Goal: Contribute content: Contribute content

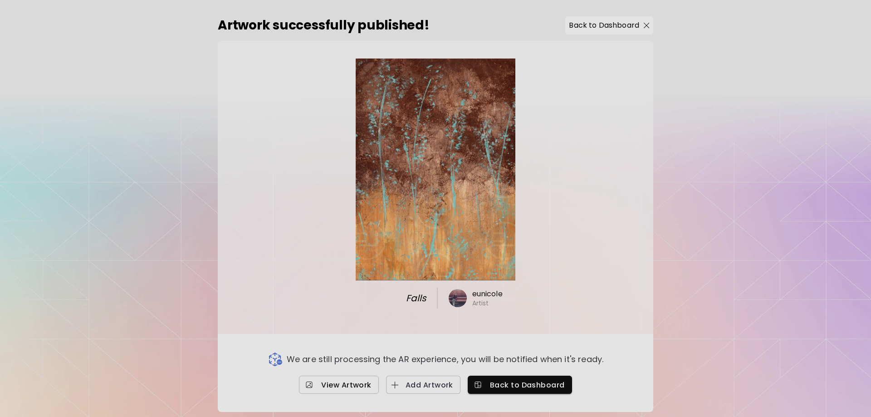
click at [358, 380] on span "View Artwork" at bounding box center [338, 385] width 65 height 10
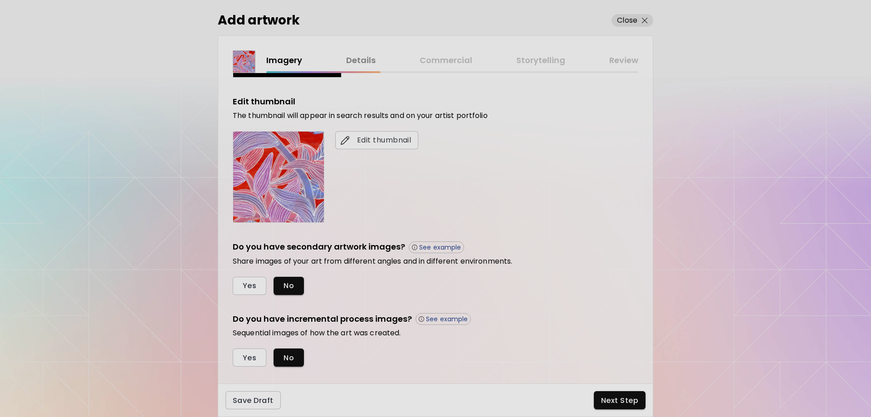
scroll to position [170, 0]
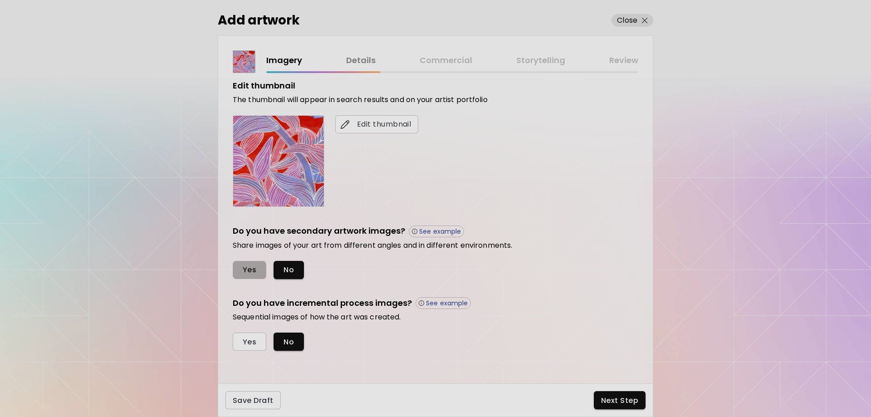
click at [243, 272] on span "Yes" at bounding box center [250, 270] width 14 height 10
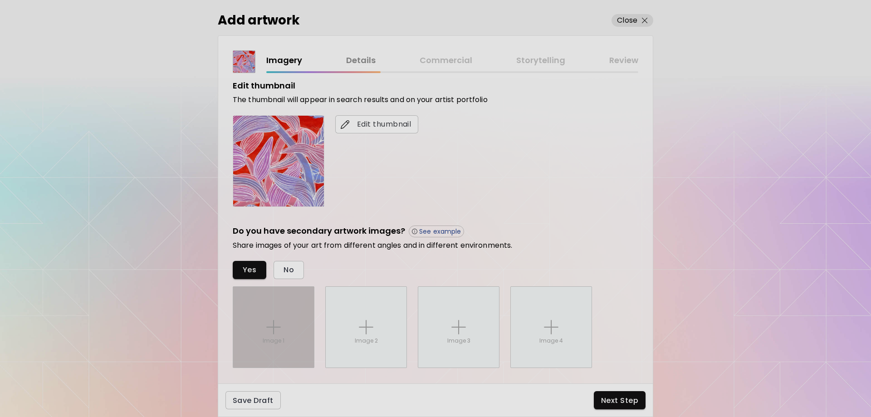
scroll to position [259, 0]
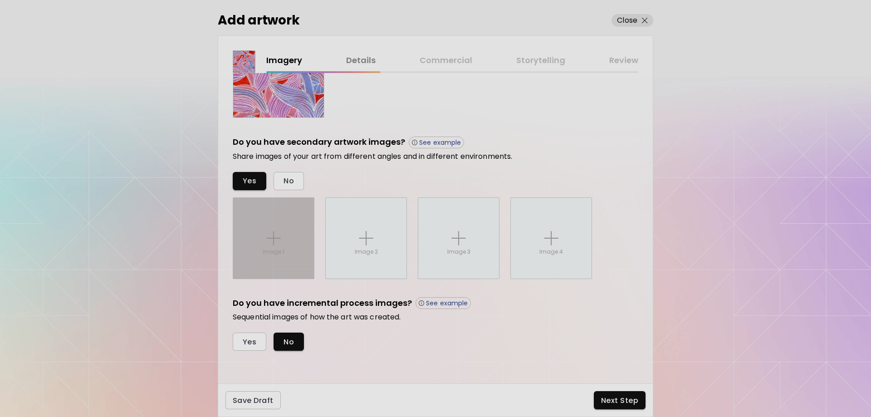
click at [279, 254] on p "Image 1" at bounding box center [274, 252] width 22 height 8
click at [0, 0] on input "Image 1" at bounding box center [0, 0] width 0 height 0
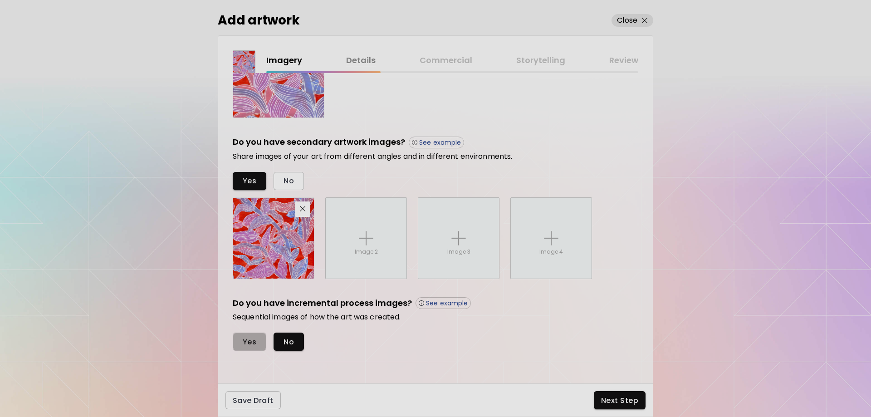
click at [251, 342] on span "Yes" at bounding box center [250, 342] width 14 height 10
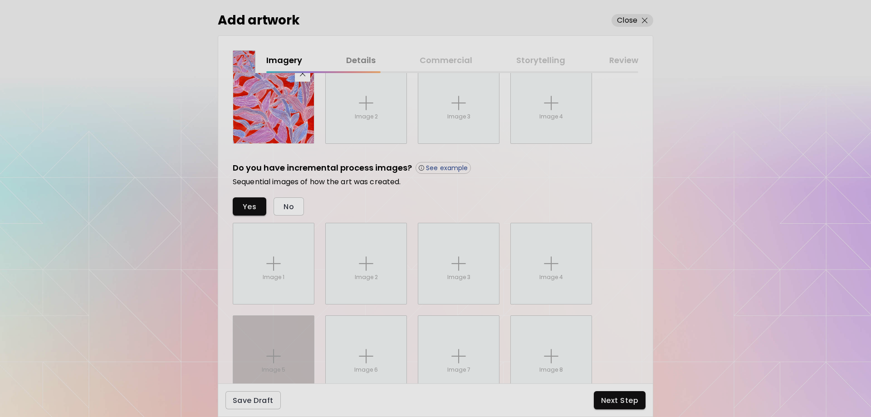
scroll to position [441, 0]
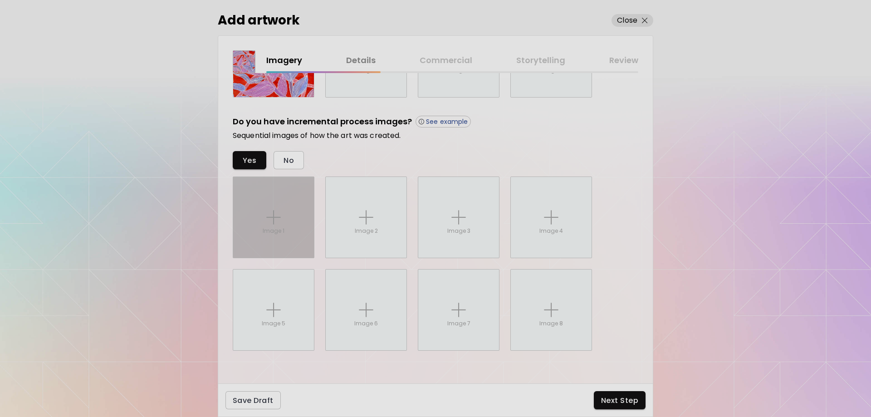
click at [269, 229] on p "Image 1" at bounding box center [274, 231] width 22 height 8
click at [0, 0] on input "Image 1" at bounding box center [0, 0] width 0 height 0
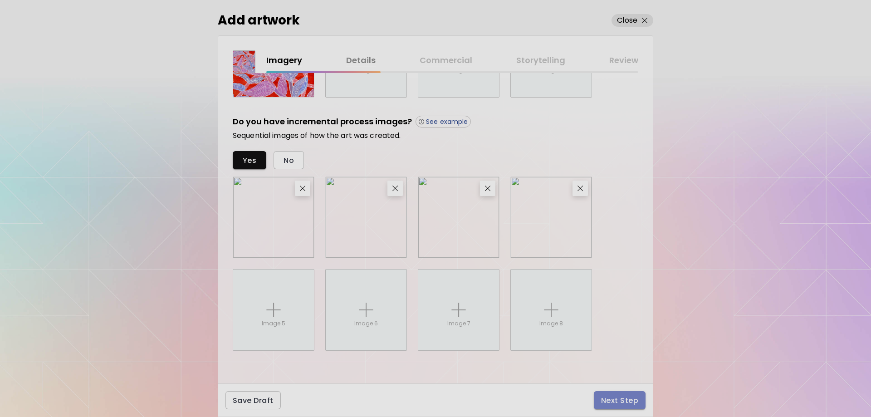
click at [632, 403] on span "Next Step" at bounding box center [619, 401] width 37 height 10
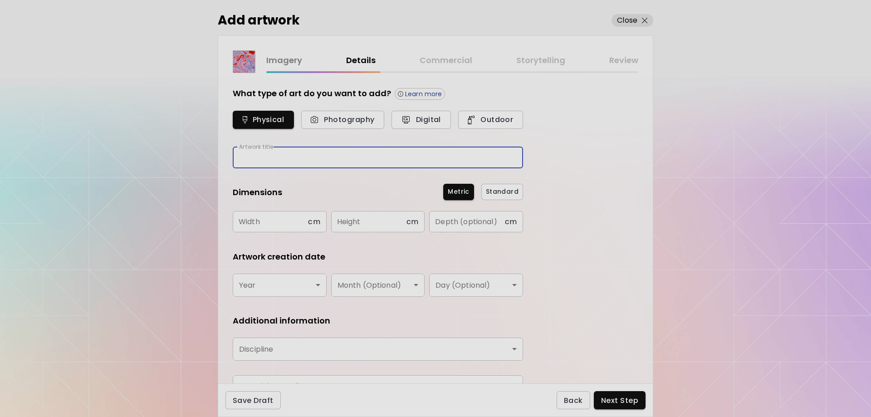
click at [333, 158] on input "text" at bounding box center [378, 157] width 290 height 21
click at [248, 159] on input "text" at bounding box center [378, 157] width 290 height 21
type input "*"
type input "**********"
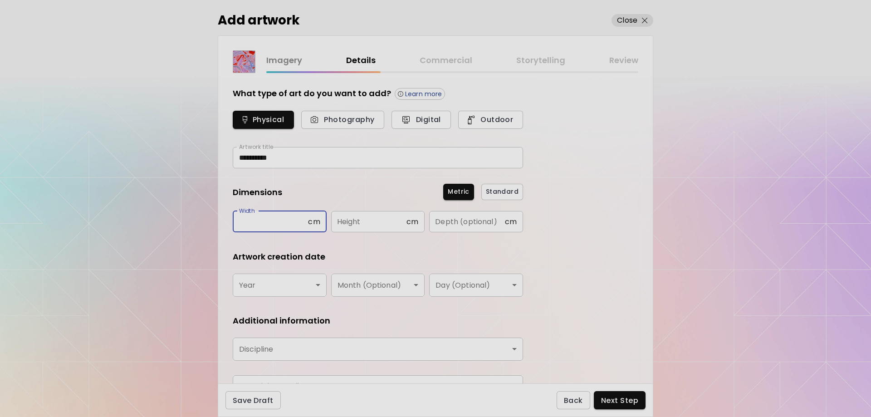
click at [285, 222] on input "text" at bounding box center [270, 221] width 75 height 21
type input "****"
click at [387, 226] on input "text" at bounding box center [368, 221] width 75 height 21
type input "****"
click at [311, 282] on body "**********" at bounding box center [435, 208] width 871 height 417
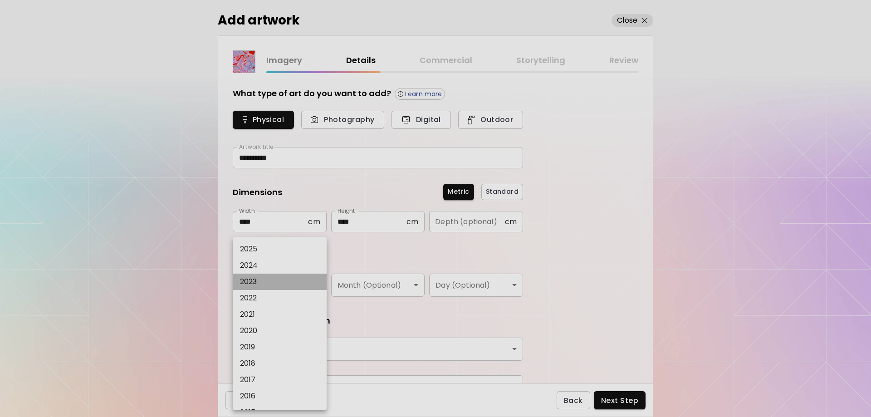
click at [262, 281] on li "2023" at bounding box center [282, 282] width 98 height 16
type input "****"
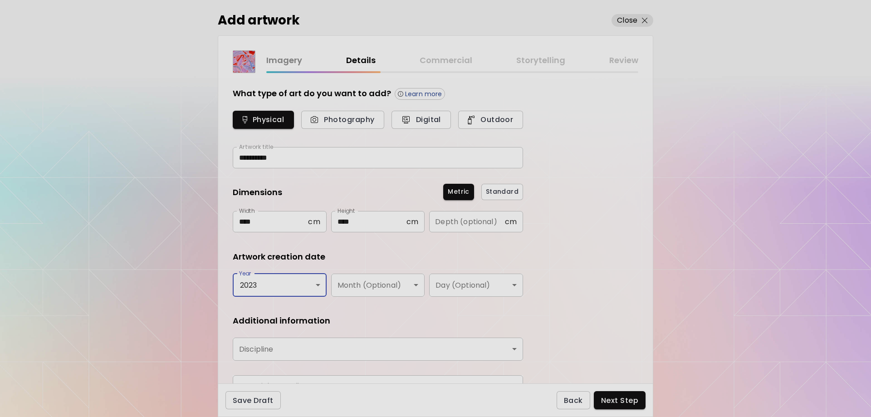
click at [377, 284] on body "**********" at bounding box center [435, 208] width 871 height 417
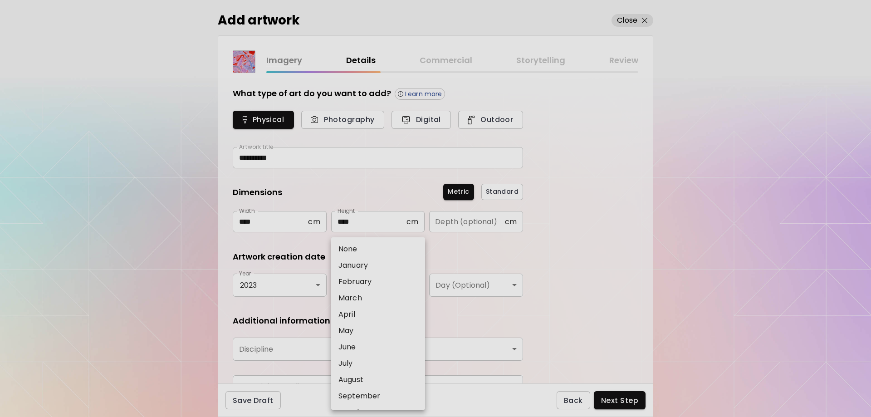
click at [480, 320] on div at bounding box center [435, 208] width 871 height 417
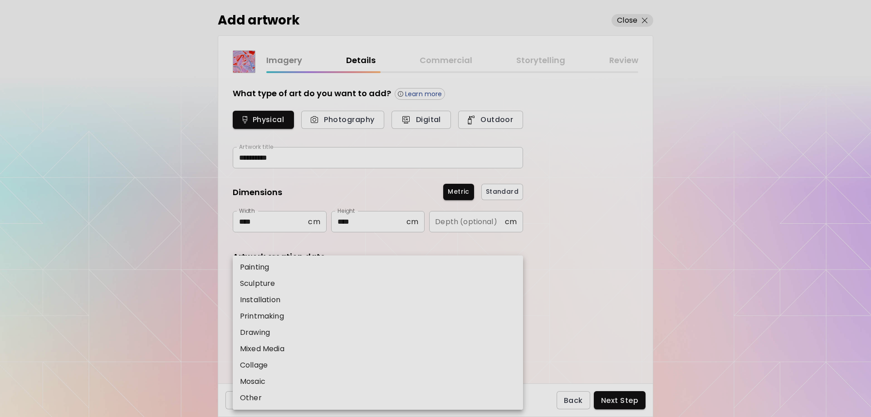
click at [295, 344] on body "**********" at bounding box center [435, 208] width 871 height 417
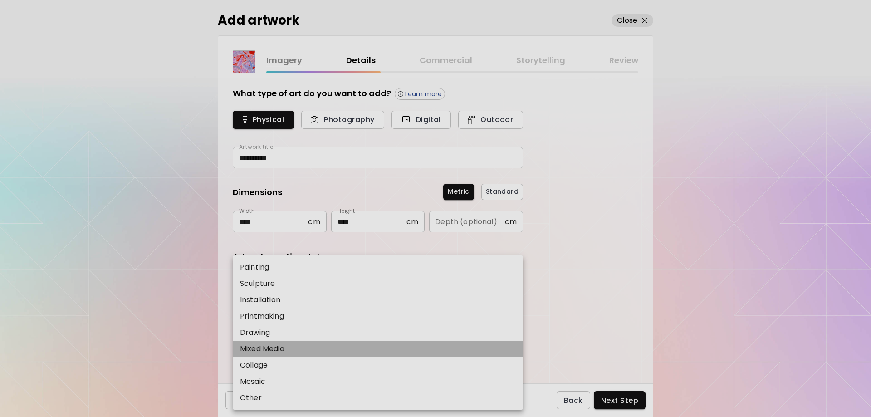
click at [290, 349] on li "Mixed Media" at bounding box center [378, 349] width 290 height 16
type input "**********"
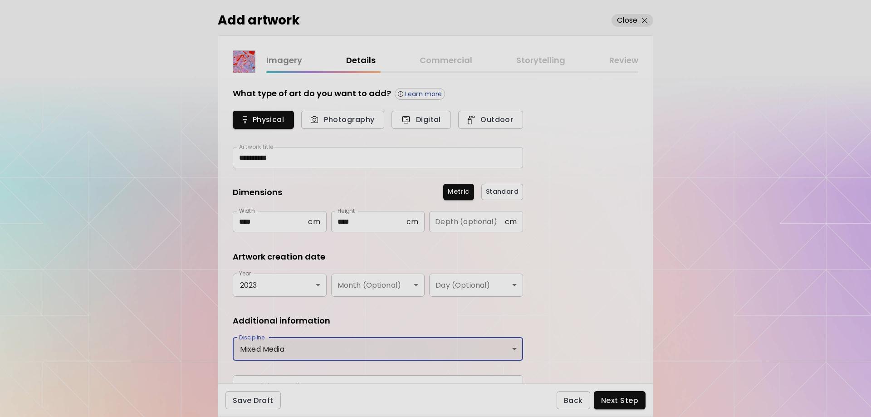
scroll to position [49, 0]
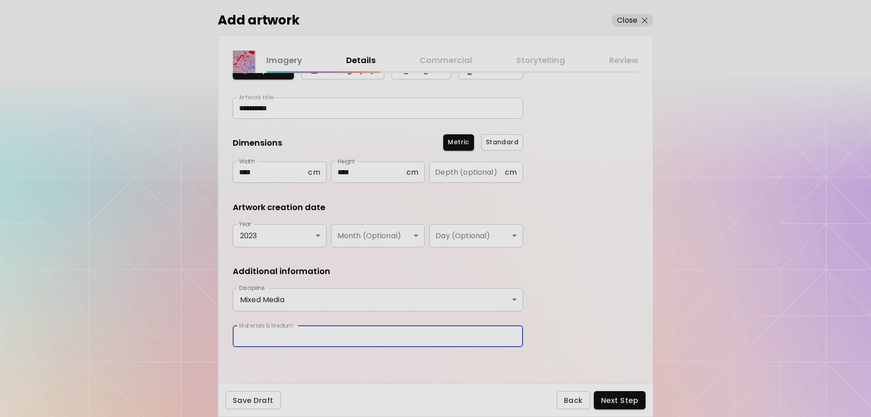
click at [289, 334] on input "text" at bounding box center [378, 336] width 290 height 21
type input "**********"
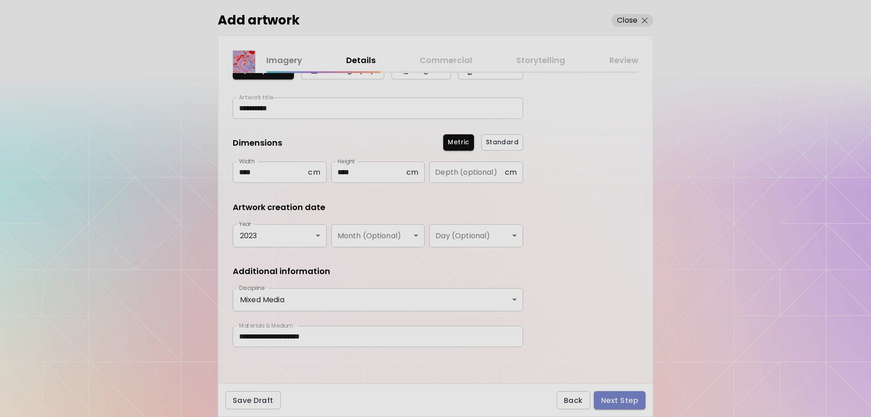
click at [620, 403] on span "Next Step" at bounding box center [619, 401] width 37 height 10
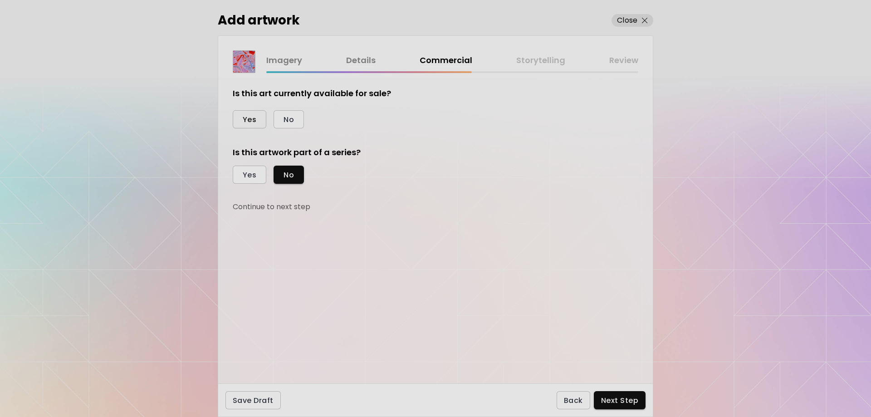
click at [248, 115] on span "Yes" at bounding box center [250, 120] width 14 height 10
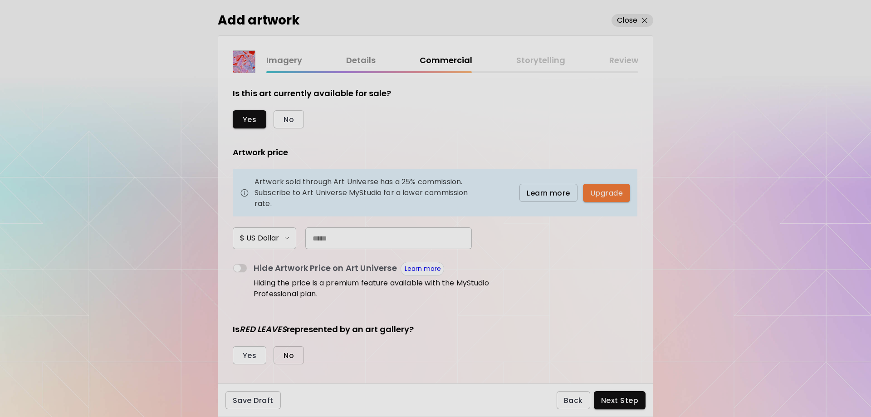
click at [288, 359] on span "No" at bounding box center [289, 356] width 10 height 10
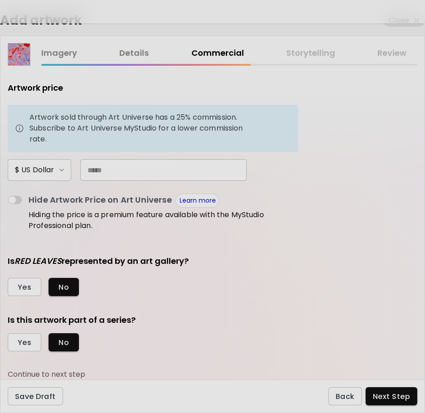
scroll to position [57, 0]
click at [114, 173] on input "text" at bounding box center [163, 170] width 167 height 22
type input "**"
click at [266, 263] on div "Is RED LEAVES represented by an art gallery?" at bounding box center [153, 262] width 290 height 12
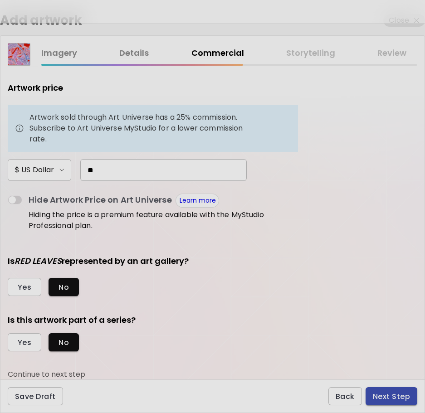
click at [386, 397] on span "Next Step" at bounding box center [391, 397] width 37 height 10
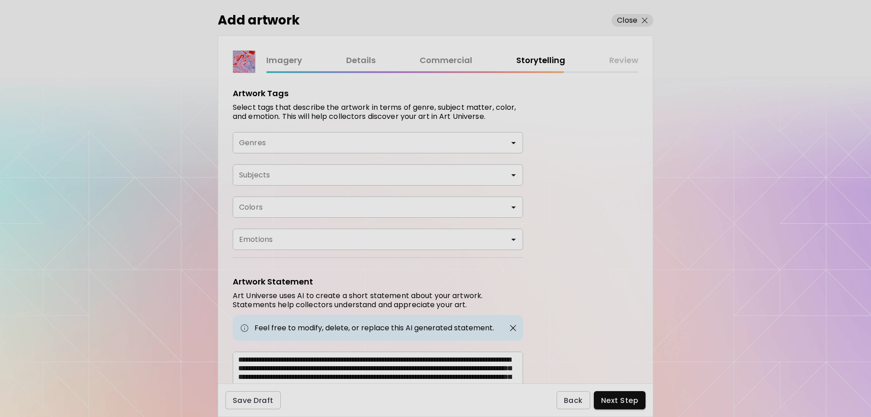
click at [368, 141] on input "Genres" at bounding box center [378, 143] width 276 height 10
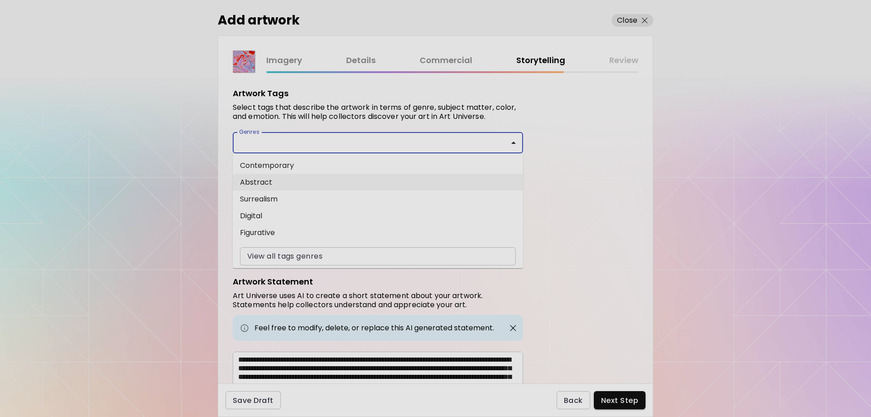
click at [269, 184] on li "Abstract" at bounding box center [378, 182] width 290 height 17
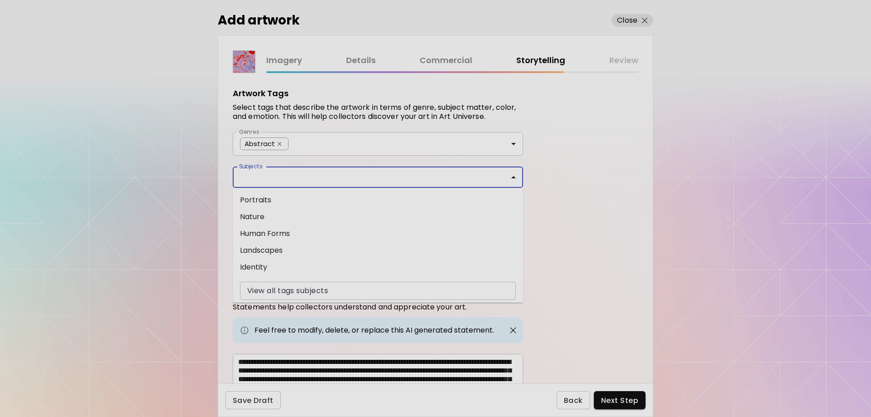
click at [302, 177] on input "Subjects" at bounding box center [378, 177] width 276 height 10
click at [271, 216] on li "Nature" at bounding box center [378, 216] width 290 height 17
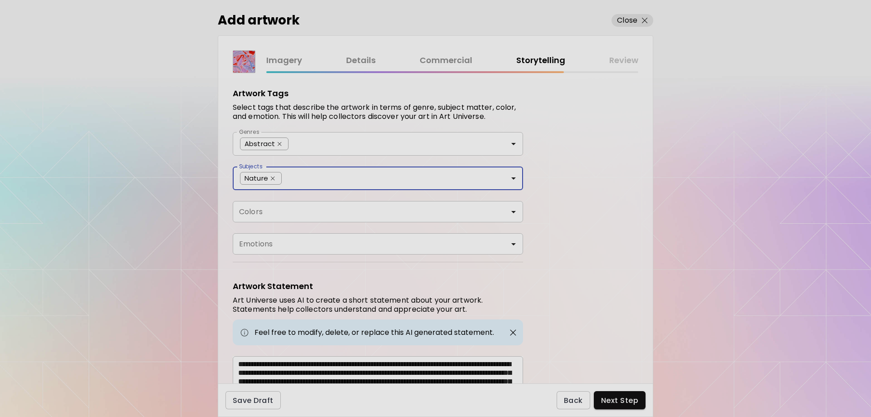
click at [307, 212] on input "Colors" at bounding box center [378, 212] width 276 height 10
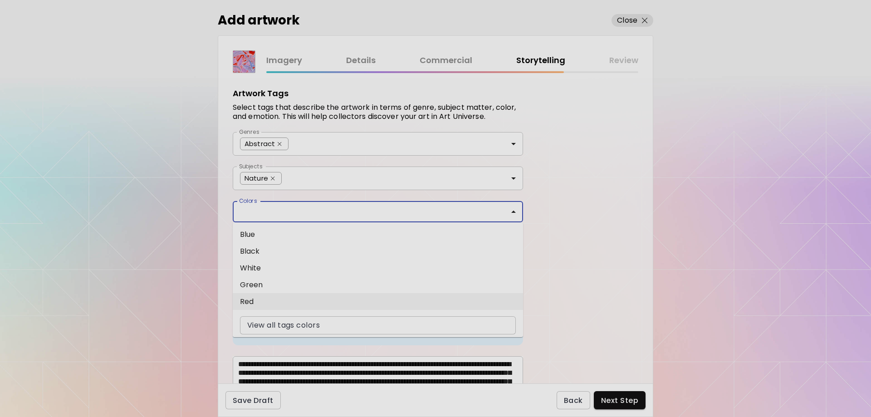
click at [253, 306] on li "Red" at bounding box center [378, 301] width 290 height 17
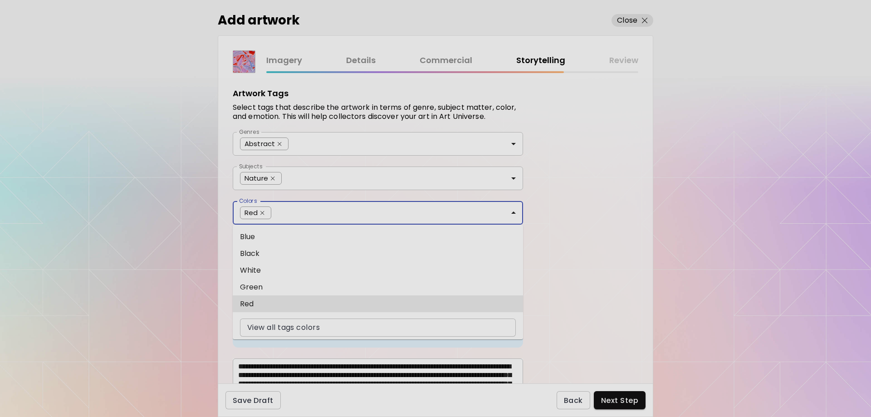
click at [289, 209] on input "Colors" at bounding box center [395, 212] width 241 height 10
click at [277, 264] on li "White" at bounding box center [378, 270] width 290 height 17
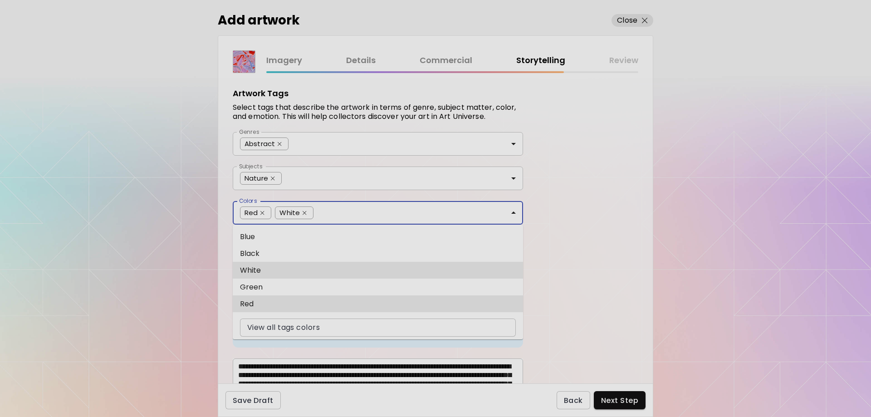
click at [330, 216] on input "Colors" at bounding box center [416, 212] width 199 height 10
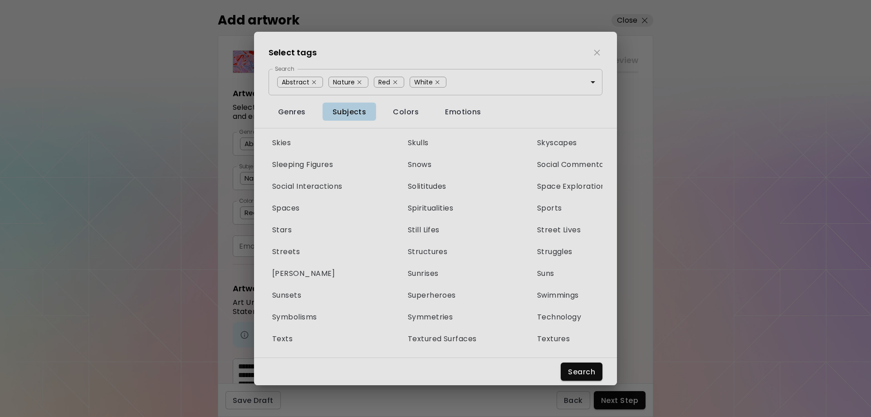
scroll to position [3358, 0]
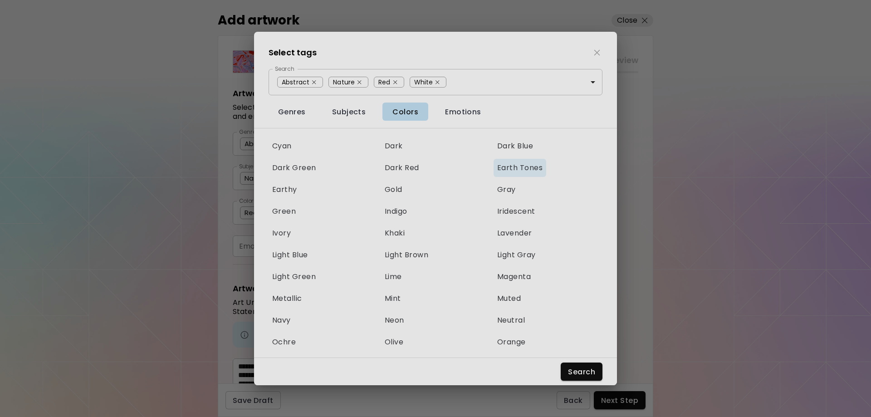
click at [507, 169] on span "Earth Tones" at bounding box center [519, 168] width 45 height 10
click at [576, 369] on span "Search" at bounding box center [581, 372] width 27 height 10
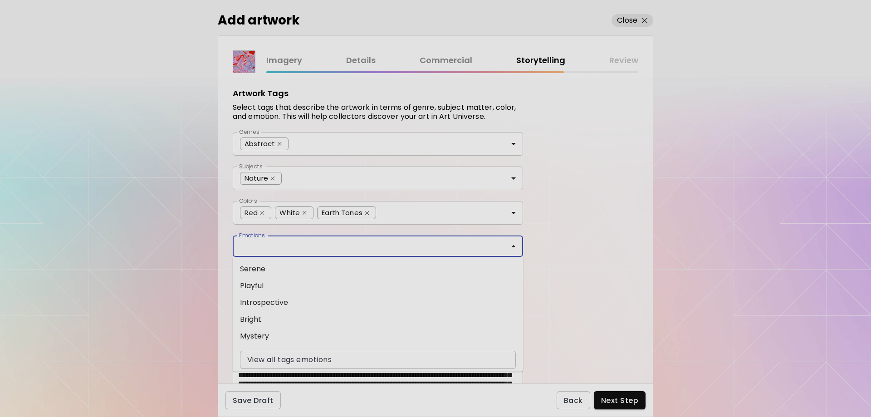
click at [302, 243] on input "Emotions" at bounding box center [378, 246] width 276 height 10
click at [280, 272] on li "Serene" at bounding box center [378, 269] width 290 height 17
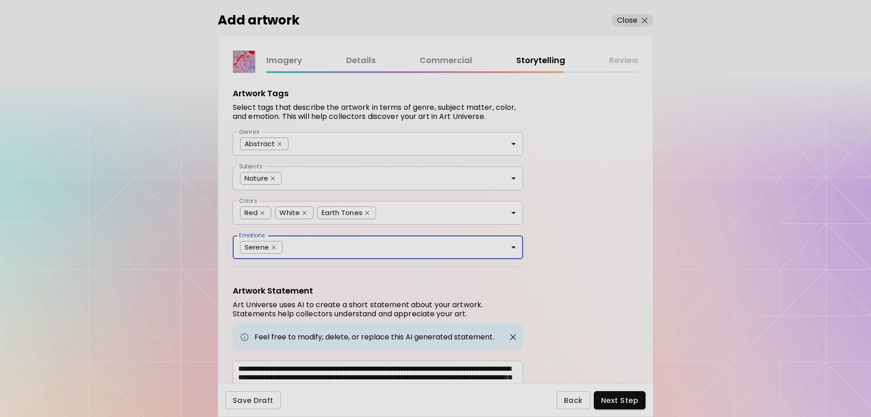
click at [350, 249] on input "Emotions" at bounding box center [401, 246] width 230 height 10
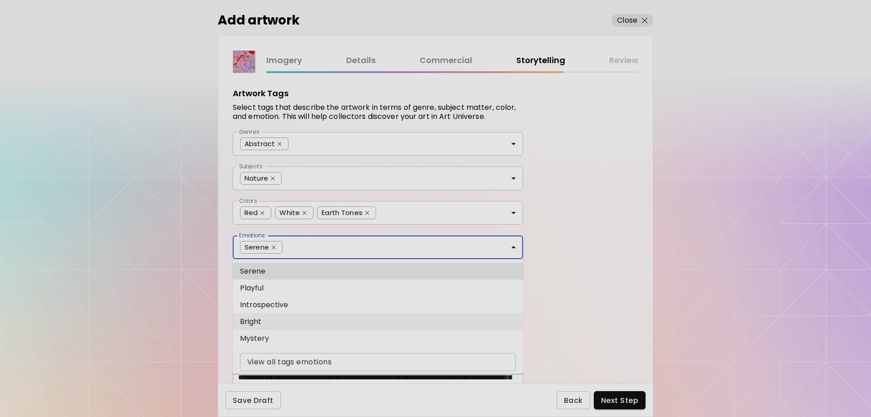
click at [277, 319] on li "Bright" at bounding box center [378, 321] width 290 height 17
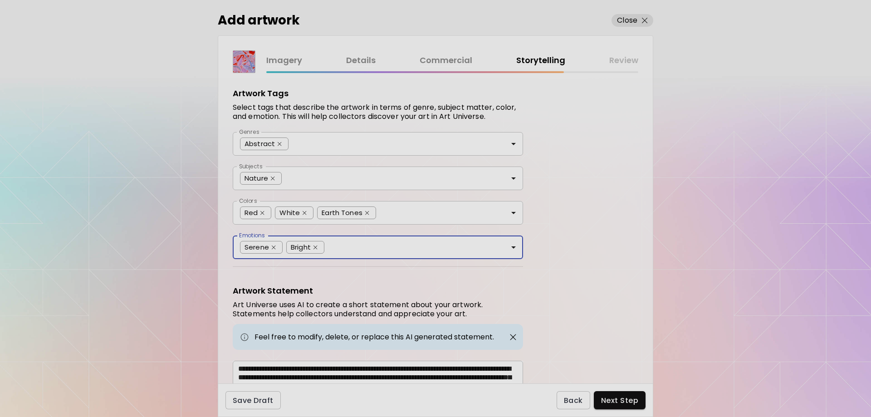
click at [365, 248] on input "Emotions" at bounding box center [422, 246] width 188 height 10
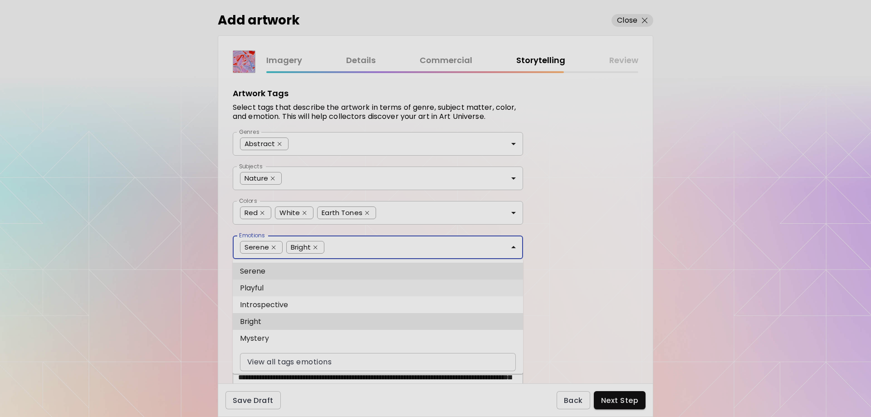
click at [294, 287] on li "Playful" at bounding box center [378, 288] width 290 height 17
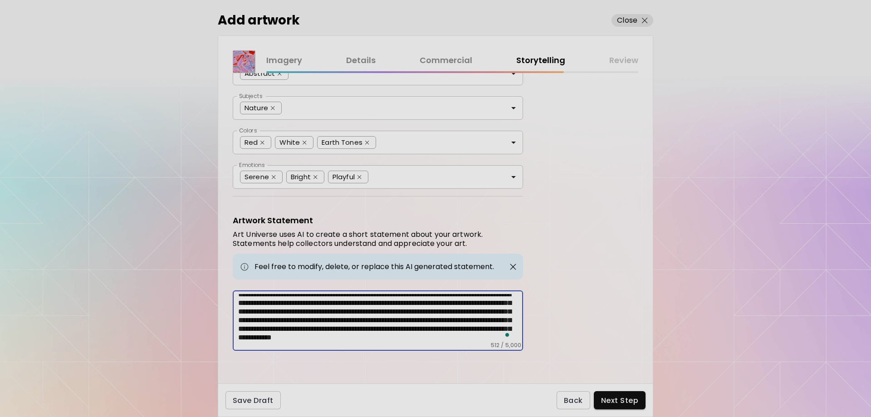
scroll to position [14, 0]
click at [604, 398] on span "Next Step" at bounding box center [619, 401] width 37 height 10
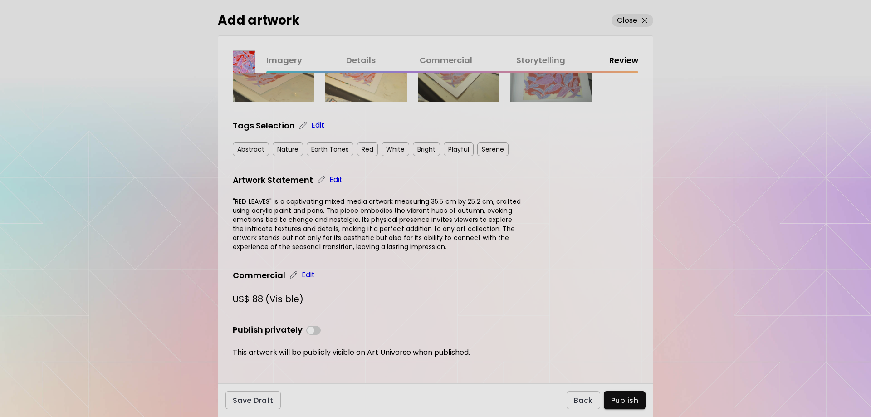
scroll to position [384, 0]
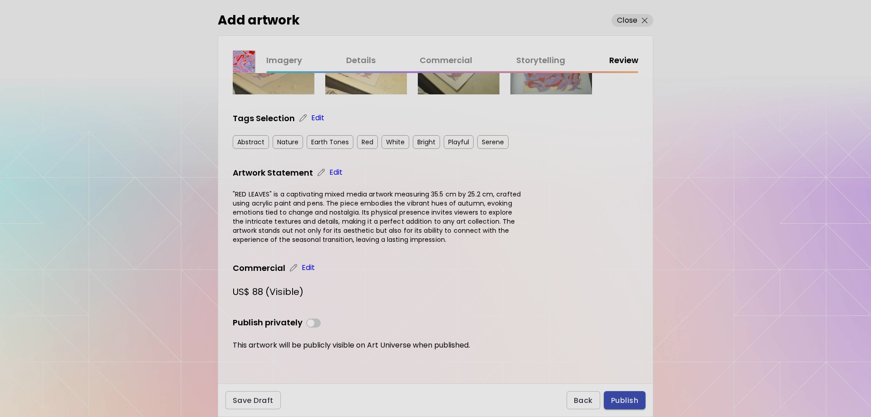
click at [621, 402] on span "Publish" at bounding box center [624, 401] width 27 height 10
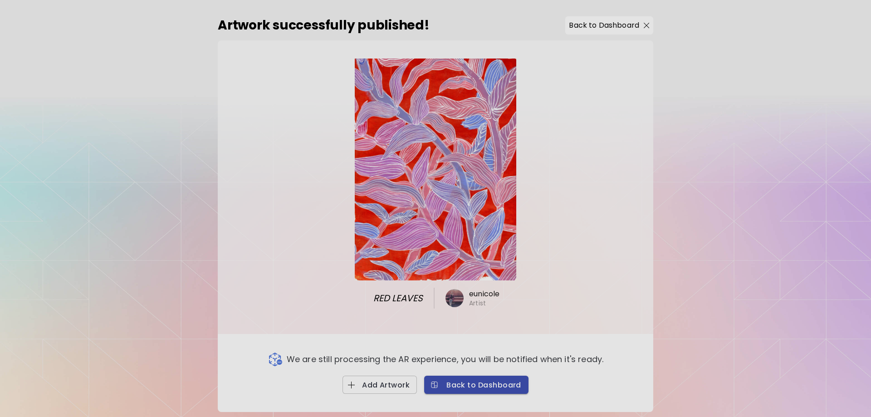
click at [484, 380] on span "Back to Dashboard" at bounding box center [477, 385] width 90 height 10
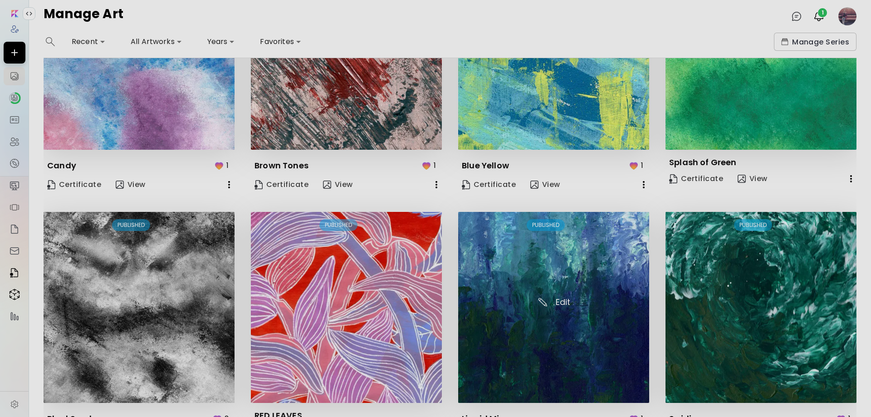
scroll to position [435, 0]
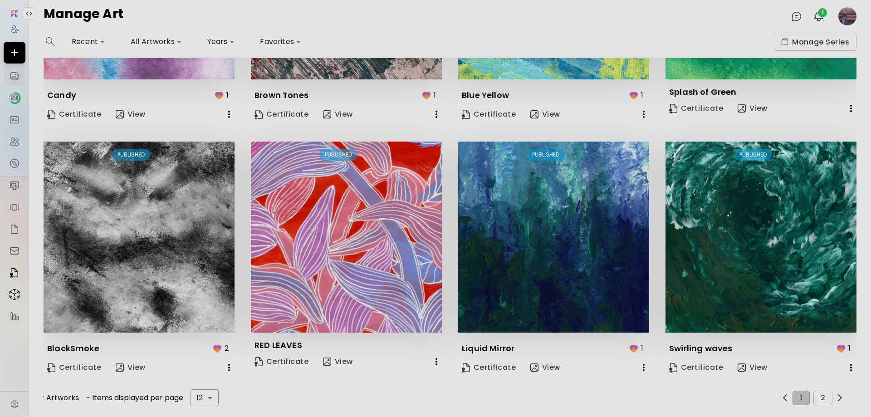
click at [215, 393] on body "**********" at bounding box center [435, 208] width 871 height 417
click at [212, 400] on li "12" at bounding box center [204, 393] width 27 height 16
click at [815, 391] on button "2" at bounding box center [823, 398] width 19 height 15
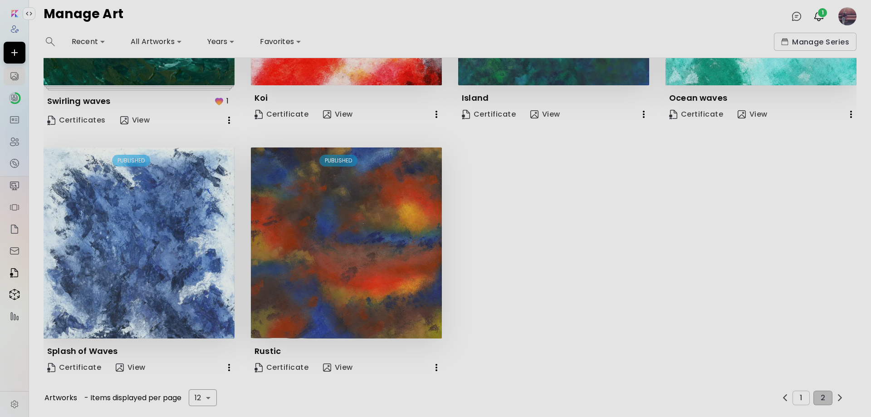
scroll to position [182, 0]
click at [794, 392] on button "1" at bounding box center [801, 398] width 17 height 15
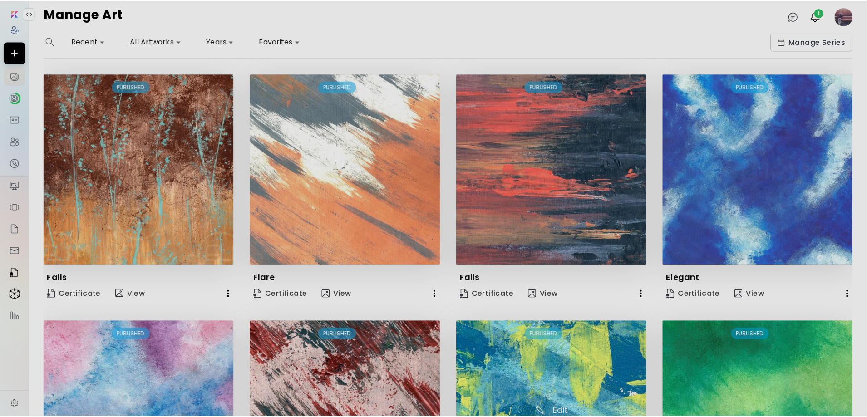
scroll to position [0, 0]
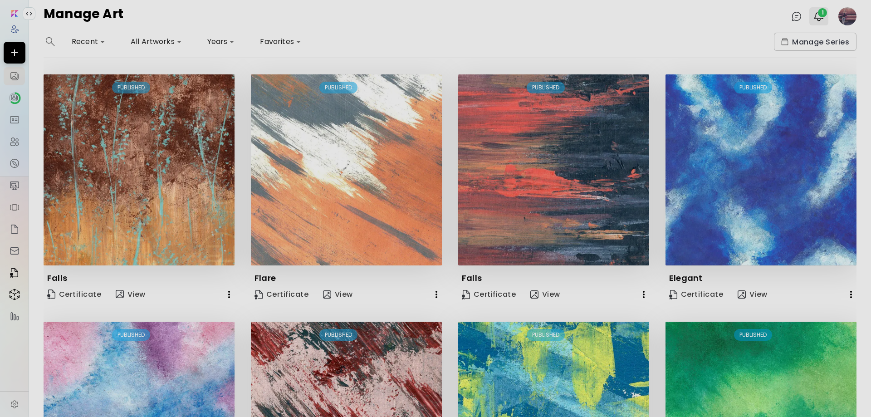
click at [816, 20] on img "button" at bounding box center [819, 16] width 11 height 11
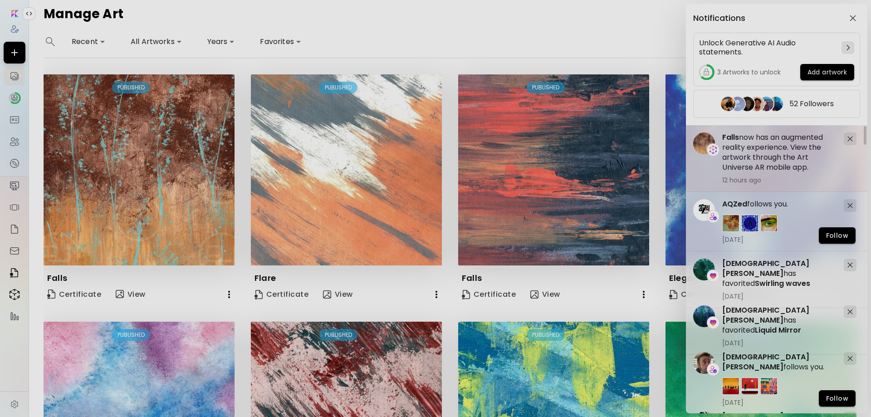
click at [761, 157] on h5 "Falls now has an augmented reality experience. View the artwork through the Art…" at bounding box center [780, 153] width 114 height 40
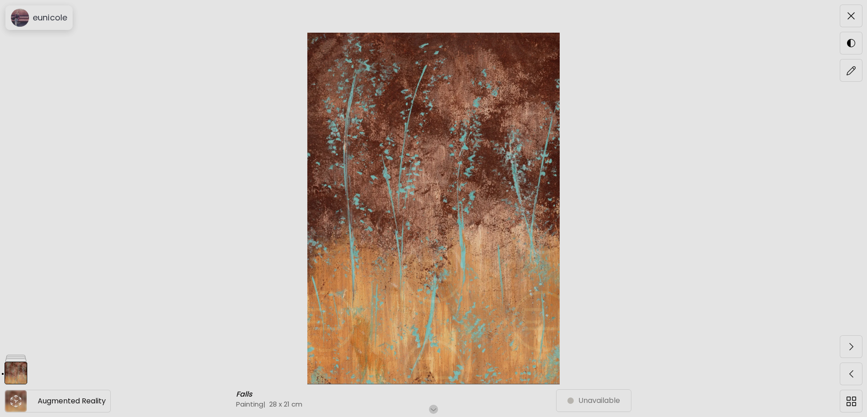
click at [21, 399] on icon "animation" at bounding box center [16, 401] width 15 height 15
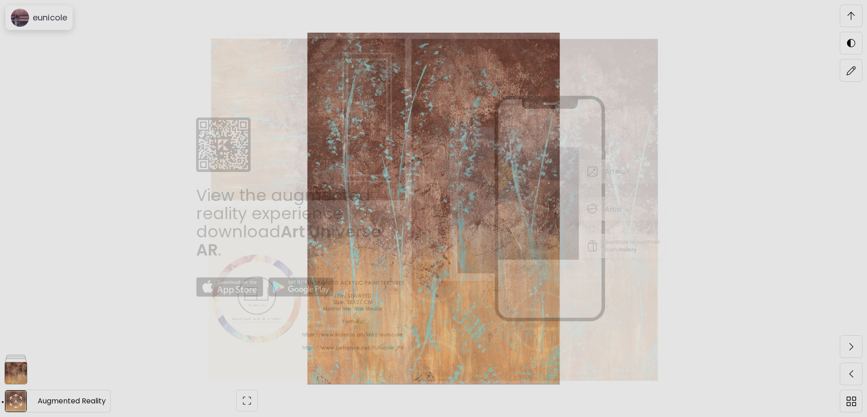
scroll to position [33, 0]
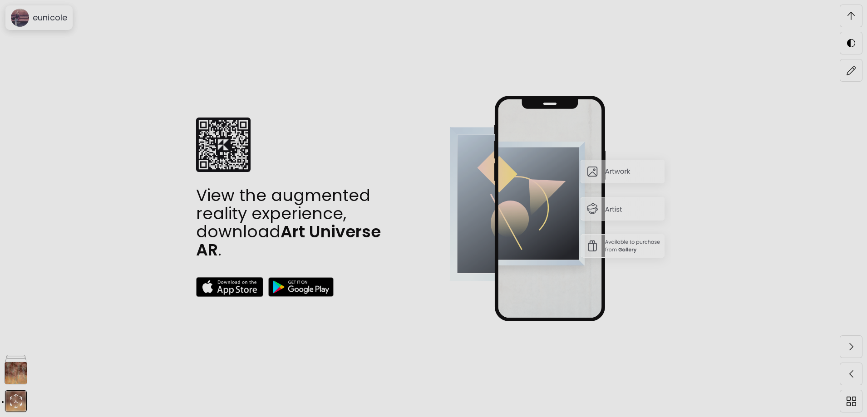
click at [292, 289] on img at bounding box center [300, 287] width 65 height 20
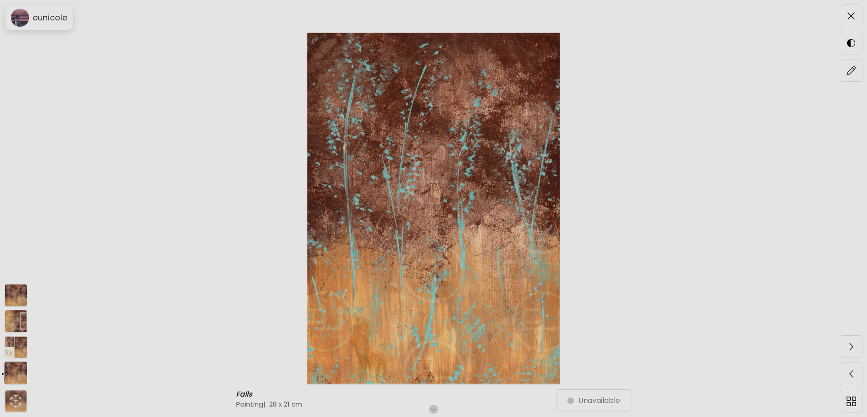
click at [22, 368] on img at bounding box center [16, 373] width 23 height 23
click at [20, 293] on img at bounding box center [16, 295] width 23 height 23
click at [12, 320] on img at bounding box center [16, 321] width 23 height 23
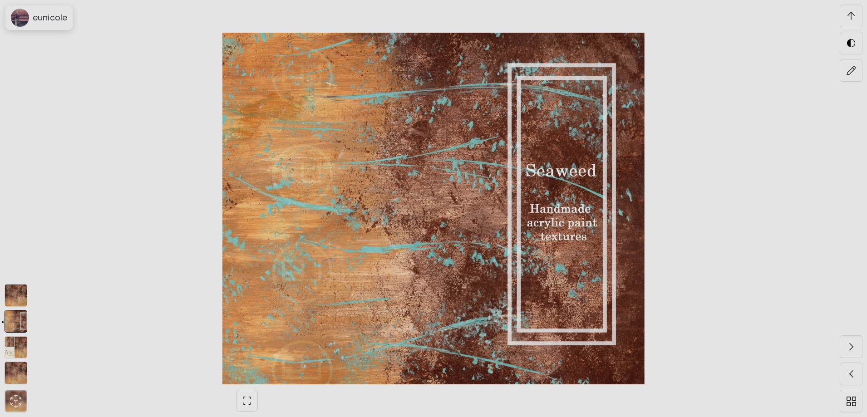
click at [12, 342] on img at bounding box center [16, 347] width 23 height 23
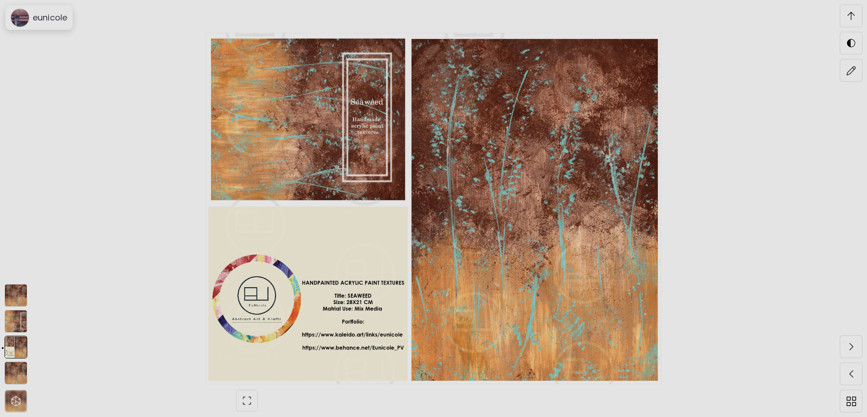
click at [13, 369] on img at bounding box center [16, 373] width 23 height 23
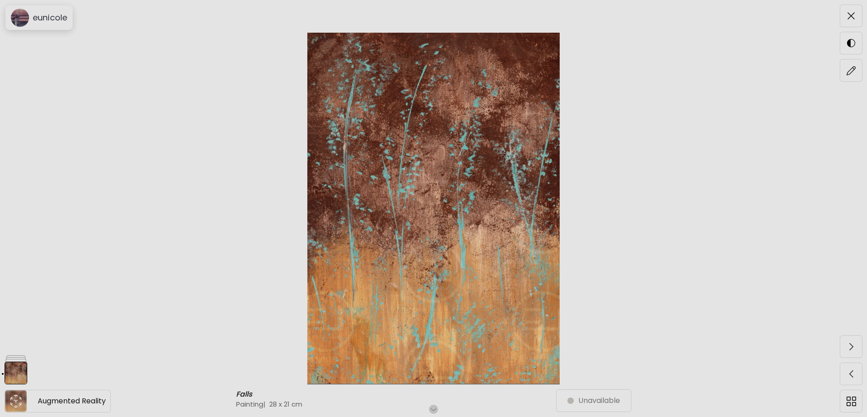
click at [12, 405] on icon "animation" at bounding box center [11, 404] width 2 height 4
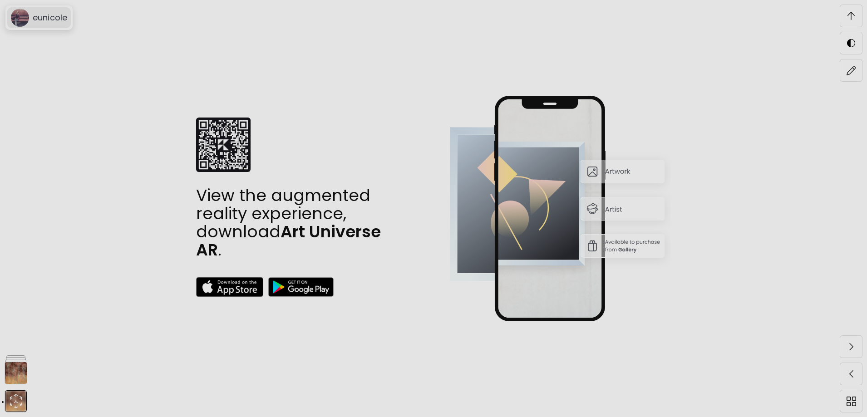
click at [22, 19] on image at bounding box center [20, 18] width 18 height 18
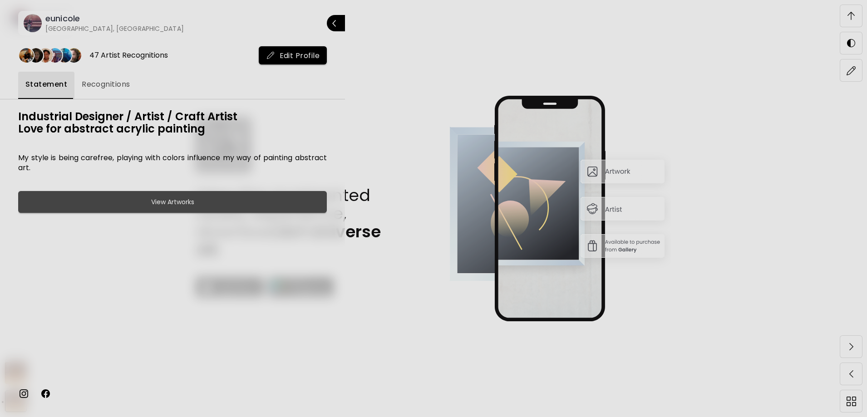
click at [194, 206] on h6 "View Artworks" at bounding box center [172, 202] width 43 height 11
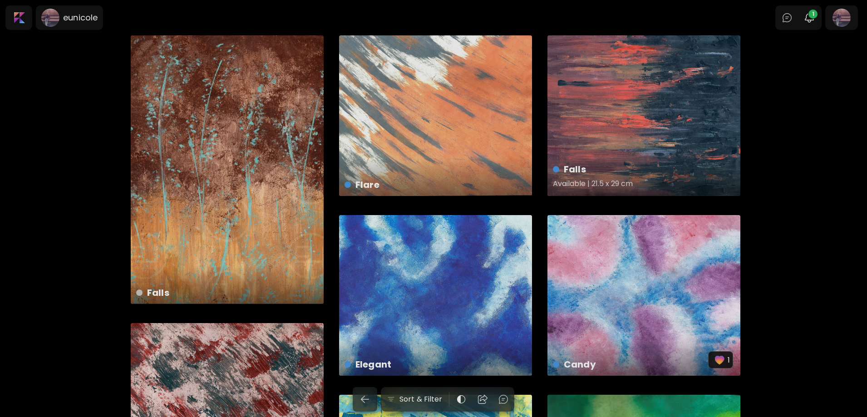
click at [641, 125] on div "Falls Available | 21.5 x 29 cm" at bounding box center [643, 115] width 193 height 161
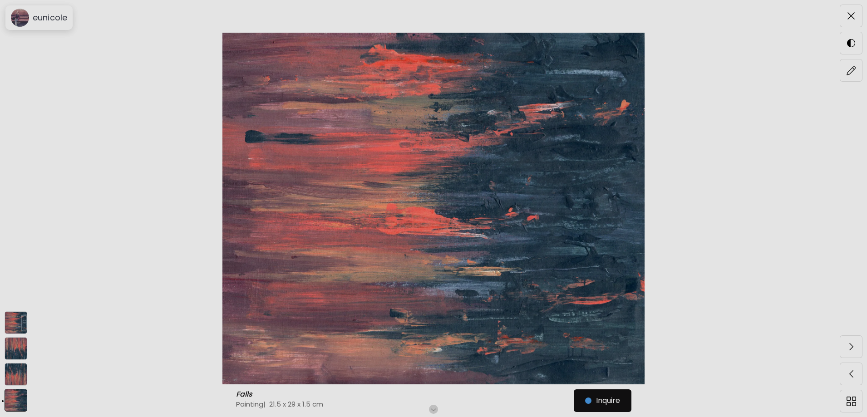
click at [19, 327] on img at bounding box center [16, 322] width 23 height 23
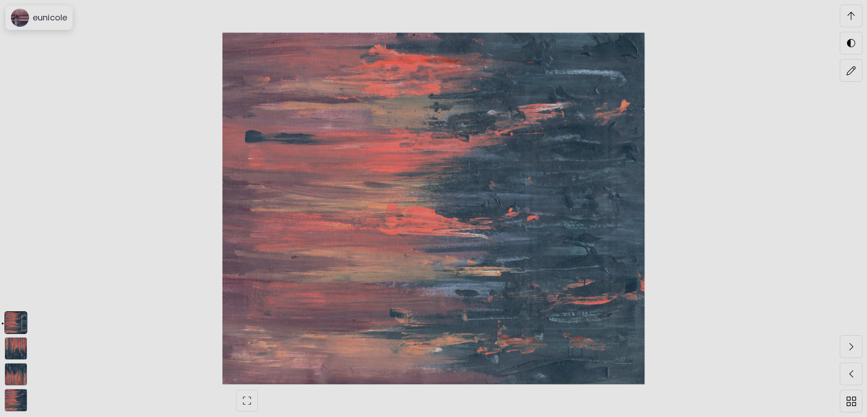
scroll to position [33, 0]
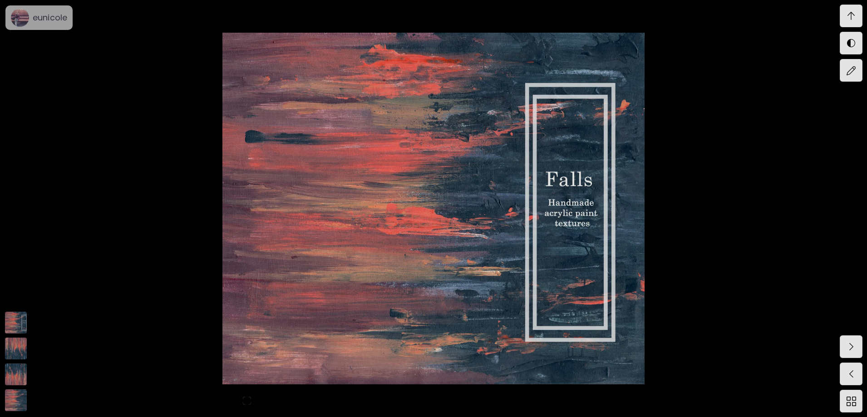
click at [11, 345] on img at bounding box center [16, 348] width 23 height 23
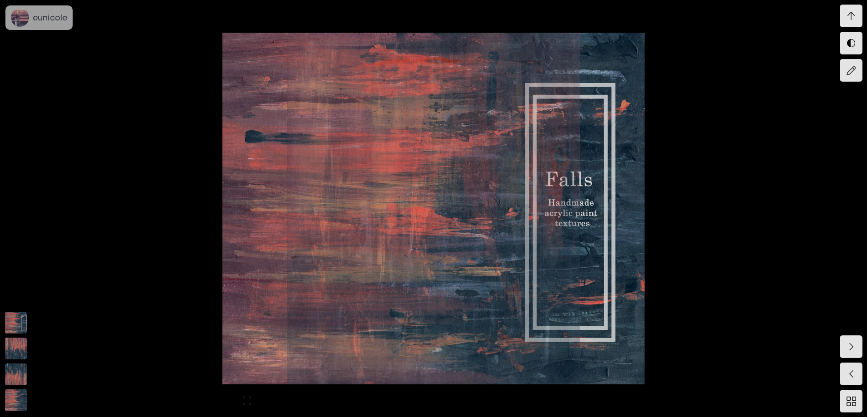
scroll to position [1881, 0]
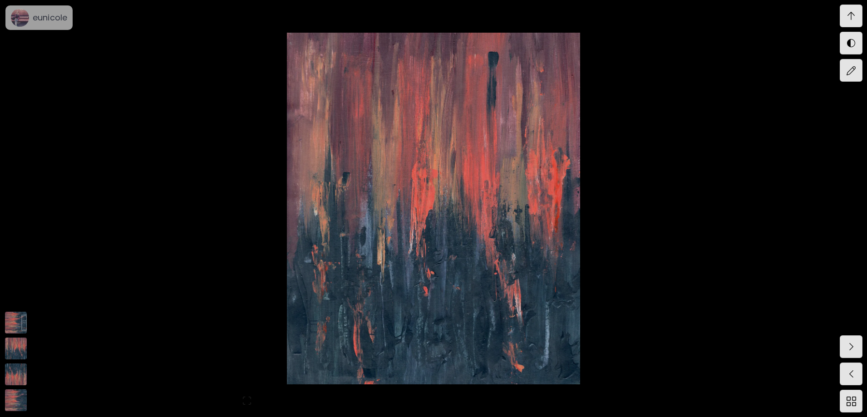
click at [18, 373] on img at bounding box center [16, 374] width 23 height 23
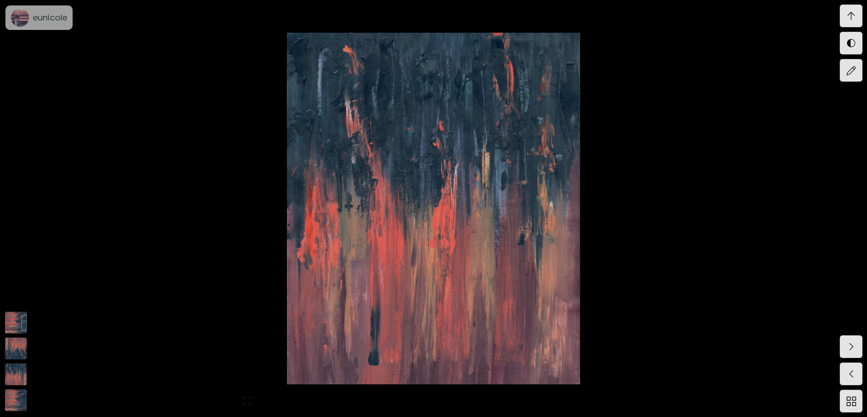
click at [12, 400] on img at bounding box center [16, 400] width 23 height 23
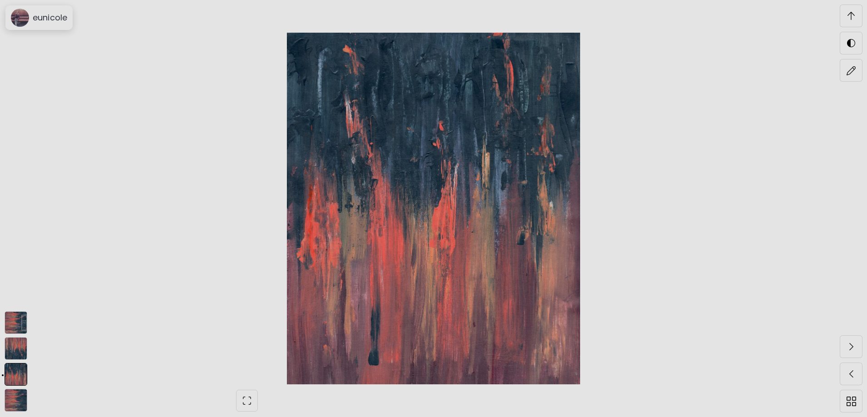
scroll to position [0, 0]
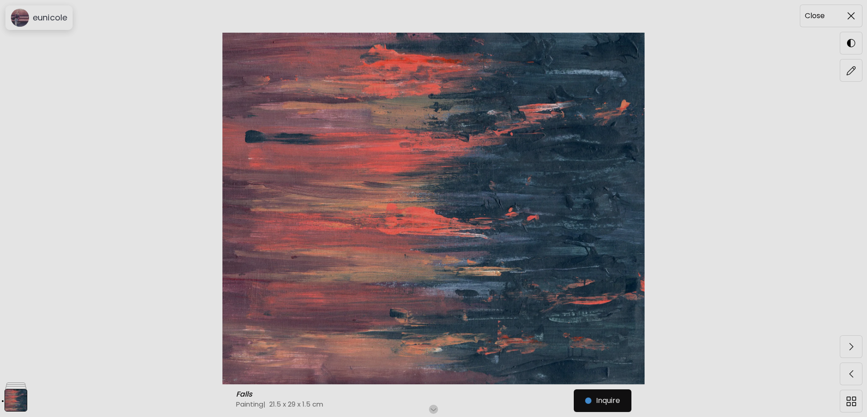
click at [853, 20] on span at bounding box center [850, 15] width 19 height 19
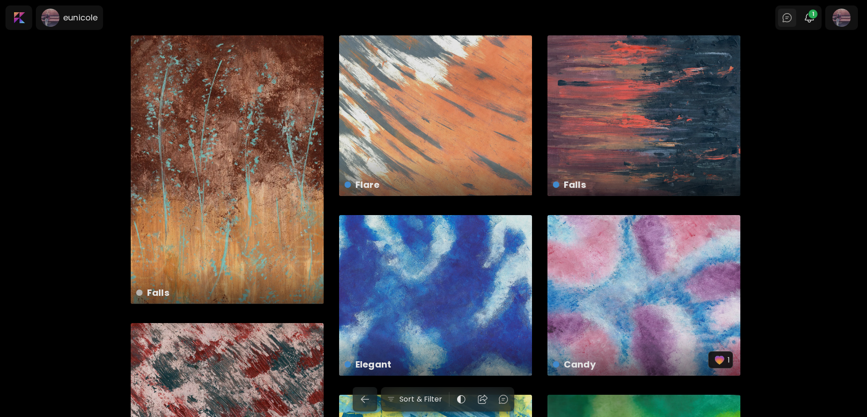
click at [790, 20] on img at bounding box center [787, 17] width 11 height 11
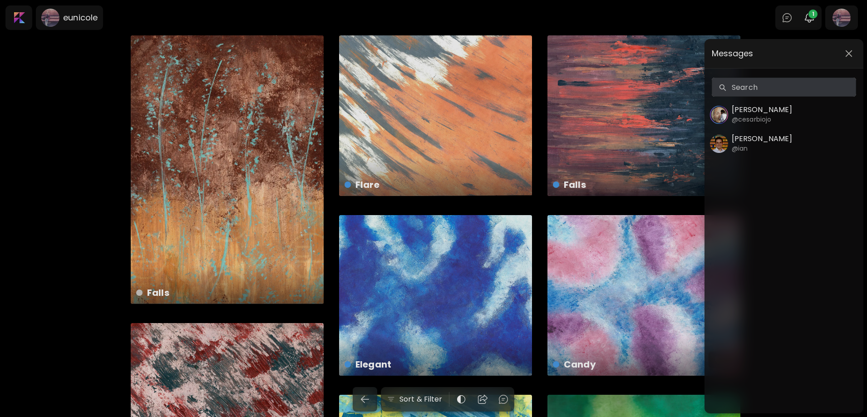
click at [783, 142] on h5 "Ian Panchevre" at bounding box center [762, 138] width 60 height 9
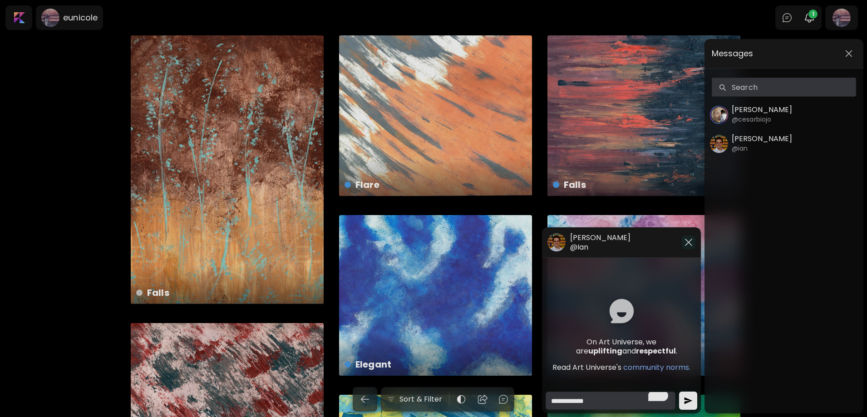
click at [692, 243] on img "button" at bounding box center [688, 242] width 11 height 11
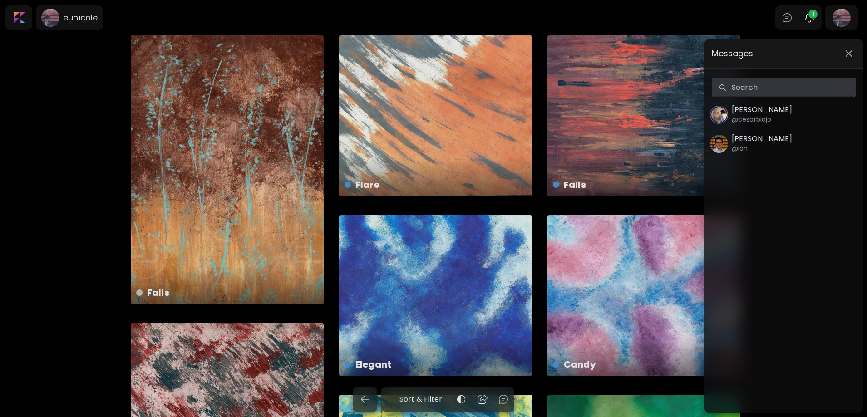
click at [742, 122] on h6 "@cesarbiojo" at bounding box center [751, 119] width 39 height 10
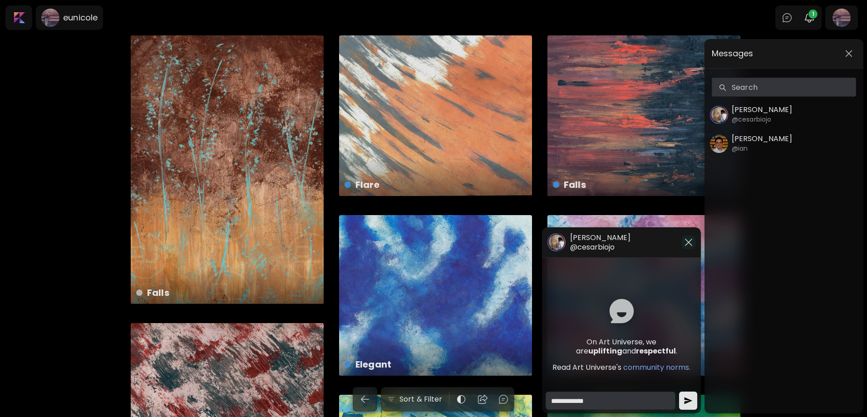
click at [690, 243] on img "button" at bounding box center [688, 242] width 11 height 11
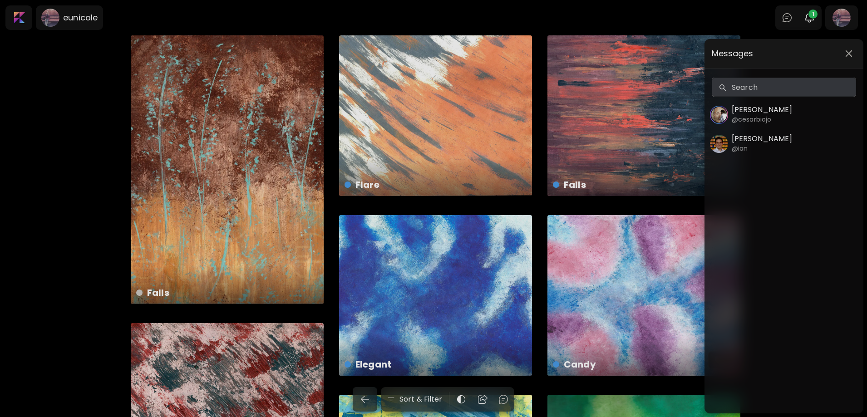
click at [814, 21] on div "Messages Search Search Cesar Biojo @cesarbiojo Ian Panchevre @ian" at bounding box center [433, 208] width 867 height 417
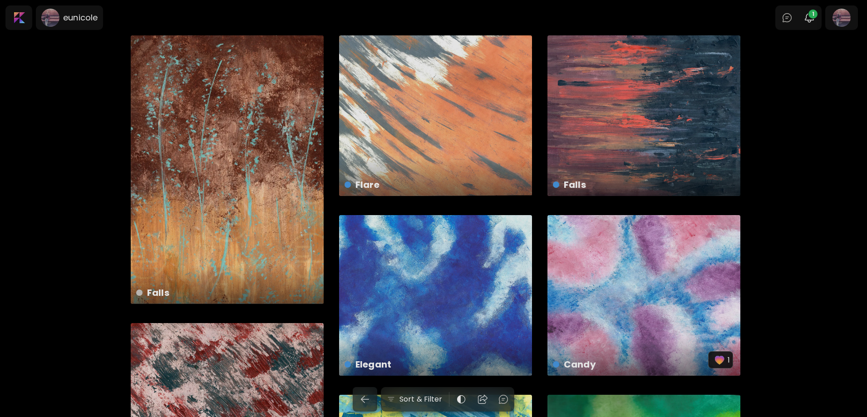
click at [814, 21] on img "button" at bounding box center [809, 17] width 11 height 11
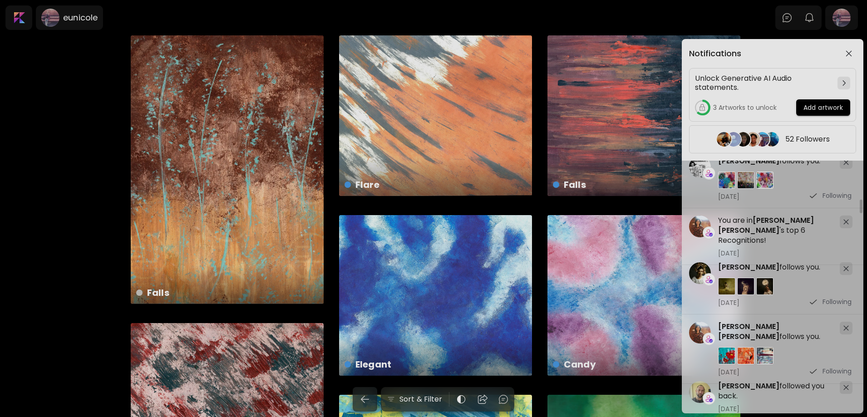
scroll to position [1210, 0]
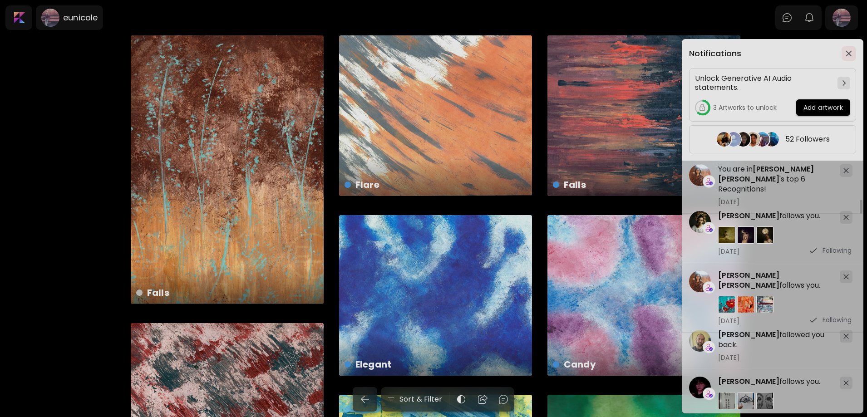
click at [852, 54] on span "button" at bounding box center [849, 53] width 10 height 6
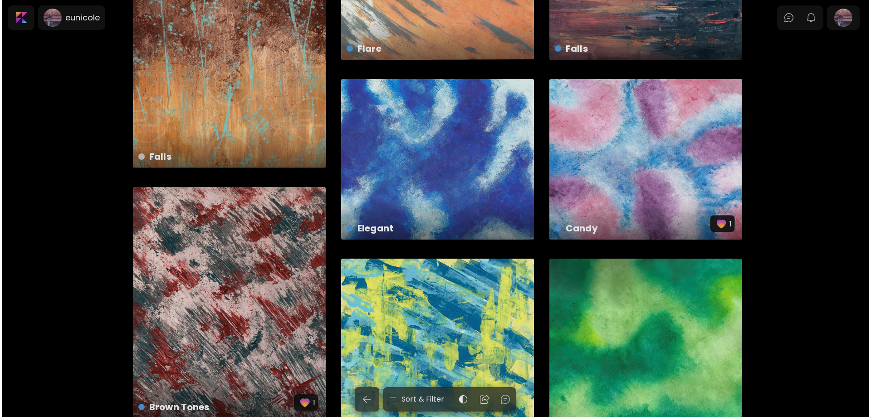
scroll to position [0, 0]
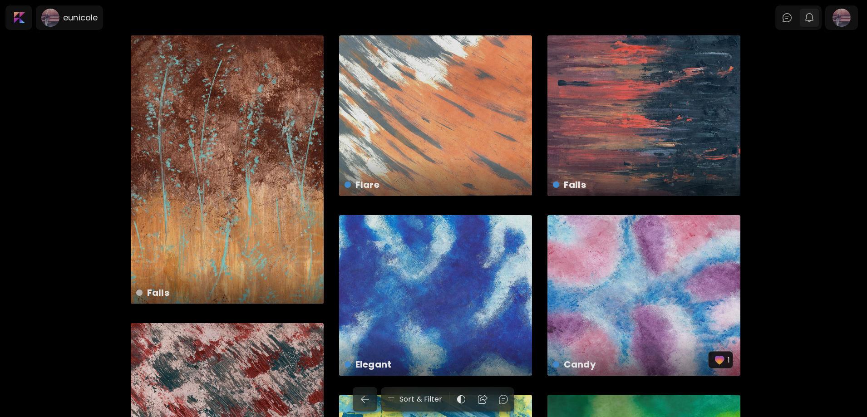
click at [813, 17] on img "button" at bounding box center [809, 17] width 11 height 11
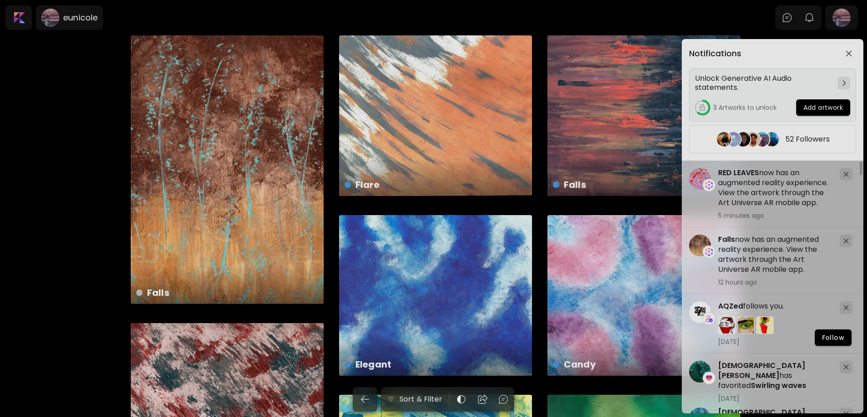
click at [810, 105] on span "Add artwork" at bounding box center [822, 108] width 39 height 10
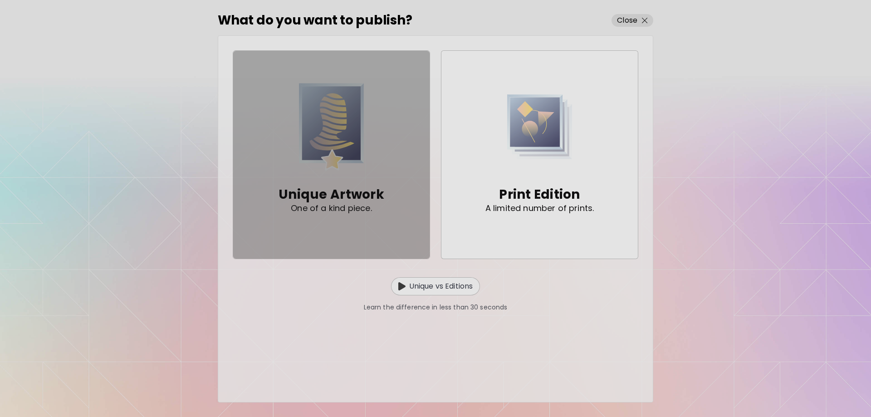
click at [353, 162] on img "button" at bounding box center [331, 126] width 65 height 89
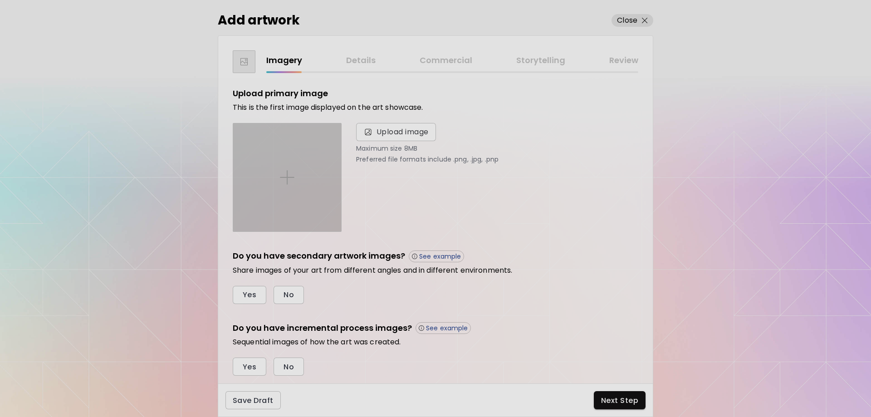
click at [288, 178] on img at bounding box center [287, 177] width 15 height 15
click at [0, 0] on input "file" at bounding box center [0, 0] width 0 height 0
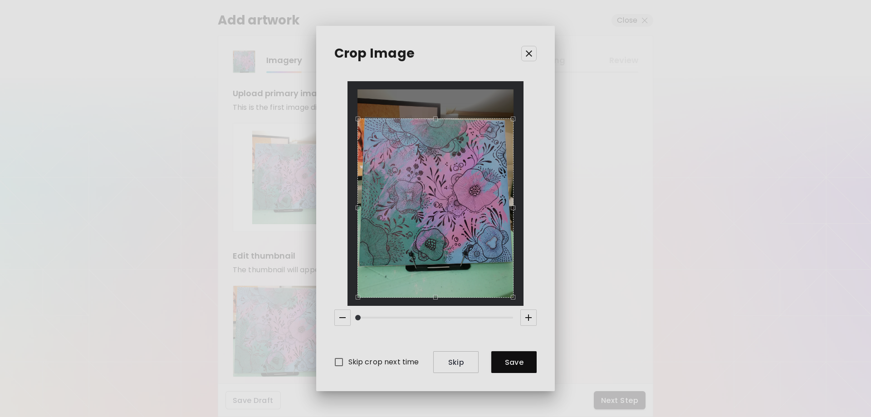
click at [439, 119] on div "Use the arrow keys to move the crop selection area" at bounding box center [436, 119] width 156 height 0
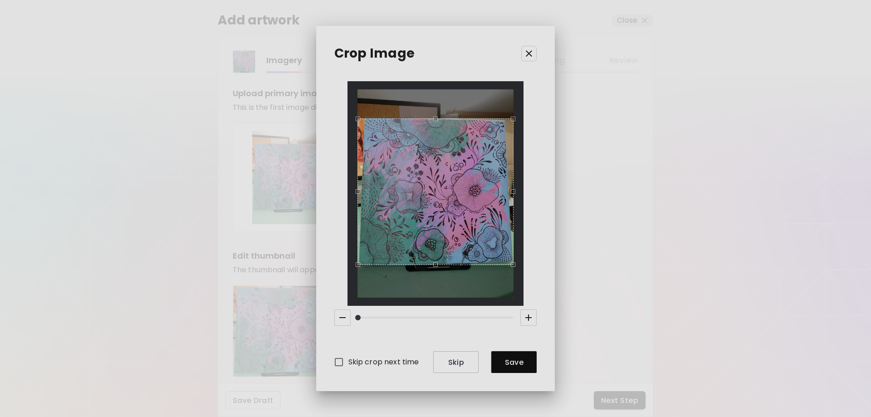
click at [433, 267] on div "Use the up and down arrow keys to move the south drag handle to change the crop…" at bounding box center [433, 267] width 0 height 0
click at [509, 189] on div "Use the up and down arrow keys to move the east drag handle to change the crop …" at bounding box center [509, 189] width 0 height 0
click at [362, 189] on div "Use the up and down arrow keys to move the west drag handle to change the crop …" at bounding box center [362, 189] width 0 height 0
click at [509, 189] on div "Use the up and down arrow keys to move the east drag handle to change the crop …" at bounding box center [509, 189] width 0 height 0
click at [433, 118] on div "Use the up and down arrow keys to move the north drag handle to change the crop…" at bounding box center [433, 118] width 0 height 0
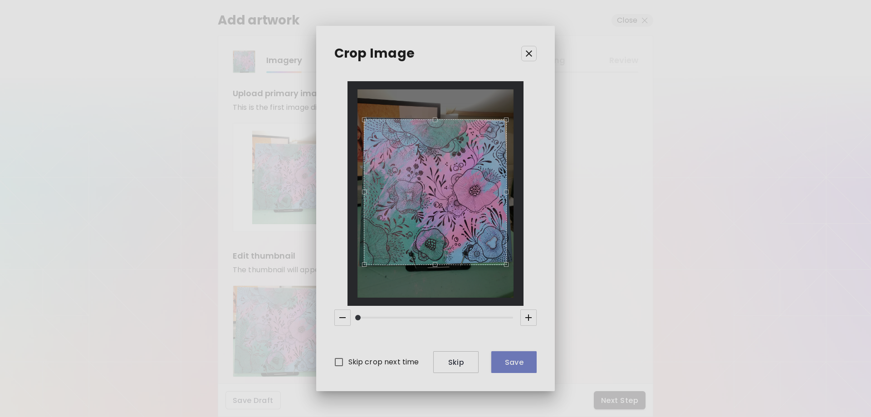
click at [520, 363] on span "Save" at bounding box center [514, 363] width 31 height 10
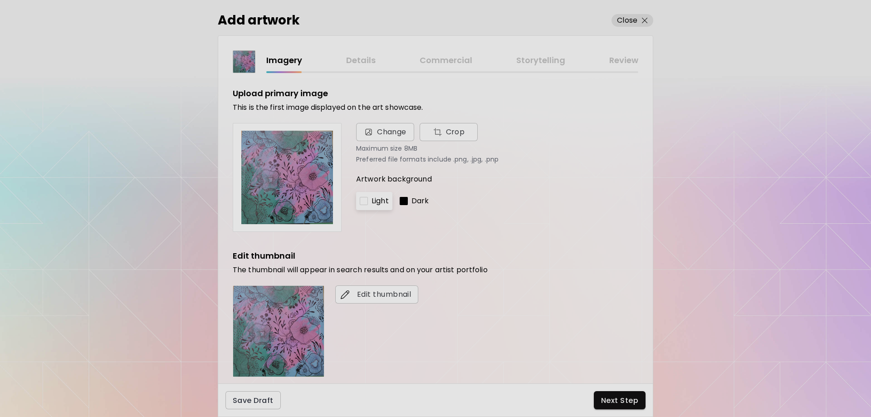
click at [401, 201] on div at bounding box center [404, 201] width 8 height 8
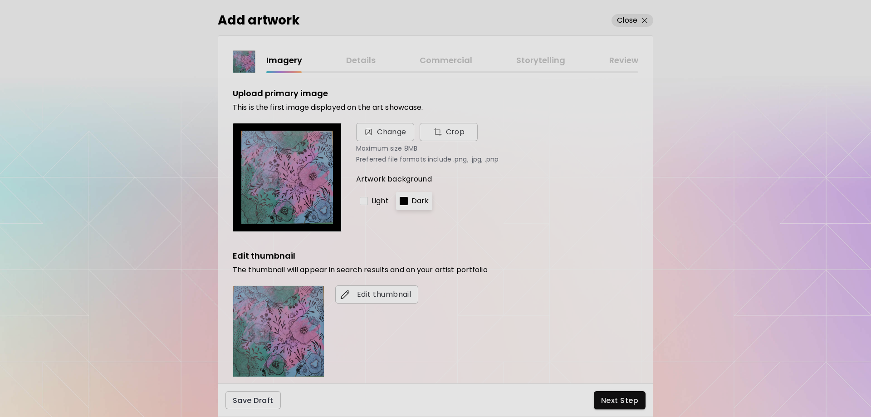
click at [363, 199] on div at bounding box center [364, 201] width 8 height 8
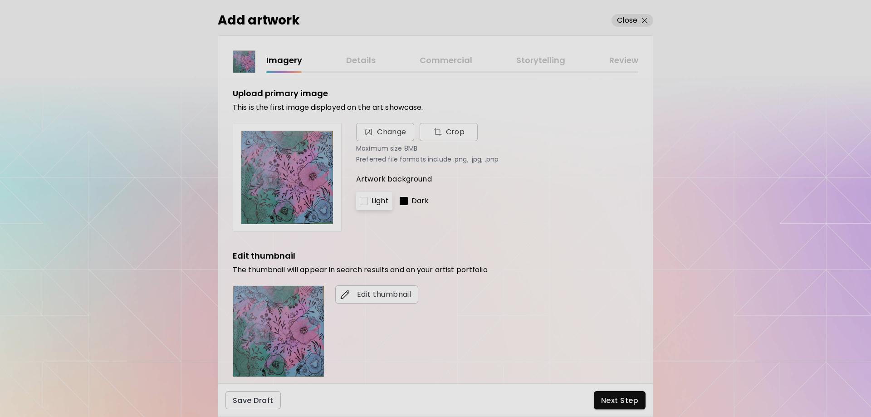
click at [412, 201] on p "Dark" at bounding box center [421, 201] width 18 height 11
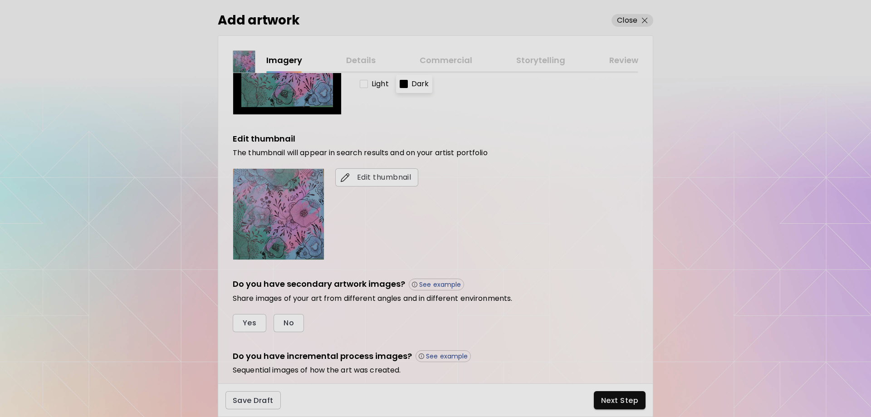
scroll to position [121, 0]
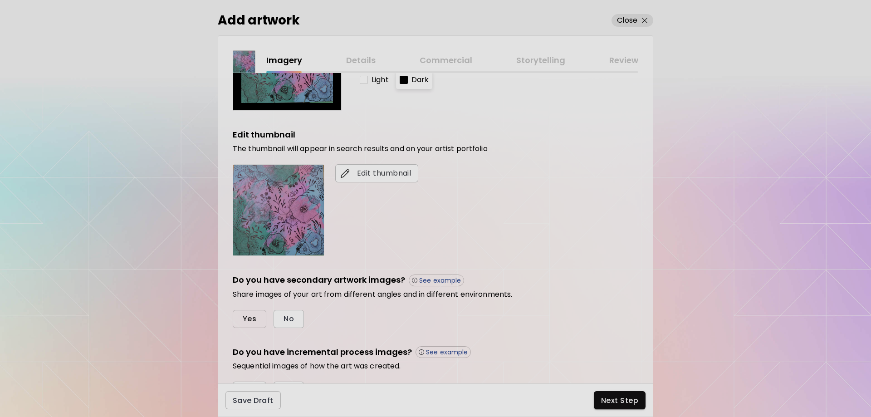
click at [252, 321] on span "Yes" at bounding box center [250, 319] width 14 height 10
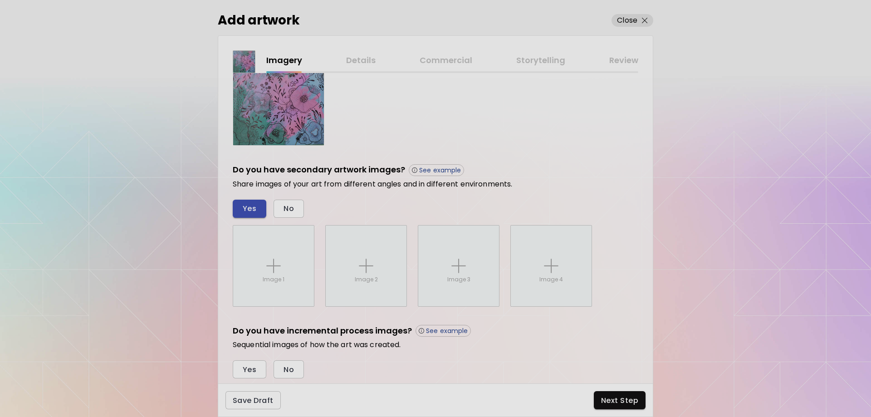
scroll to position [259, 0]
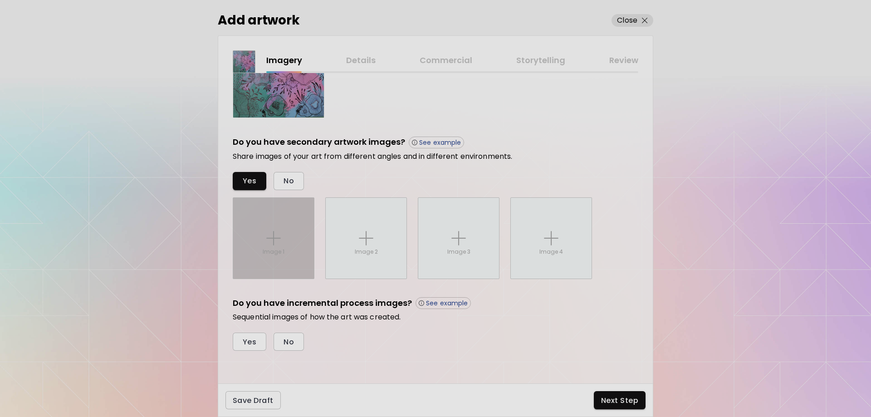
click at [281, 227] on div "Image 1" at bounding box center [273, 238] width 81 height 81
click at [0, 0] on input "Image 1" at bounding box center [0, 0] width 0 height 0
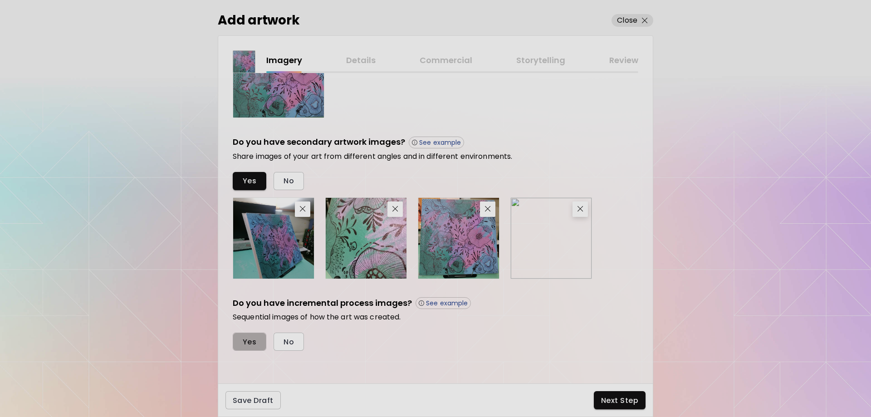
click at [245, 344] on span "Yes" at bounding box center [250, 342] width 14 height 10
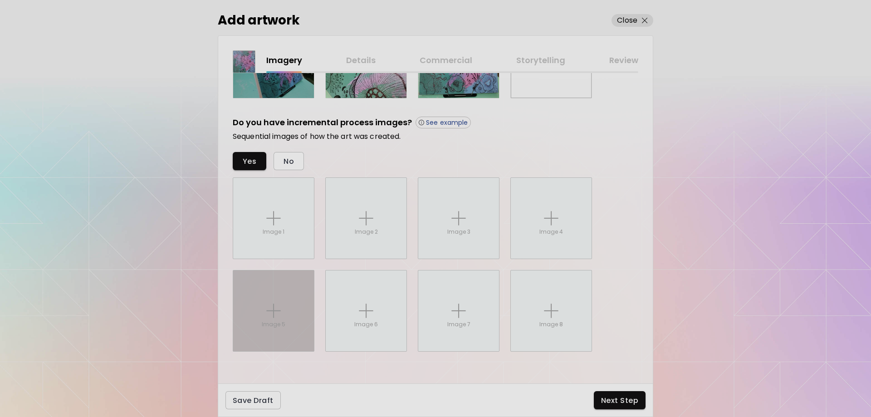
scroll to position [441, 0]
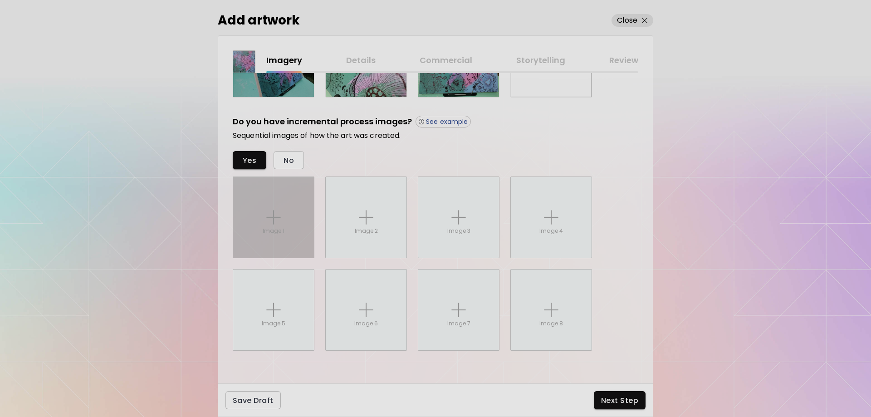
click at [284, 221] on div "Image 1" at bounding box center [273, 217] width 81 height 81
click at [0, 0] on input "Image 1" at bounding box center [0, 0] width 0 height 0
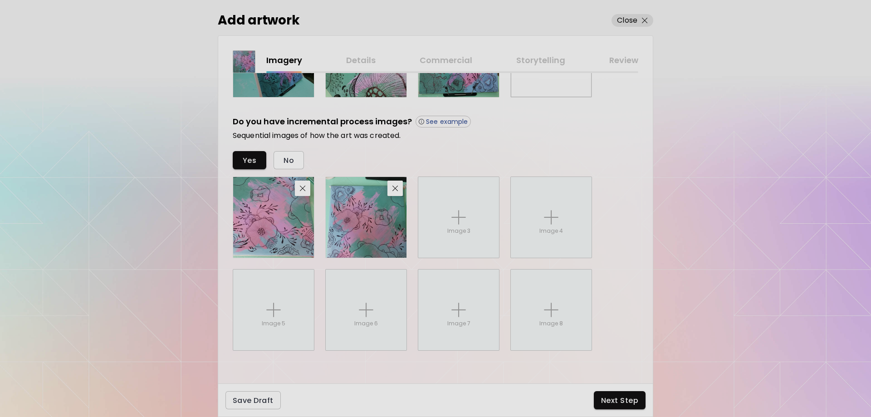
click at [281, 226] on img at bounding box center [273, 217] width 81 height 81
click at [285, 217] on img at bounding box center [273, 217] width 81 height 81
click at [609, 402] on span "Next Step" at bounding box center [619, 401] width 37 height 10
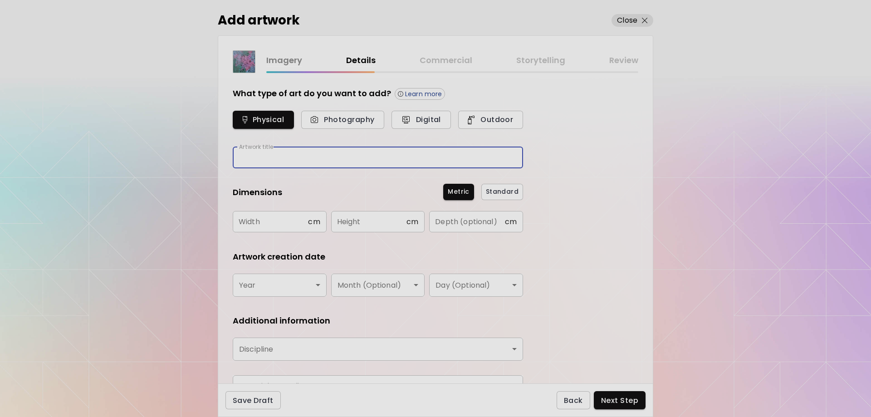
click at [300, 154] on input "text" at bounding box center [378, 157] width 290 height 21
type input "*"
type input "**********"
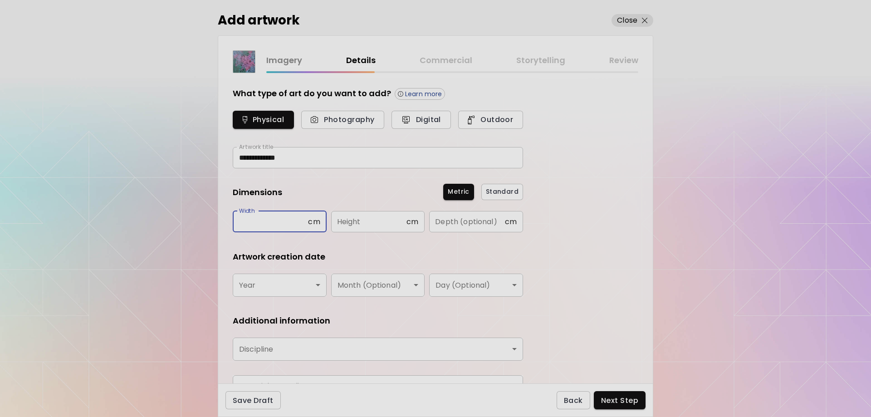
click at [278, 226] on input "text" at bounding box center [270, 221] width 75 height 21
type input "**"
click at [353, 225] on input "text" at bounding box center [368, 221] width 75 height 21
type input "**"
click at [442, 221] on input "text" at bounding box center [466, 221] width 75 height 21
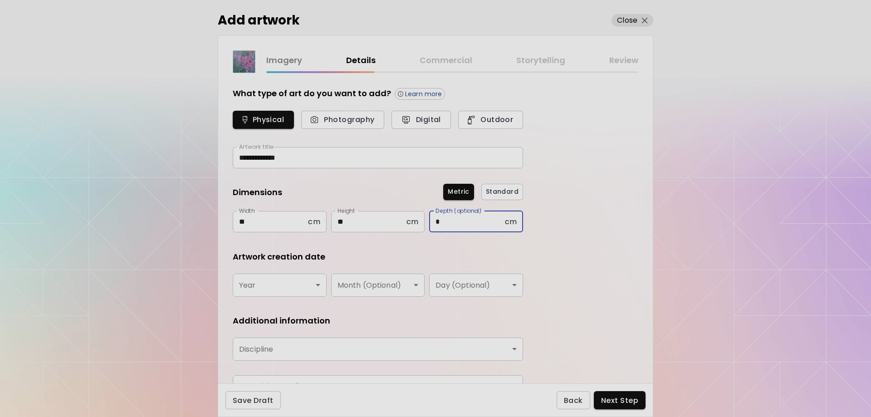
type input "*"
click at [314, 292] on body "**********" at bounding box center [435, 208] width 871 height 417
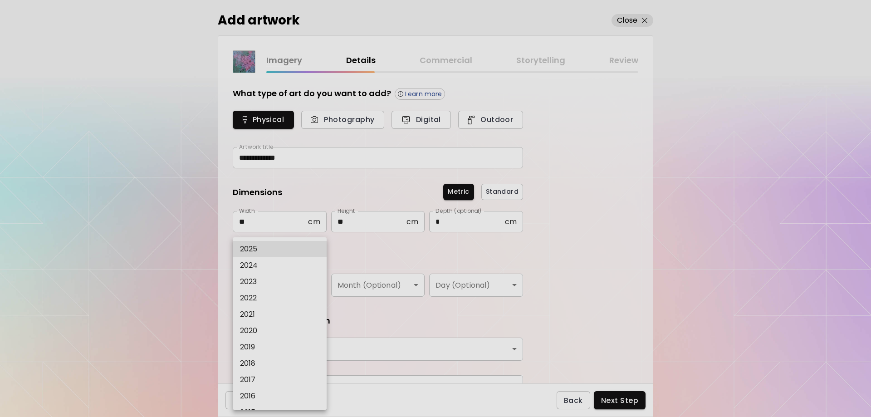
click at [271, 332] on li "2020" at bounding box center [282, 331] width 98 height 16
type input "****"
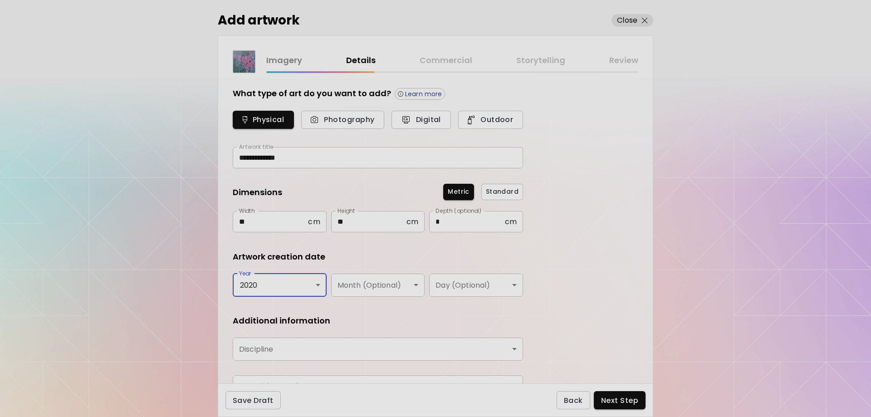
click at [308, 341] on body "**********" at bounding box center [435, 208] width 871 height 417
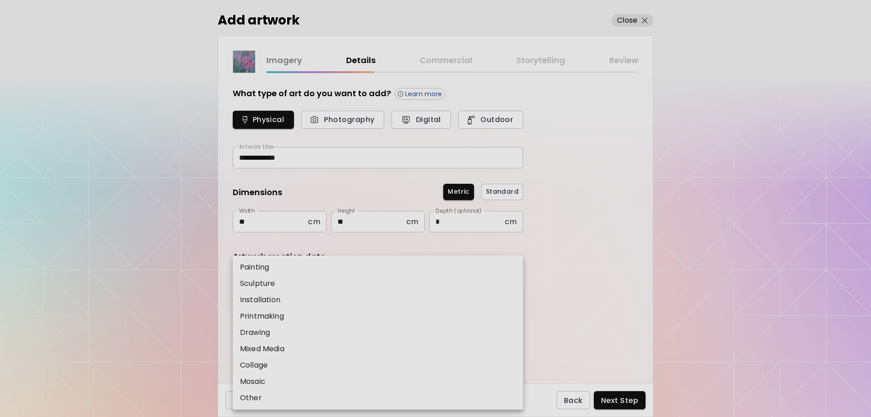
click at [266, 269] on p "Painting" at bounding box center [254, 267] width 29 height 11
type input "********"
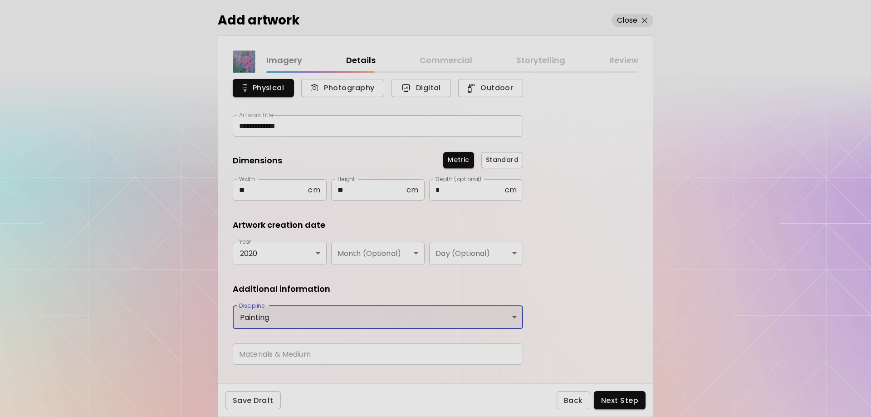
scroll to position [49, 0]
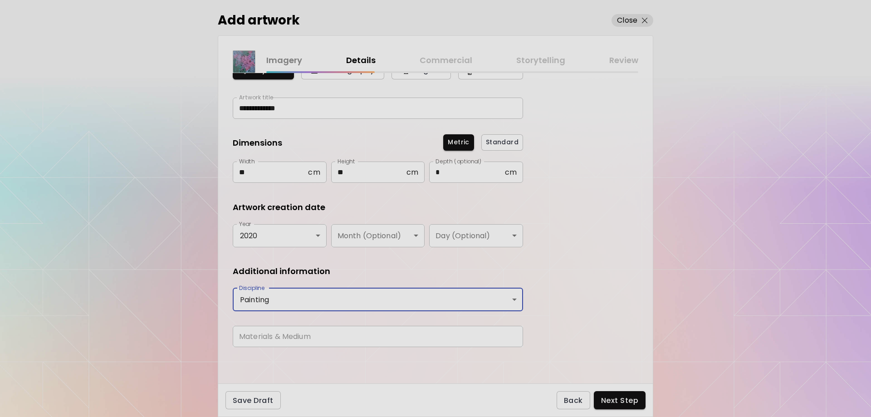
click at [306, 339] on input "text" at bounding box center [378, 336] width 290 height 21
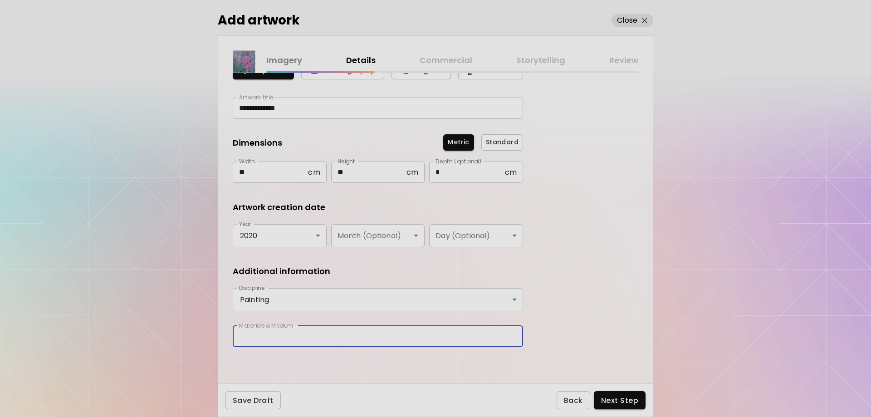
type input "**********"
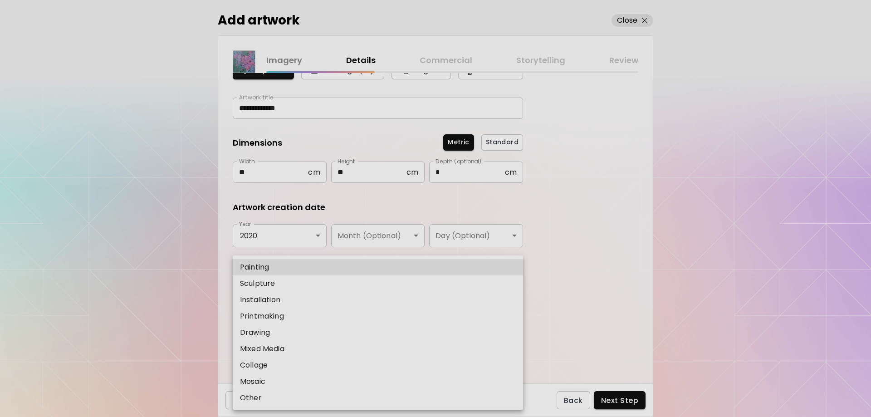
click at [336, 303] on body "**********" at bounding box center [435, 208] width 871 height 417
click at [307, 348] on li "Mixed Media" at bounding box center [378, 349] width 290 height 16
type input "**********"
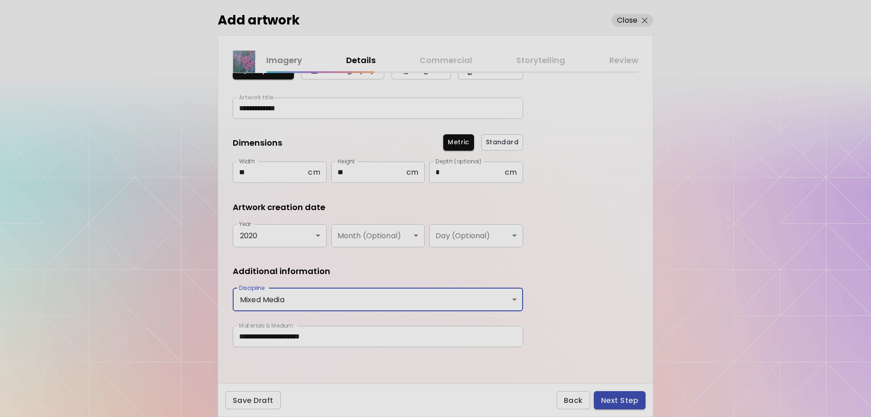
click at [626, 402] on span "Next Step" at bounding box center [619, 401] width 37 height 10
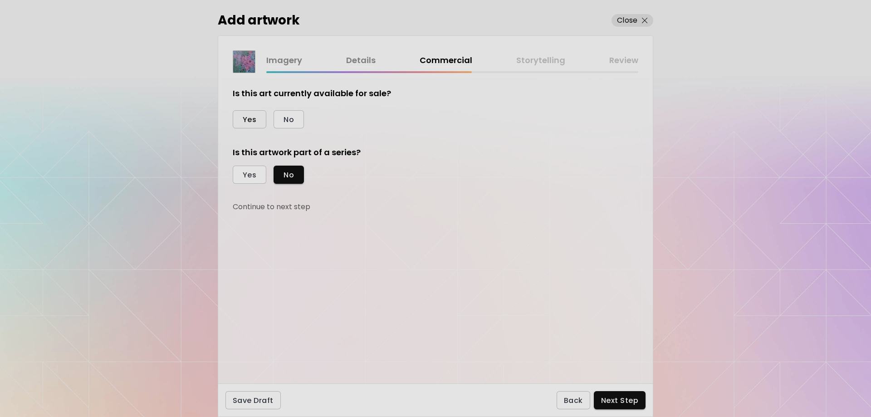
click at [252, 117] on span "Yes" at bounding box center [250, 120] width 14 height 10
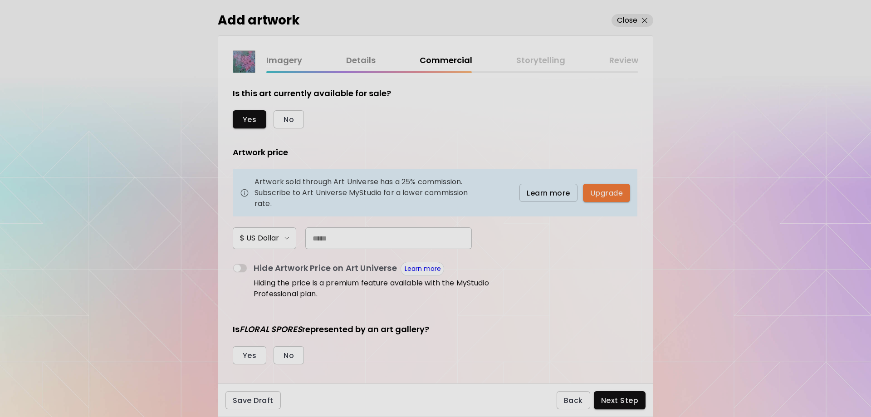
click at [342, 238] on input "text" at bounding box center [388, 238] width 167 height 22
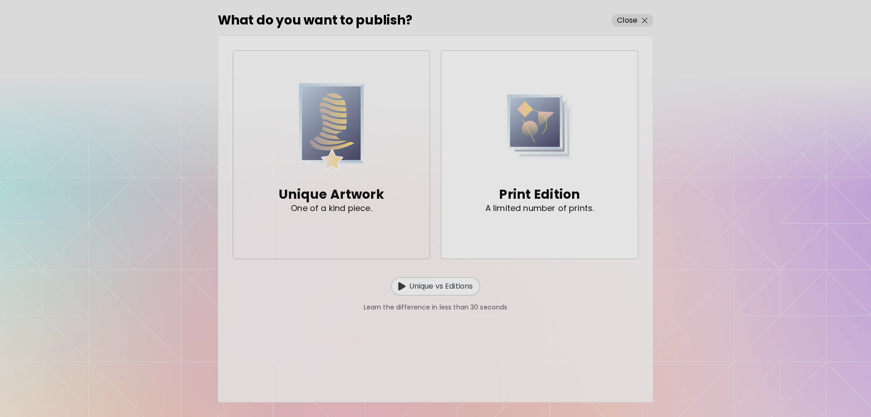
click at [391, 165] on span "Unique Artwork One of a kind piece." at bounding box center [332, 154] width 182 height 145
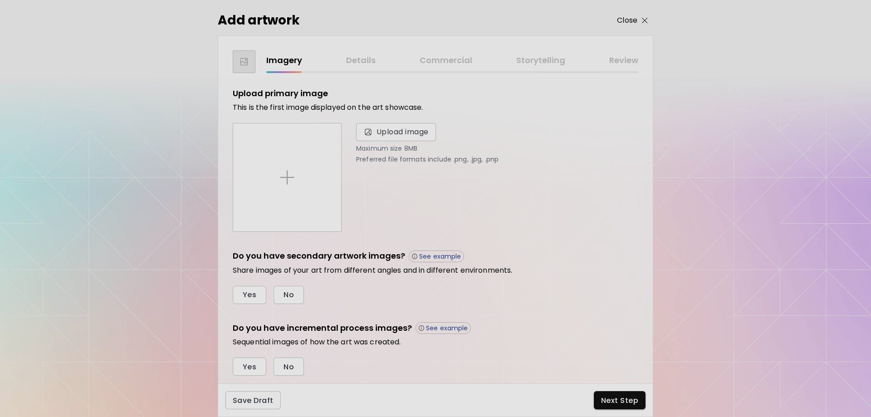
click at [627, 17] on p "Close" at bounding box center [627, 20] width 20 height 11
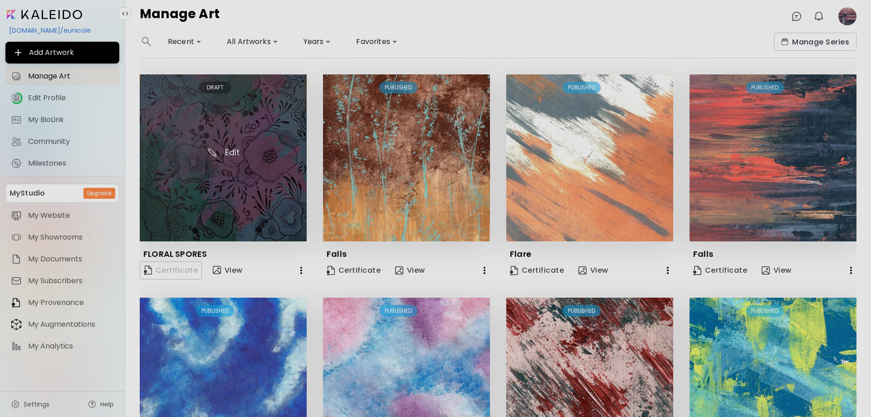
click at [242, 160] on img at bounding box center [223, 157] width 167 height 167
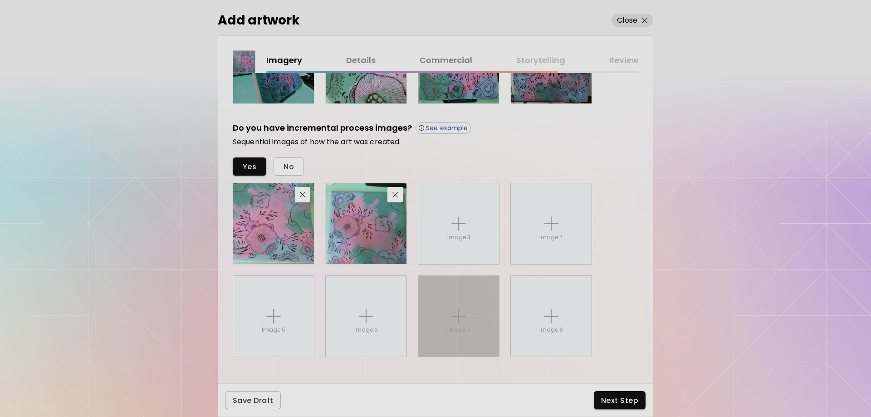
scroll to position [441, 0]
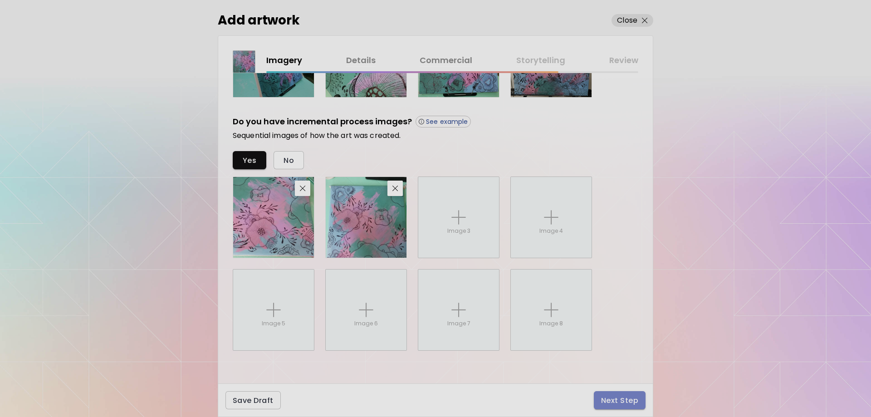
click at [622, 399] on span "Next Step" at bounding box center [619, 401] width 37 height 10
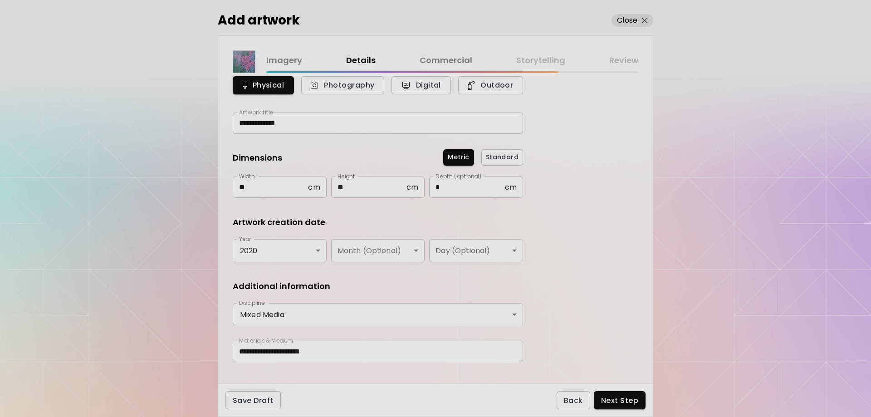
scroll to position [49, 0]
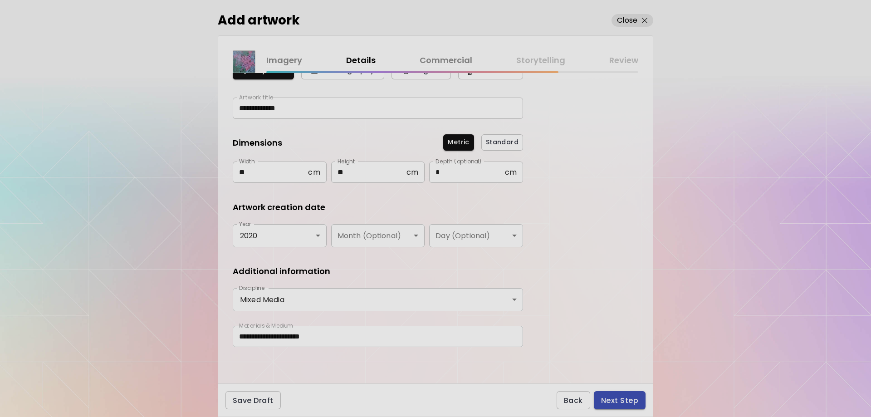
click at [615, 396] on span "Next Step" at bounding box center [619, 401] width 37 height 10
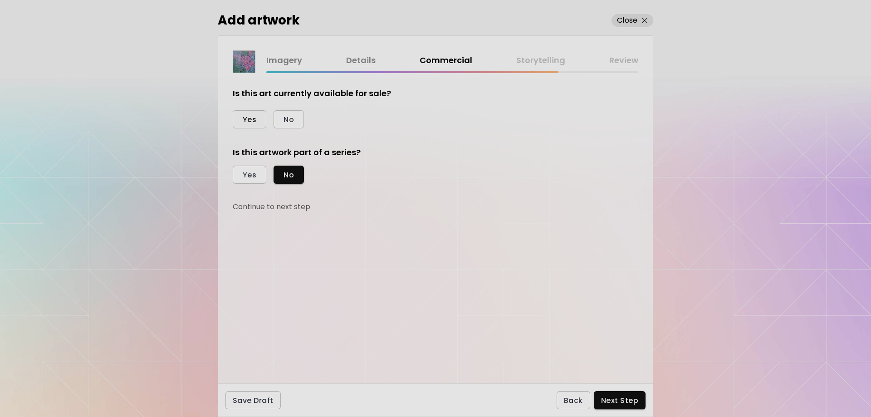
click at [247, 121] on span "Yes" at bounding box center [250, 120] width 14 height 10
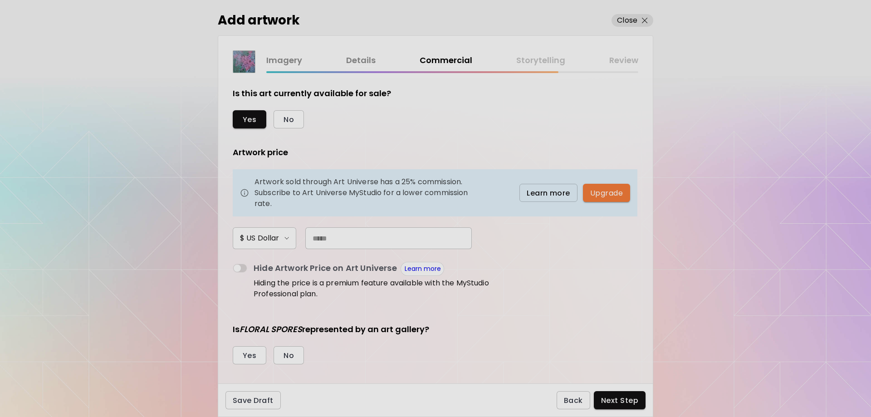
click at [345, 238] on input "text" at bounding box center [388, 238] width 167 height 22
type input "***"
click at [549, 285] on form "Is this art currently available for sale? Yes No Artwork price Artwork sold thr…" at bounding box center [436, 228] width 406 height 281
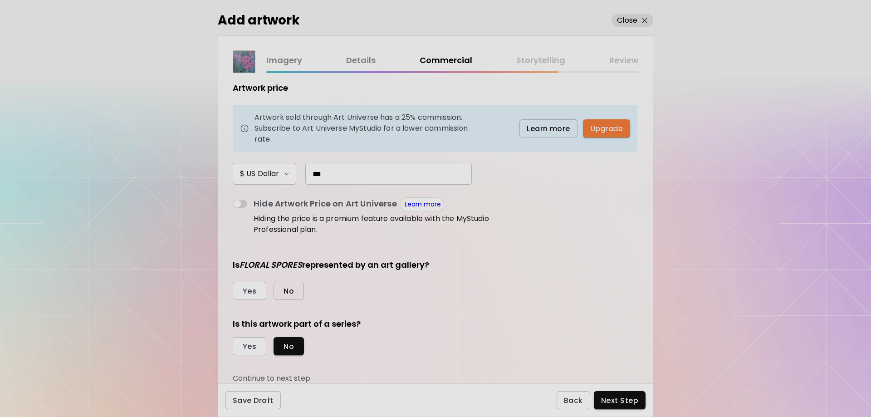
click at [284, 294] on span "No" at bounding box center [289, 291] width 10 height 10
click at [629, 398] on span "Next Step" at bounding box center [619, 401] width 37 height 10
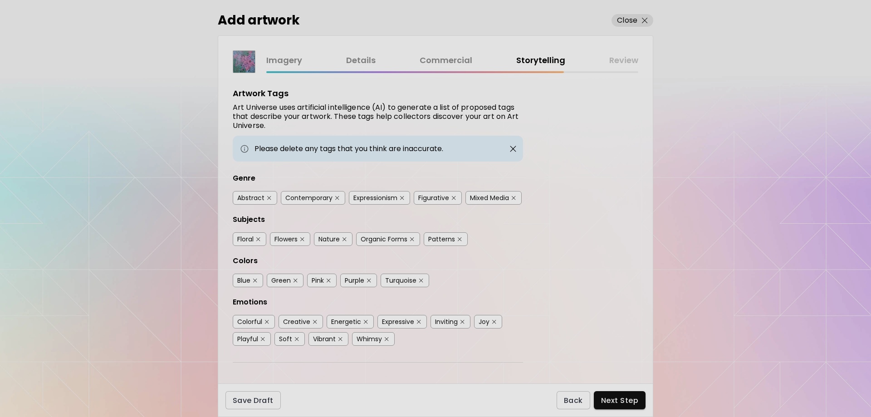
click at [252, 199] on div "Abstract" at bounding box center [250, 197] width 27 height 9
click at [383, 199] on div "Expressionism" at bounding box center [376, 197] width 44 height 9
click at [495, 201] on div "Mixed Media" at bounding box center [489, 197] width 39 height 9
click at [250, 248] on div "Floral Flowers Nature Organic Forms Patterns" at bounding box center [378, 240] width 290 height 30
click at [253, 241] on div "Floral" at bounding box center [245, 239] width 16 height 9
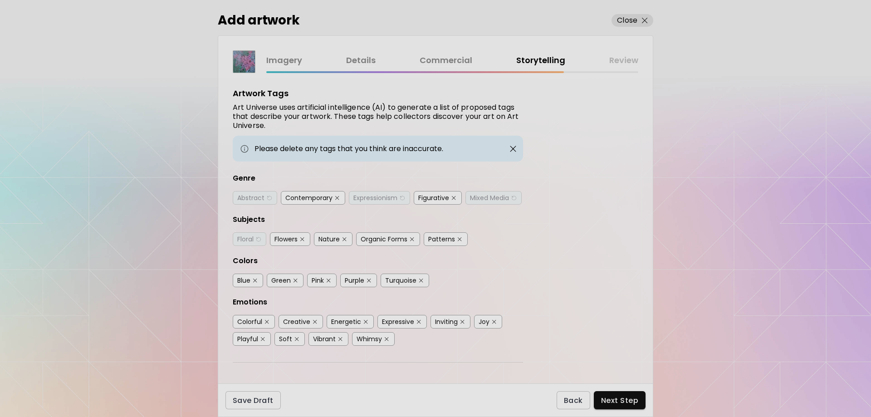
click at [289, 237] on div "Flowers" at bounding box center [286, 239] width 23 height 9
click at [329, 237] on div "Nature" at bounding box center [329, 239] width 21 height 9
click at [389, 239] on div "Organic Forms" at bounding box center [384, 239] width 47 height 9
click at [444, 239] on div "Patterns" at bounding box center [441, 239] width 27 height 9
click at [321, 281] on div "Pink" at bounding box center [318, 280] width 12 height 9
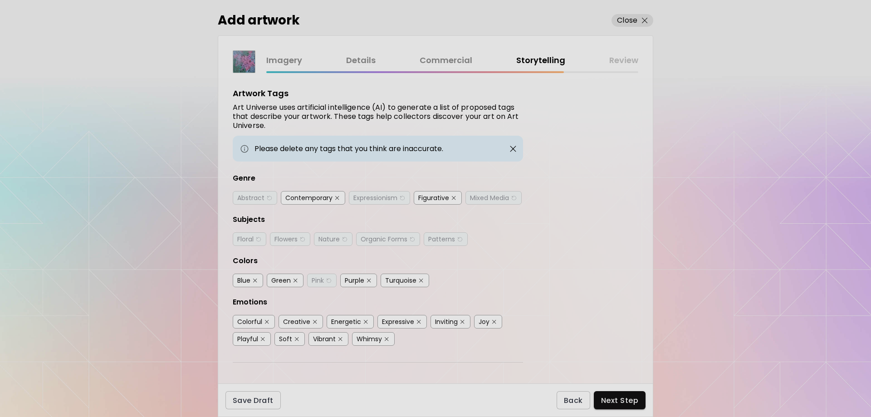
click at [359, 277] on div "Purple" at bounding box center [355, 280] width 20 height 9
click at [413, 282] on div "Turquoise" at bounding box center [400, 280] width 31 height 9
click at [283, 281] on div "Green" at bounding box center [281, 280] width 20 height 9
click at [246, 280] on div "Blue" at bounding box center [243, 280] width 13 height 9
click at [254, 323] on div "Colorful" at bounding box center [249, 321] width 25 height 9
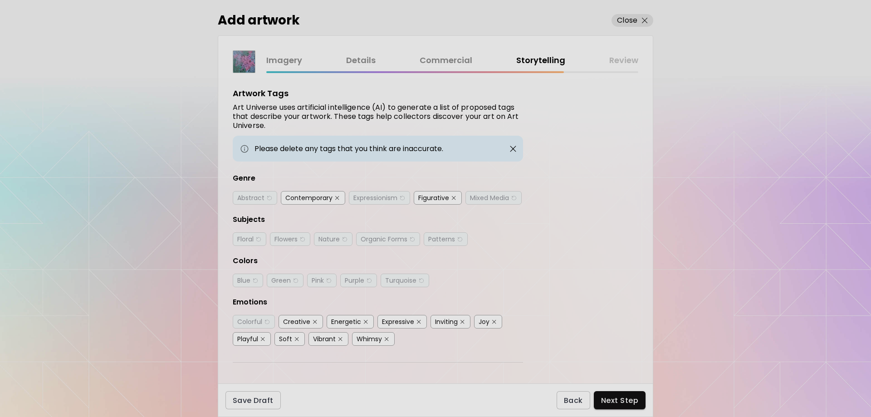
click at [294, 319] on div "Creative" at bounding box center [296, 321] width 27 height 9
click at [409, 321] on div "Expressive" at bounding box center [398, 321] width 32 height 9
click at [484, 323] on div "Joy" at bounding box center [484, 321] width 11 height 9
click at [330, 335] on div "Vibrant" at bounding box center [324, 338] width 23 height 9
click at [363, 338] on div "Whimsy" at bounding box center [369, 338] width 25 height 9
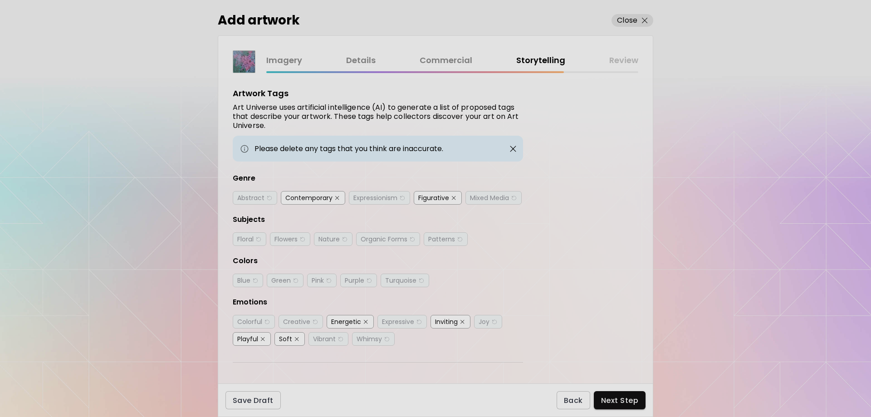
click at [256, 339] on div "Playful" at bounding box center [247, 338] width 21 height 9
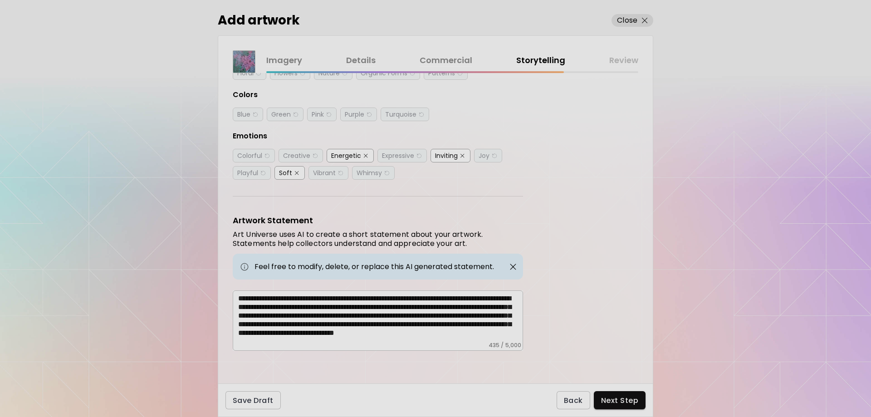
scroll to position [5, 0]
click at [632, 398] on span "Next Step" at bounding box center [619, 401] width 37 height 10
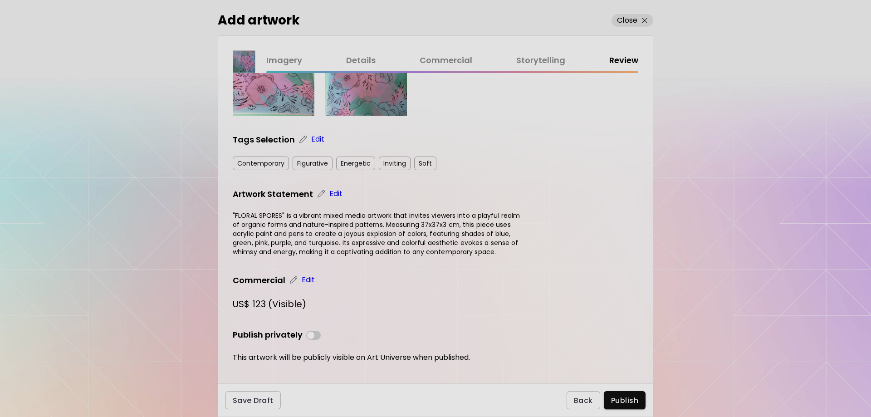
scroll to position [375, 0]
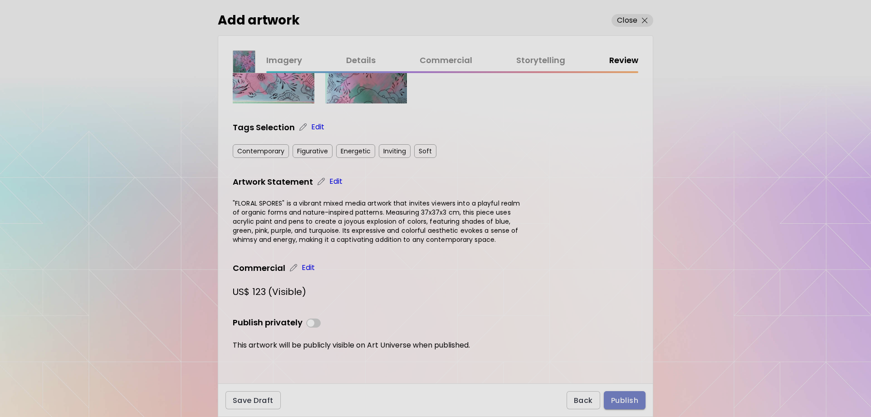
click at [625, 401] on span "Publish" at bounding box center [624, 401] width 27 height 10
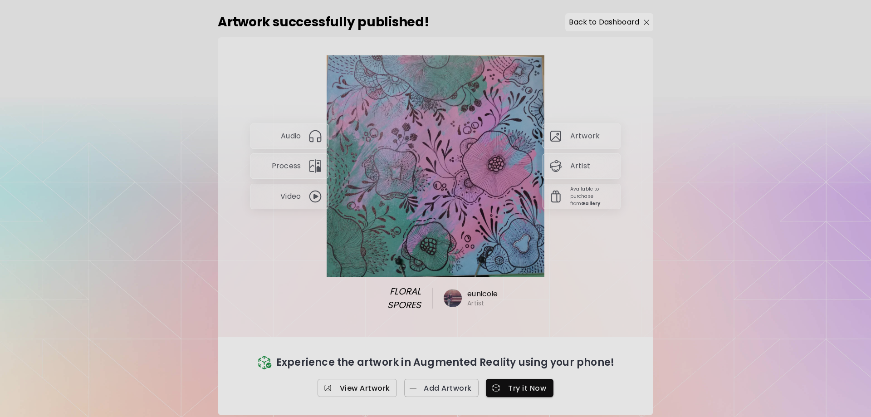
click at [353, 384] on span "View Artwork" at bounding box center [357, 389] width 65 height 10
click at [443, 384] on span "Add Artwork" at bounding box center [442, 389] width 60 height 10
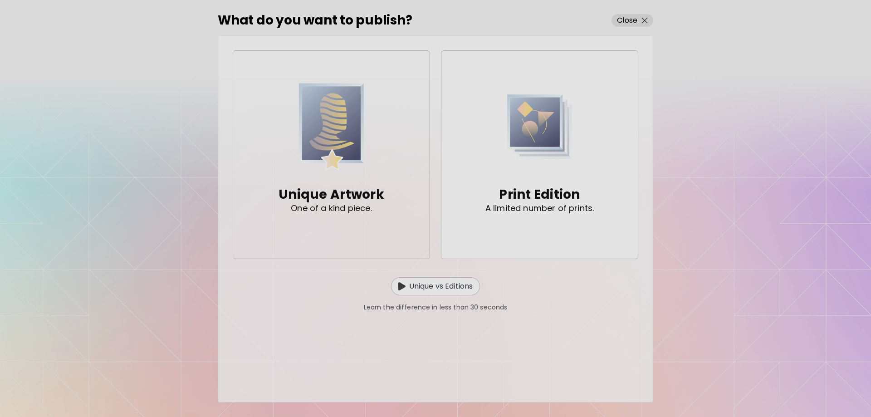
click at [333, 151] on img "button" at bounding box center [331, 126] width 65 height 89
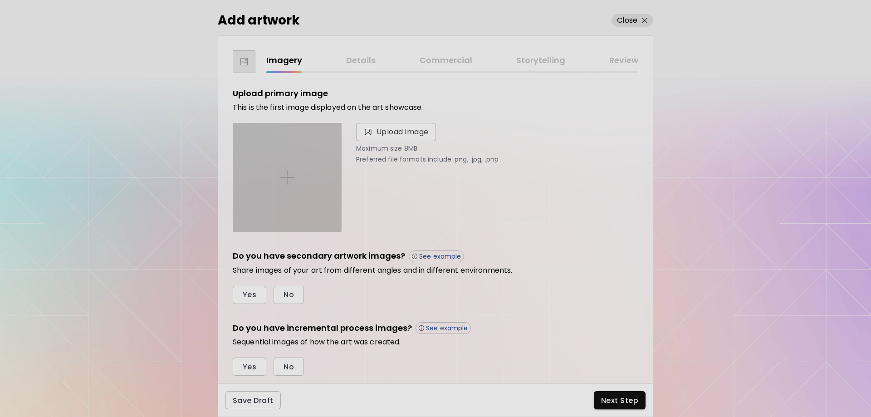
click at [287, 183] on img at bounding box center [287, 177] width 15 height 15
click at [0, 0] on input "file" at bounding box center [0, 0] width 0 height 0
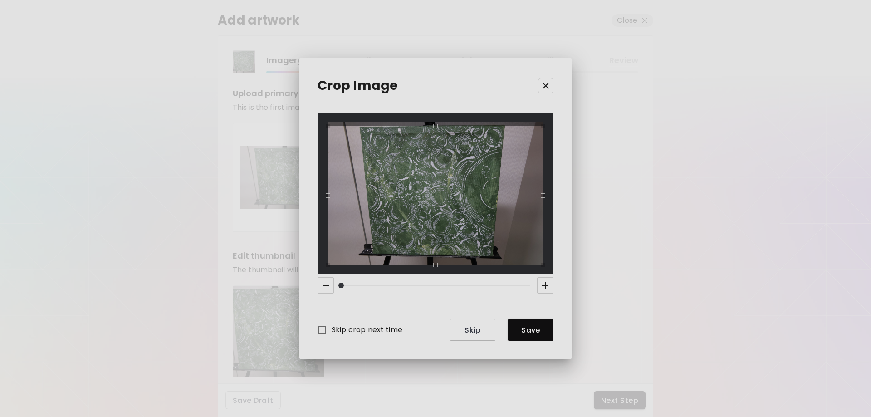
click at [433, 124] on div "Use the up and down arrow keys to move the north drag handle to change the crop…" at bounding box center [433, 124] width 0 height 0
click at [330, 192] on div "Use the arrow keys to move the crop selection area" at bounding box center [436, 196] width 216 height 140
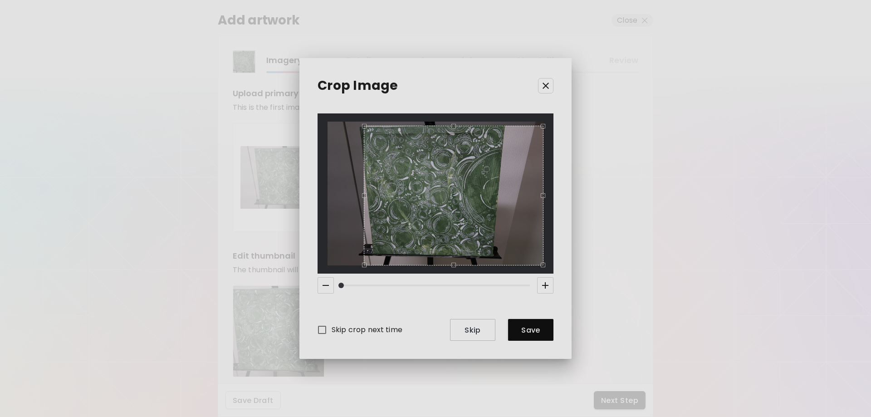
click at [362, 193] on div "Use the up and down arrow keys to move the west drag handle to change the crop …" at bounding box center [362, 193] width 0 height 0
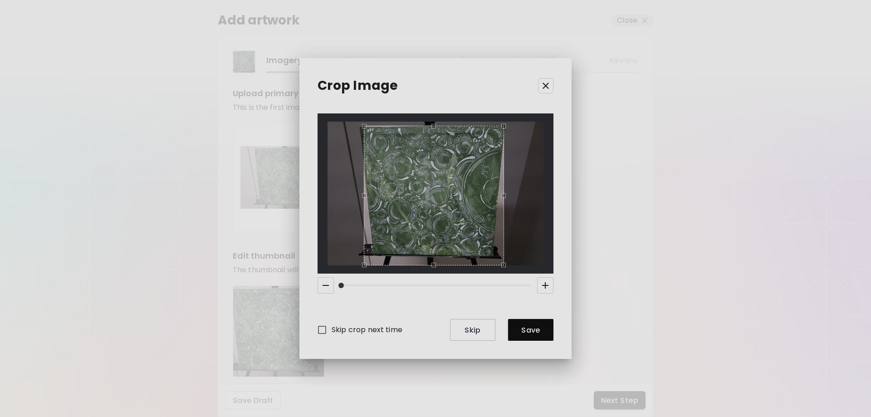
click at [506, 193] on div "Use the up and down arrow keys to move the east drag handle to change the crop …" at bounding box center [506, 193] width 0 height 0
click at [432, 257] on div "Use the up and down arrow keys to move the south drag handle to change the crop…" at bounding box center [432, 257] width 0 height 0
click at [373, 193] on div "Use the arrow keys to move the crop selection area" at bounding box center [372, 188] width 3 height 129
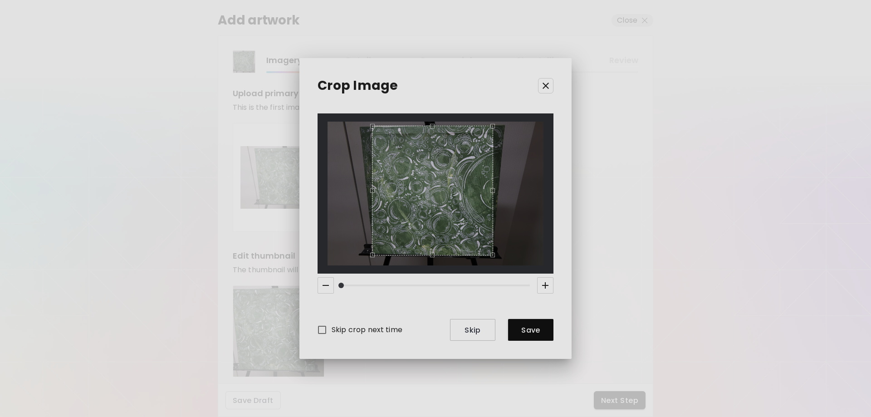
click at [493, 126] on div "Use the arrow keys to move the crop selection area" at bounding box center [433, 126] width 120 height 0
click at [542, 328] on span "Save" at bounding box center [531, 330] width 31 height 10
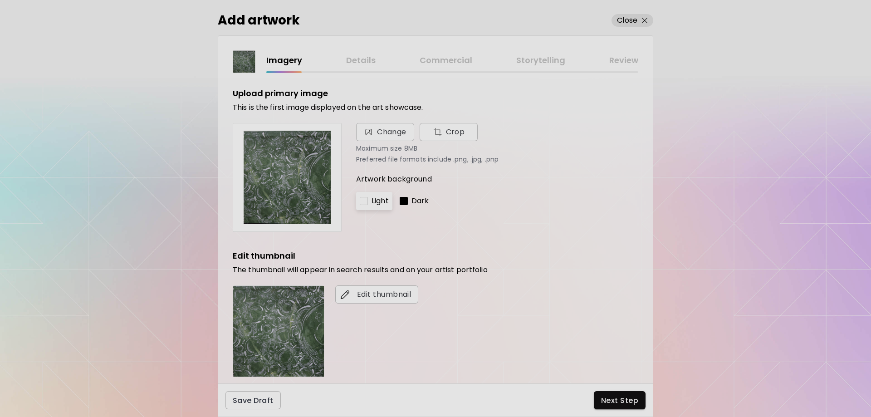
click at [409, 205] on div "Dark" at bounding box center [414, 201] width 37 height 18
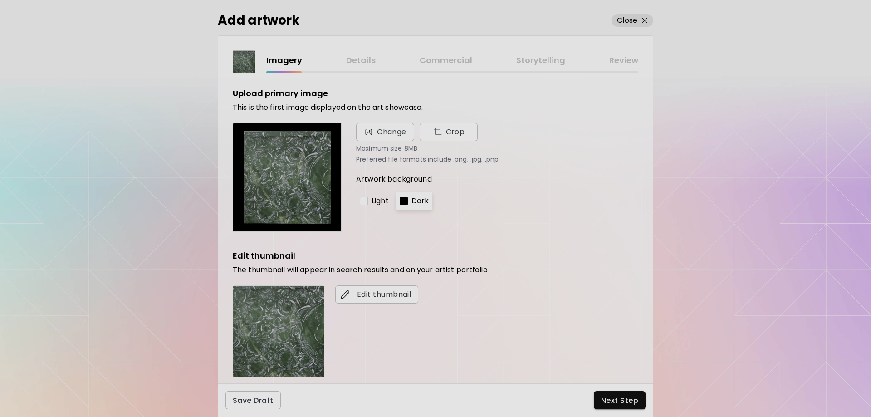
click at [379, 201] on p "Light" at bounding box center [380, 201] width 17 height 11
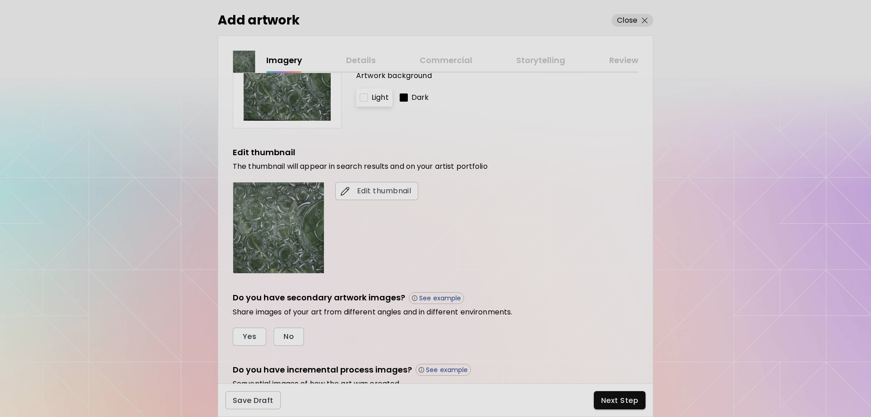
scroll to position [121, 0]
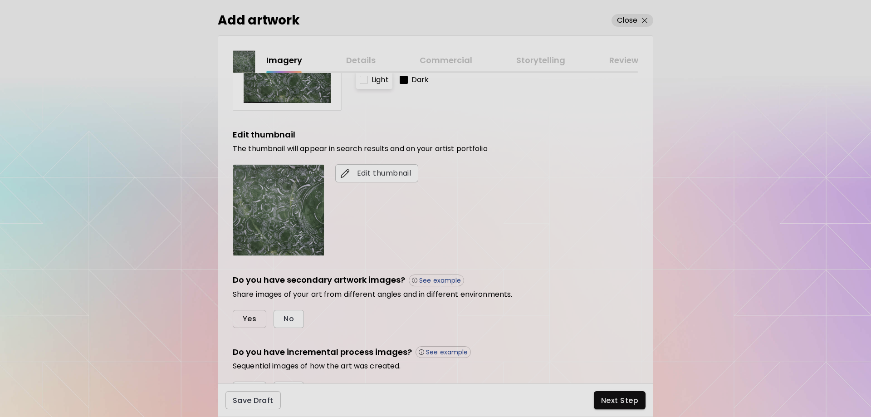
click at [252, 319] on span "Yes" at bounding box center [250, 319] width 14 height 10
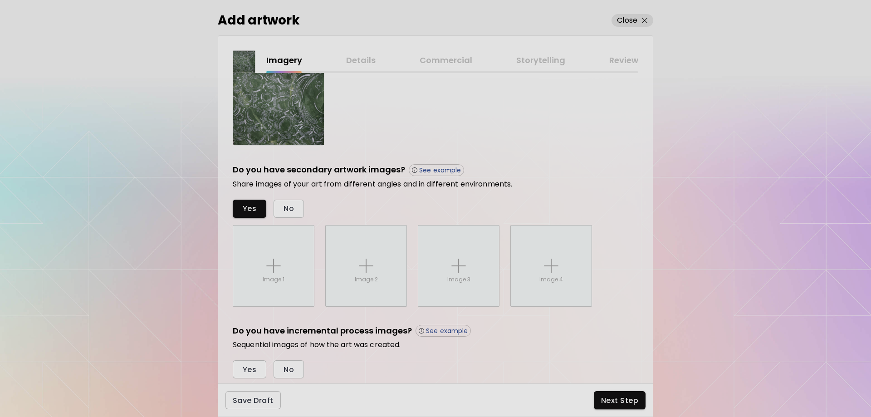
scroll to position [259, 0]
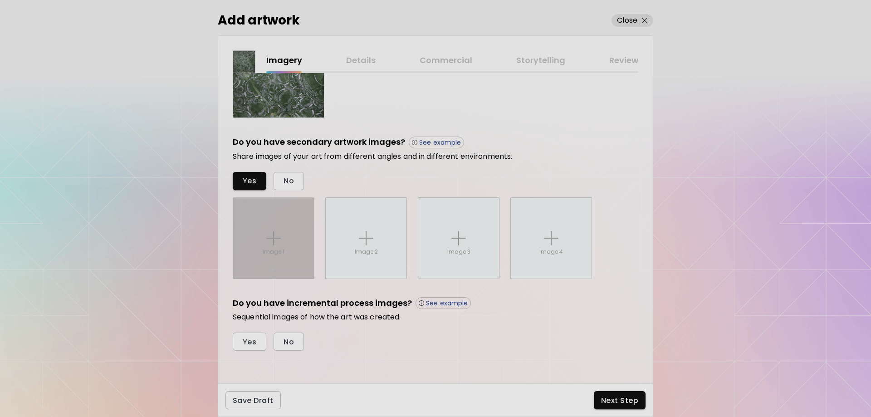
click at [269, 242] on img at bounding box center [273, 238] width 15 height 15
click at [0, 0] on input "Image 1" at bounding box center [0, 0] width 0 height 0
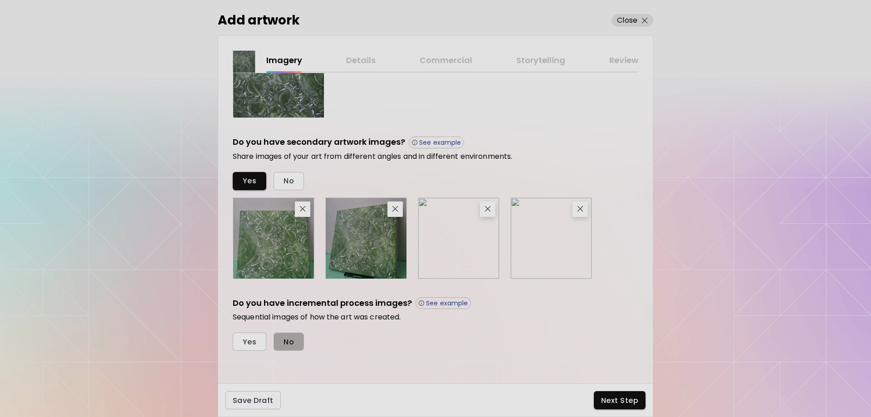
click at [295, 339] on button "No" at bounding box center [289, 342] width 30 height 18
click at [616, 397] on span "Next Step" at bounding box center [619, 401] width 37 height 10
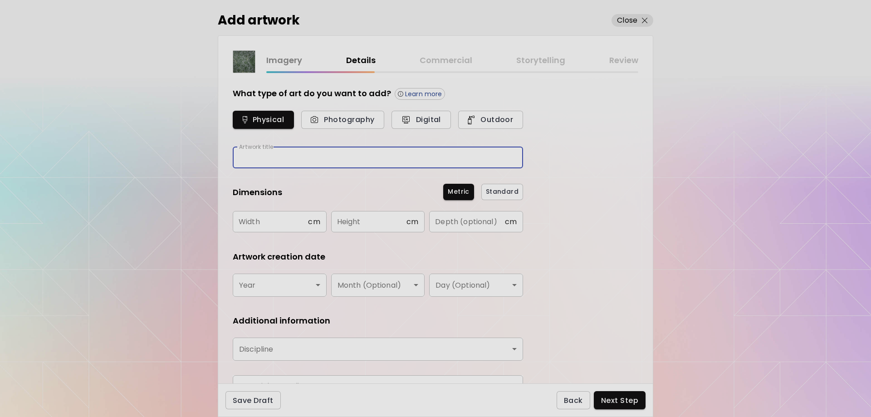
click at [300, 158] on input "text" at bounding box center [378, 157] width 290 height 21
type input "*******"
click at [280, 218] on input "text" at bounding box center [270, 221] width 75 height 21
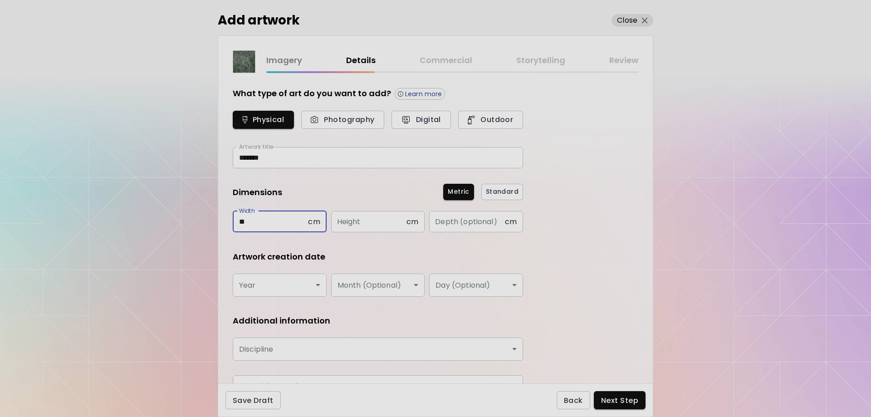
type input "**"
type input "*"
click at [318, 286] on body "kaleido.art/eunicole Add Artwork Manage Art Edit Profile My BioLink Community M…" at bounding box center [435, 208] width 871 height 417
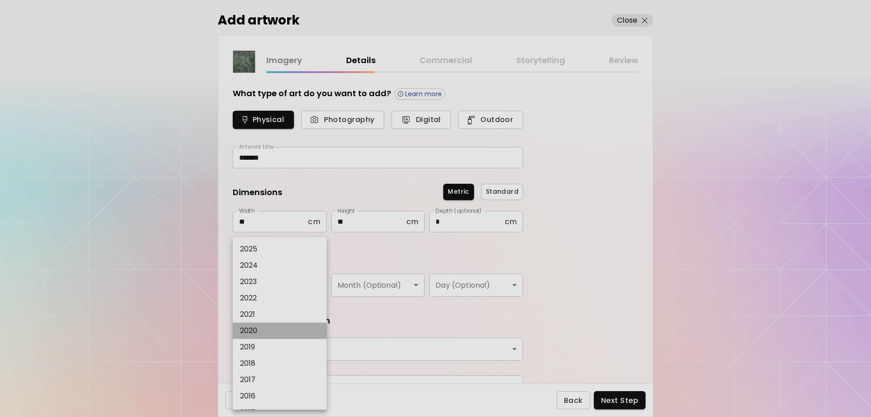
click at [261, 328] on li "2020" at bounding box center [282, 331] width 98 height 16
type input "****"
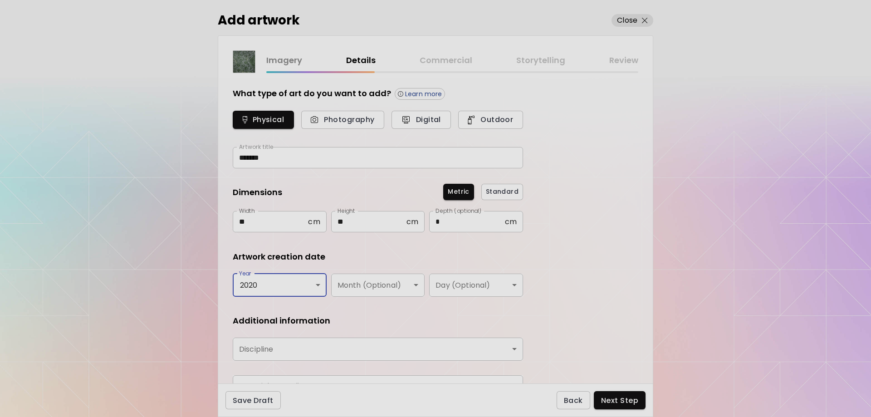
click at [353, 350] on body "kaleido.art/eunicole Add Artwork Manage Art Edit Profile My BioLink Community M…" at bounding box center [435, 208] width 871 height 417
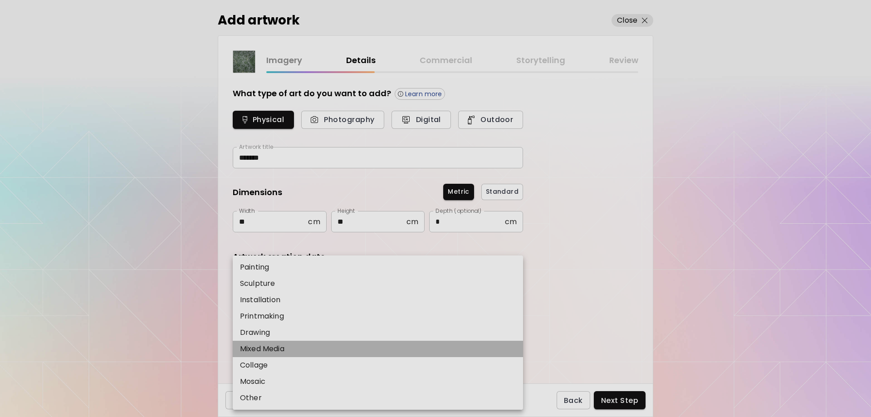
click at [271, 349] on p "Mixed Media" at bounding box center [262, 349] width 44 height 11
type input "**********"
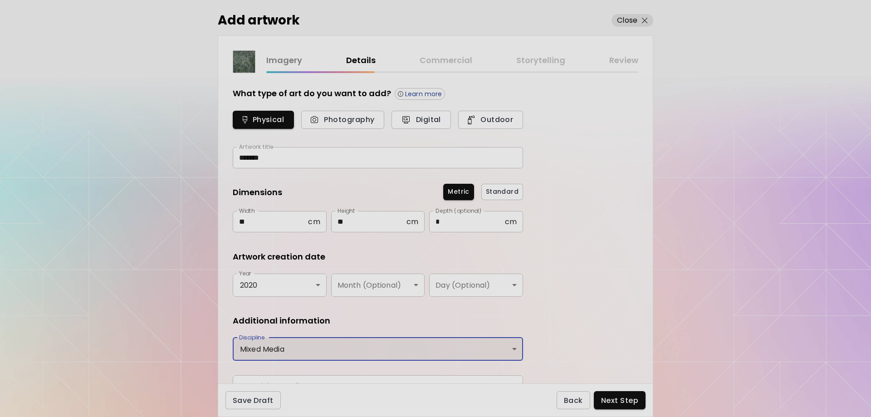
scroll to position [49, 0]
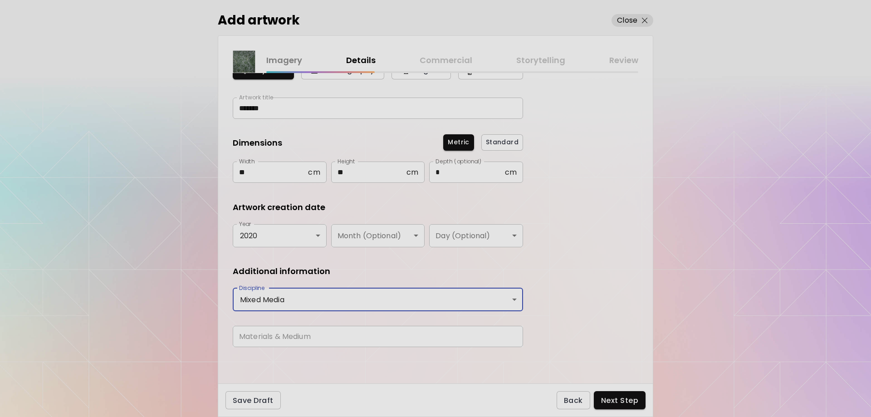
click at [332, 341] on input "text" at bounding box center [378, 336] width 290 height 21
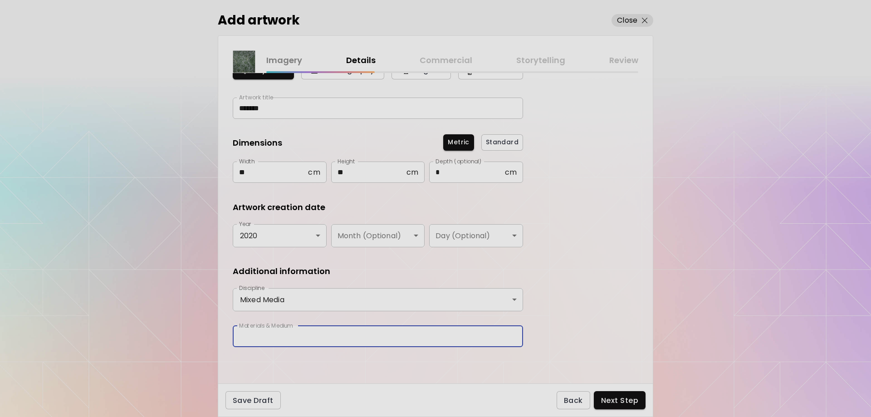
type input "**********"
click at [620, 396] on span "Next Step" at bounding box center [619, 401] width 37 height 10
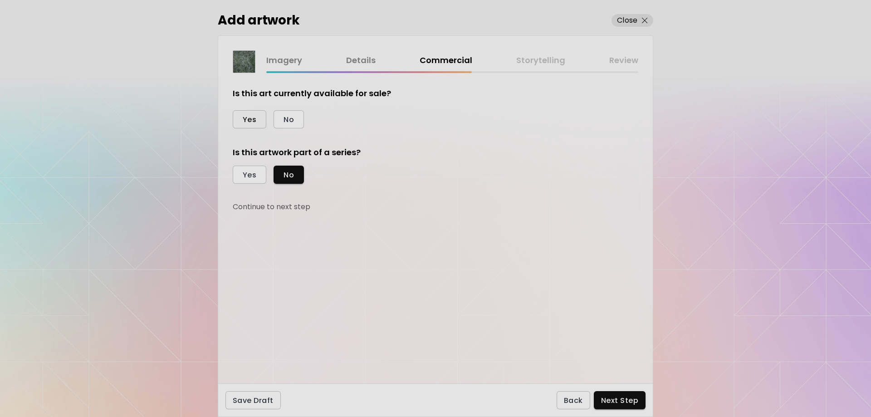
click at [245, 123] on span "Yes" at bounding box center [250, 120] width 14 height 10
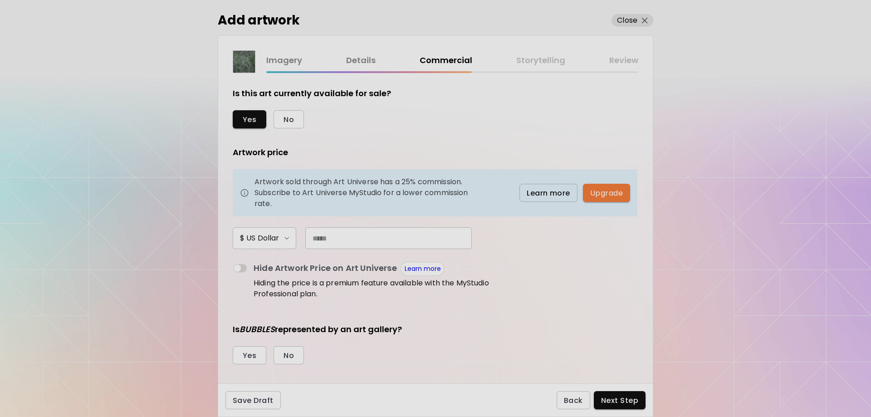
click at [337, 230] on input "text" at bounding box center [388, 238] width 167 height 22
click at [327, 236] on input "text" at bounding box center [388, 238] width 167 height 22
type input "**"
click at [295, 358] on button "No" at bounding box center [289, 355] width 30 height 18
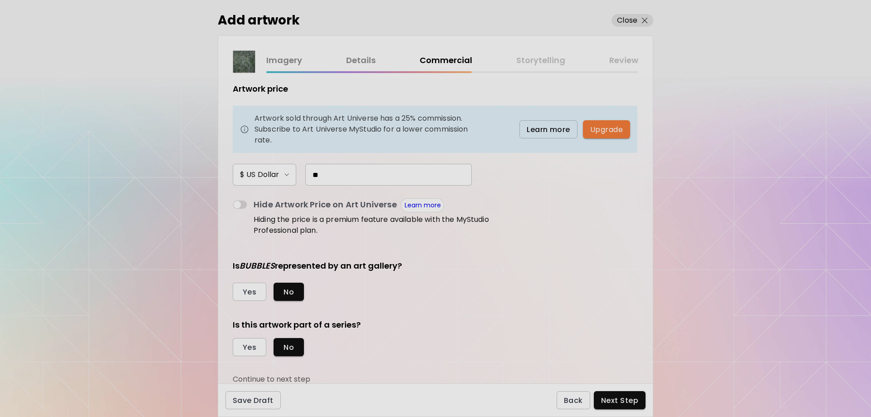
scroll to position [64, 0]
click at [611, 401] on span "Next Step" at bounding box center [619, 401] width 37 height 10
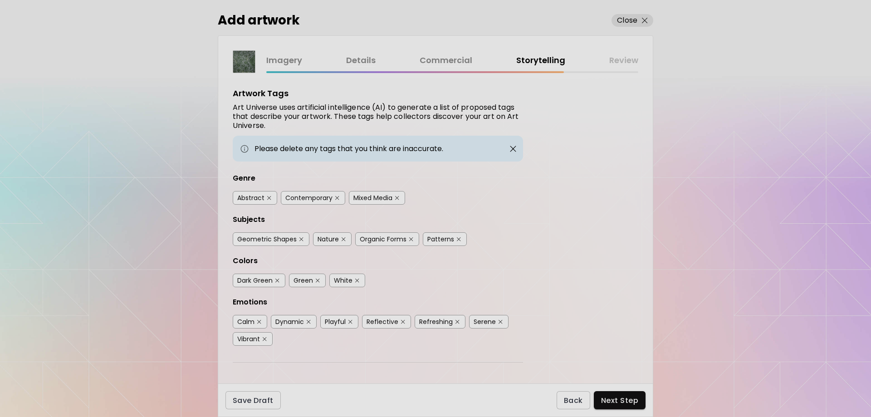
click at [241, 198] on div "Abstract" at bounding box center [250, 197] width 27 height 9
click at [360, 200] on div "Mixed Media" at bounding box center [373, 197] width 39 height 9
click at [310, 201] on div "Contemporary" at bounding box center [308, 197] width 47 height 9
click at [289, 237] on div "Geometric Shapes" at bounding box center [266, 239] width 59 height 9
click at [332, 241] on div "Nature" at bounding box center [328, 239] width 21 height 9
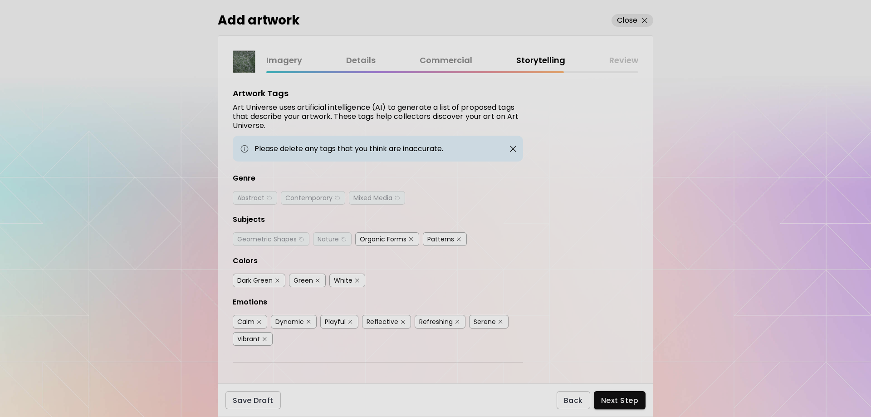
click at [382, 240] on div "Organic Forms" at bounding box center [383, 239] width 47 height 9
click at [301, 241] on img "button" at bounding box center [301, 239] width 6 height 7
click at [425, 238] on div "Patterns" at bounding box center [445, 239] width 44 height 14
click at [428, 239] on div "Patterns" at bounding box center [441, 239] width 27 height 9
click at [311, 282] on div "Green" at bounding box center [304, 280] width 20 height 9
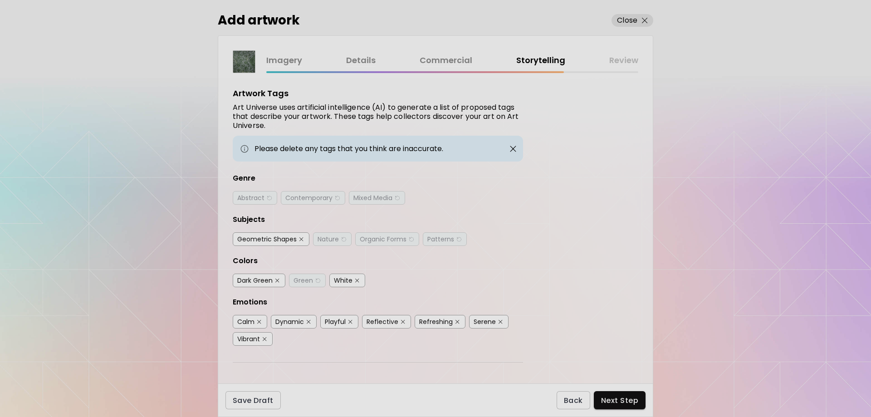
click at [241, 281] on div "Dark Green" at bounding box center [254, 280] width 35 height 9
click at [342, 279] on div "White" at bounding box center [343, 280] width 19 height 9
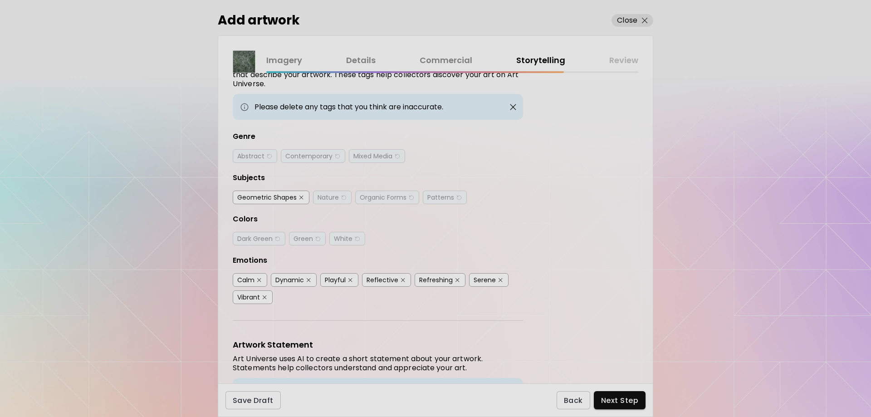
scroll to position [60, 0]
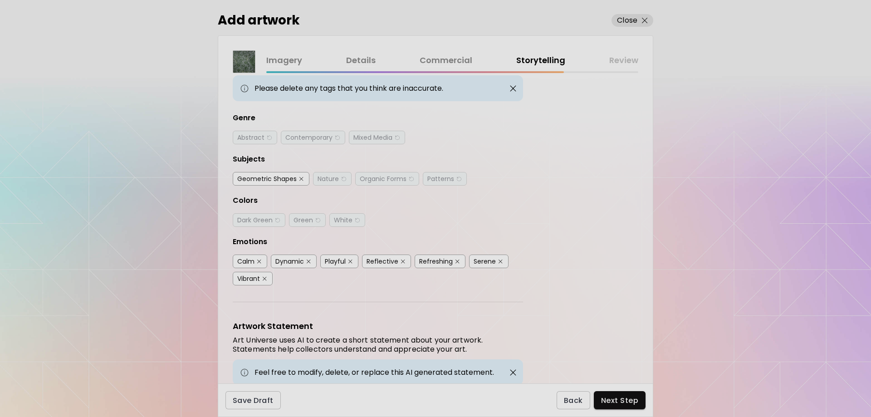
click at [261, 265] on div "Calm" at bounding box center [250, 262] width 34 height 14
click at [251, 262] on div "Calm" at bounding box center [245, 261] width 17 height 9
click at [336, 264] on div "Playful" at bounding box center [335, 261] width 21 height 9
click at [385, 265] on div "Reflective" at bounding box center [383, 261] width 32 height 9
click at [434, 265] on div "Refreshing" at bounding box center [436, 261] width 34 height 9
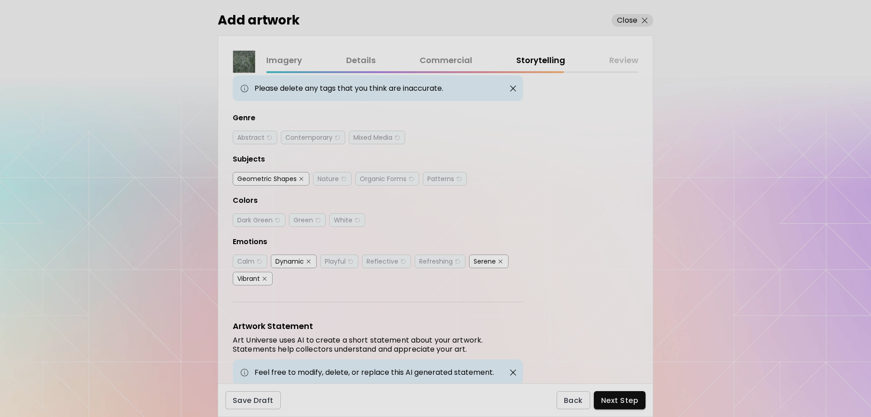
click at [477, 262] on div "Serene" at bounding box center [485, 261] width 22 height 9
click at [245, 283] on div "Vibrant" at bounding box center [248, 278] width 23 height 9
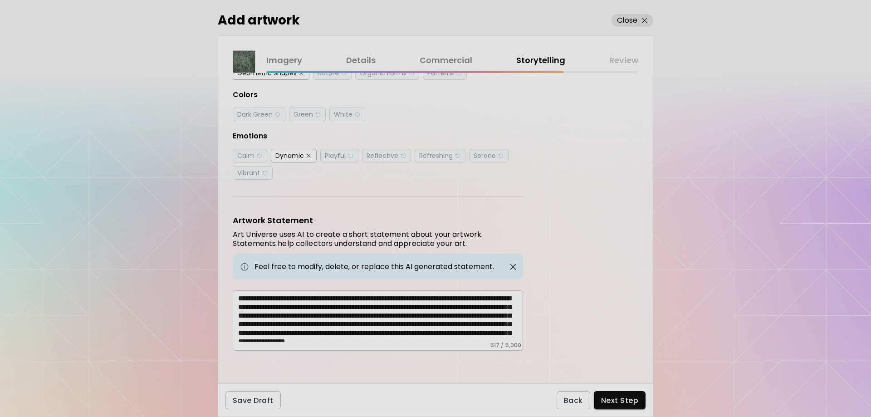
scroll to position [22, 0]
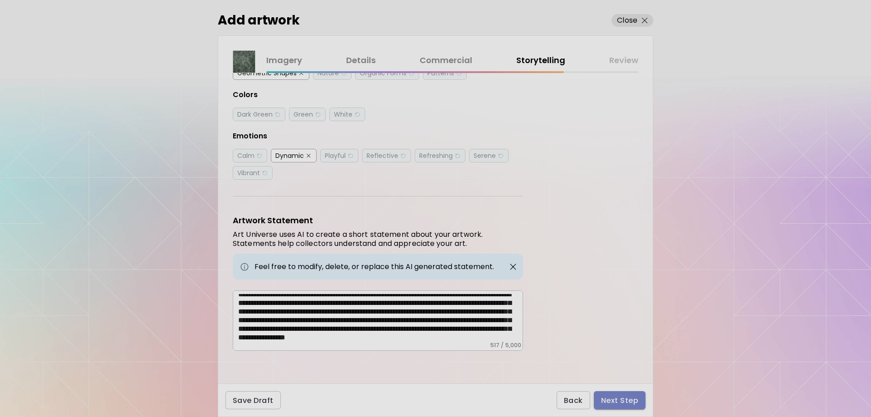
click at [622, 402] on span "Next Step" at bounding box center [619, 401] width 37 height 10
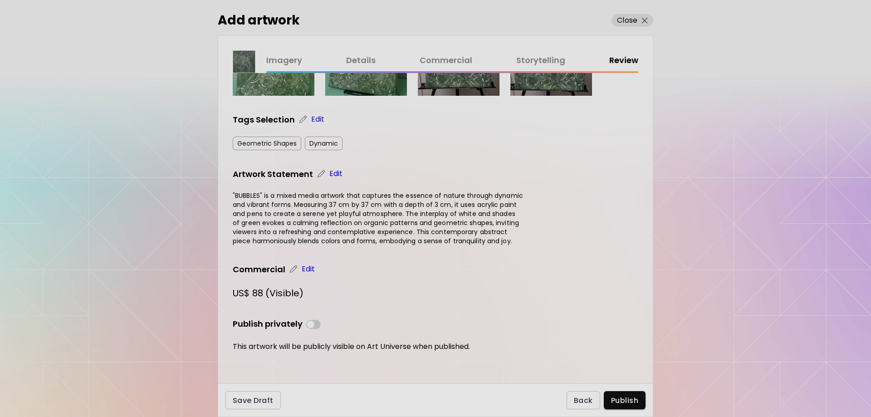
scroll to position [262, 0]
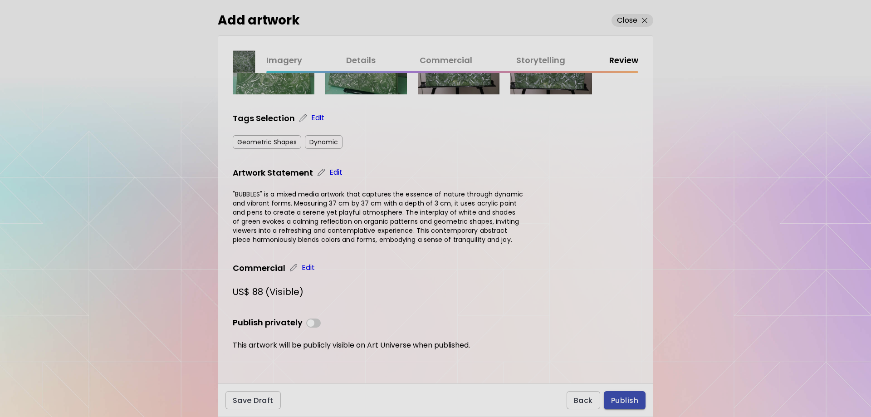
click at [624, 398] on span "Publish" at bounding box center [624, 401] width 27 height 10
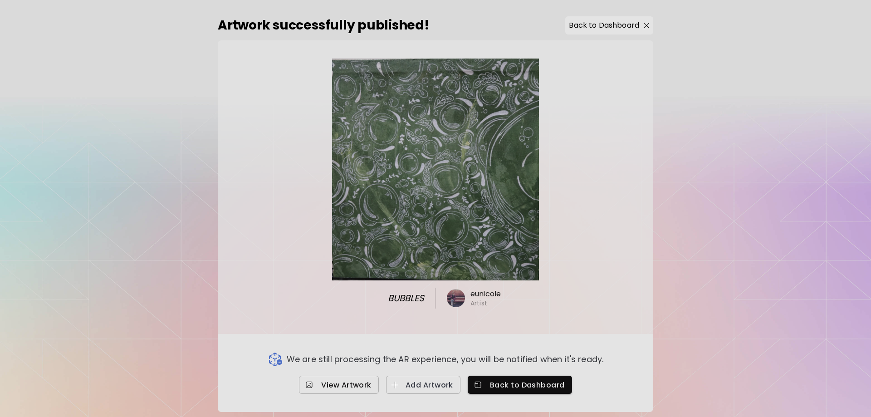
click at [362, 380] on span "View Artwork" at bounding box center [338, 385] width 65 height 10
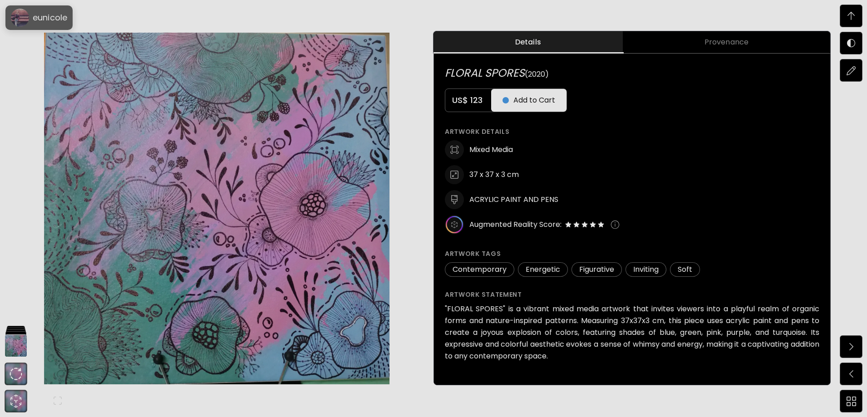
scroll to position [2, 0]
click at [696, 43] on span "Provenance" at bounding box center [726, 42] width 197 height 11
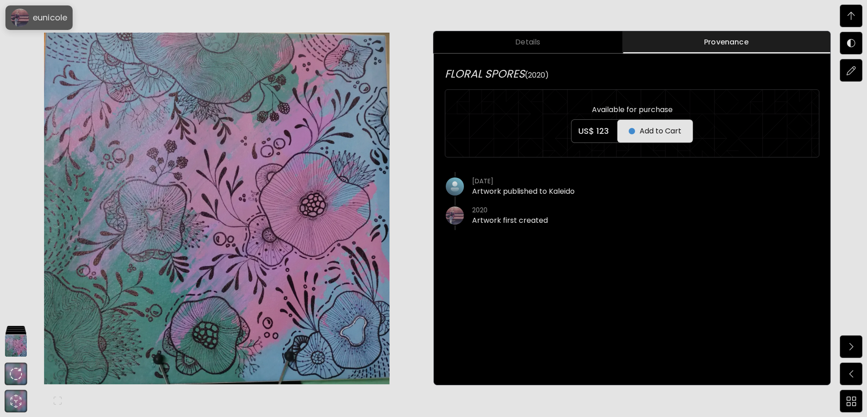
scroll to position [0, 0]
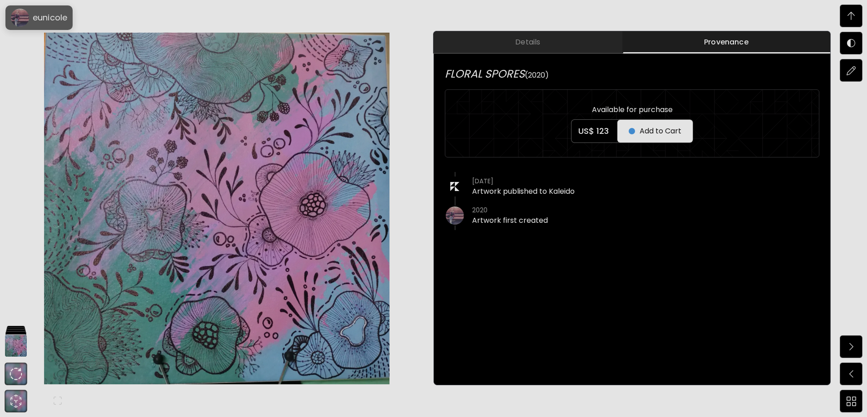
click at [533, 43] on span "Details" at bounding box center [528, 42] width 178 height 11
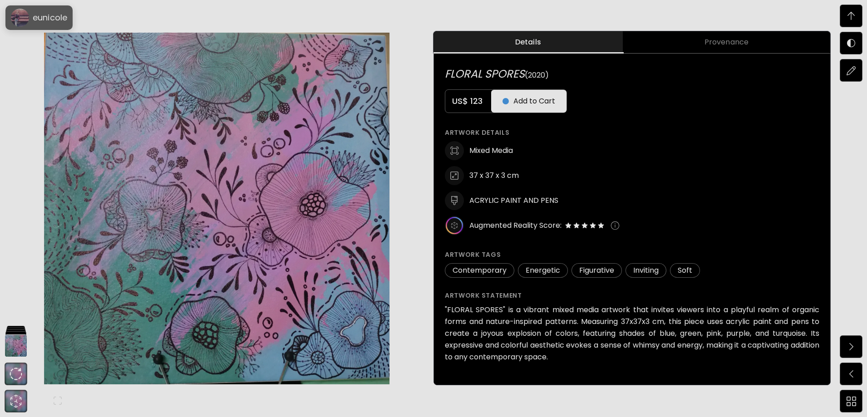
click at [751, 37] on span "Provenance" at bounding box center [726, 42] width 197 height 11
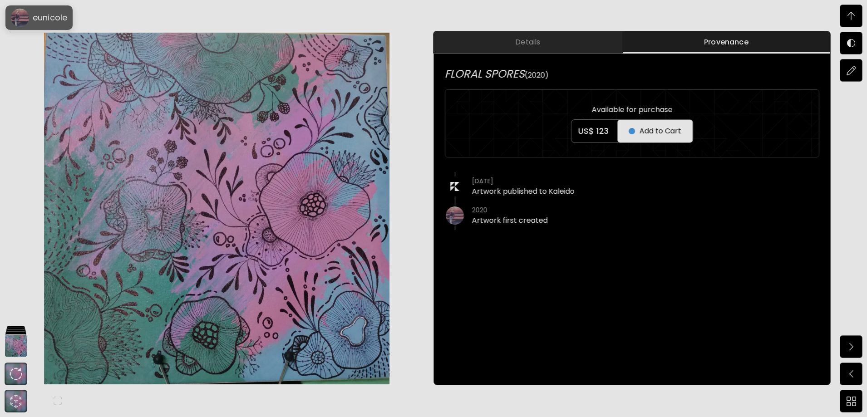
click at [550, 39] on span "Details" at bounding box center [528, 42] width 178 height 11
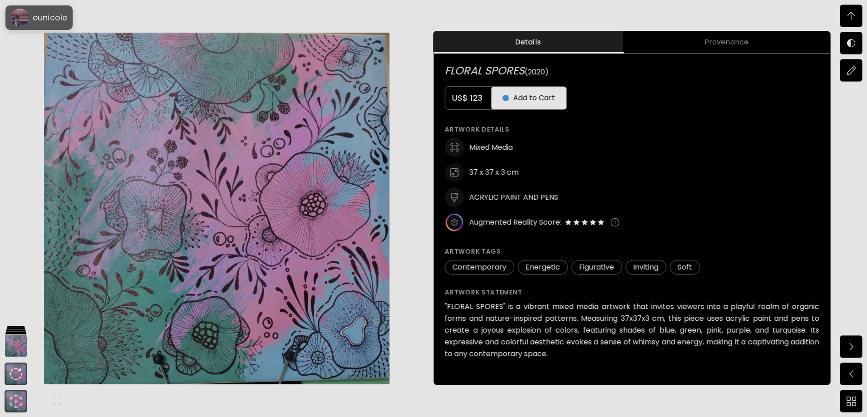
scroll to position [847, 0]
click at [18, 249] on img at bounding box center [16, 242] width 23 height 23
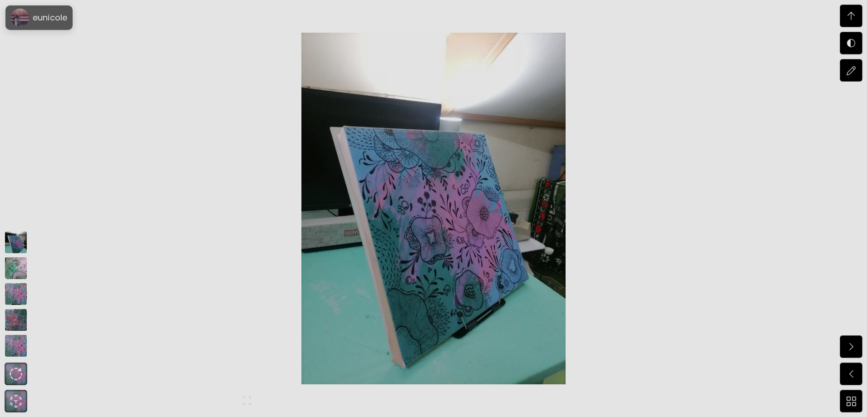
click at [17, 269] on img at bounding box center [16, 268] width 23 height 23
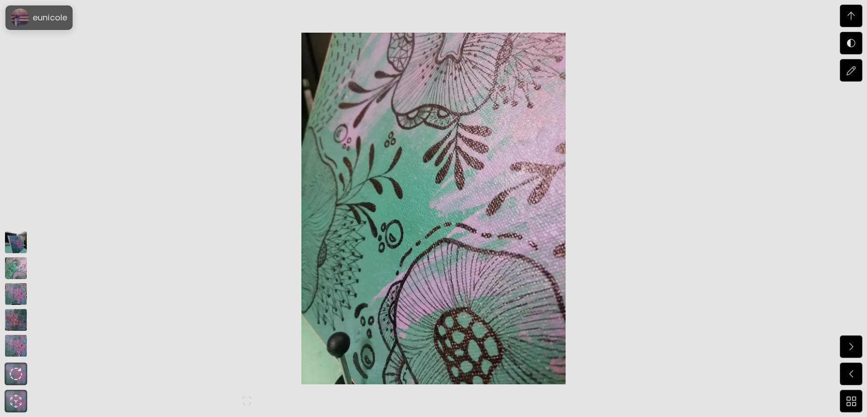
click at [13, 241] on img at bounding box center [16, 242] width 23 height 23
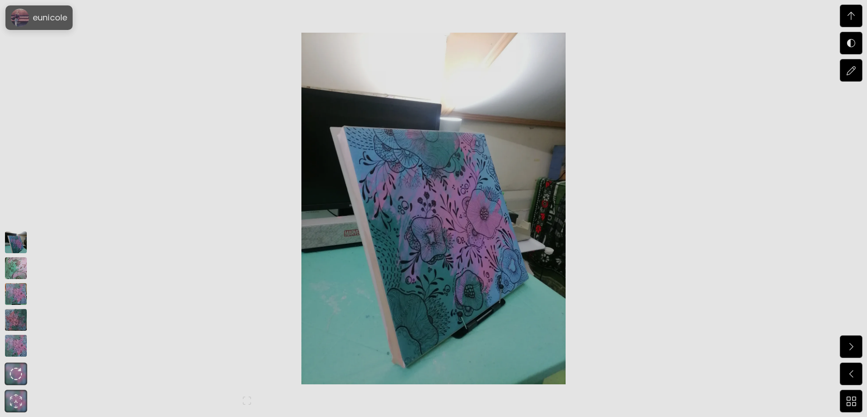
click at [15, 270] on img at bounding box center [16, 268] width 23 height 23
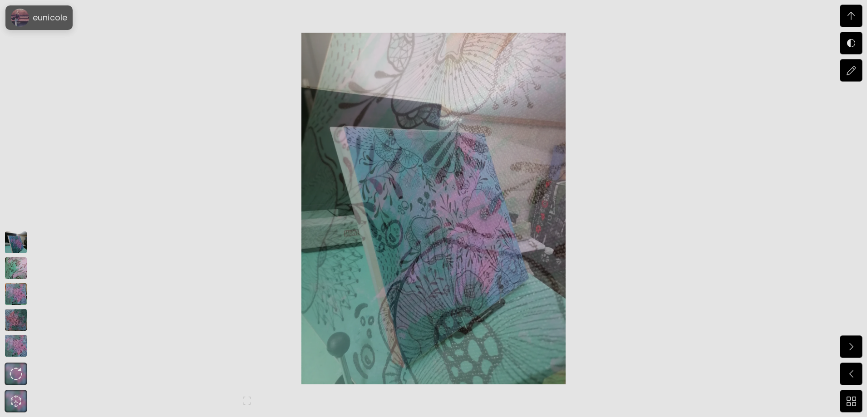
scroll to position [1881, 0]
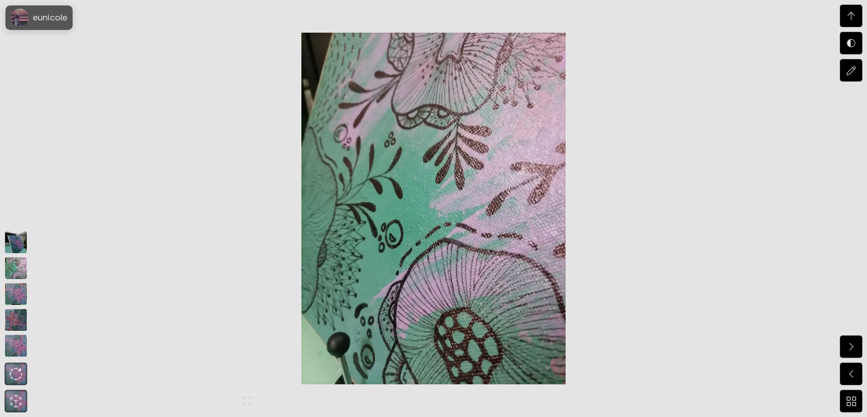
click at [14, 288] on img at bounding box center [16, 294] width 23 height 23
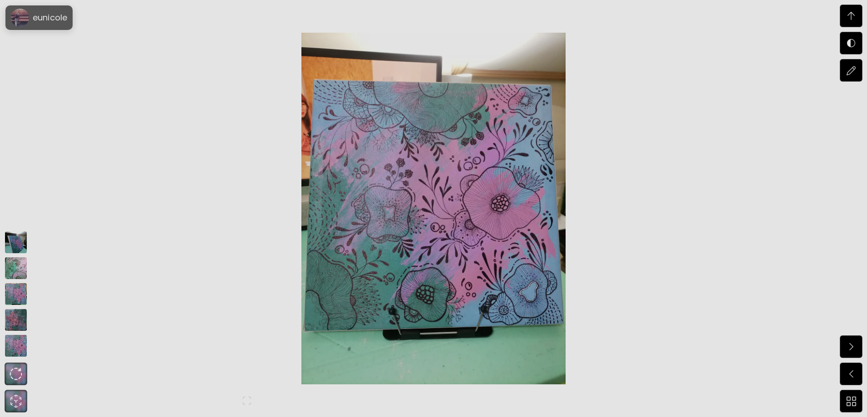
click at [15, 327] on img at bounding box center [16, 320] width 23 height 23
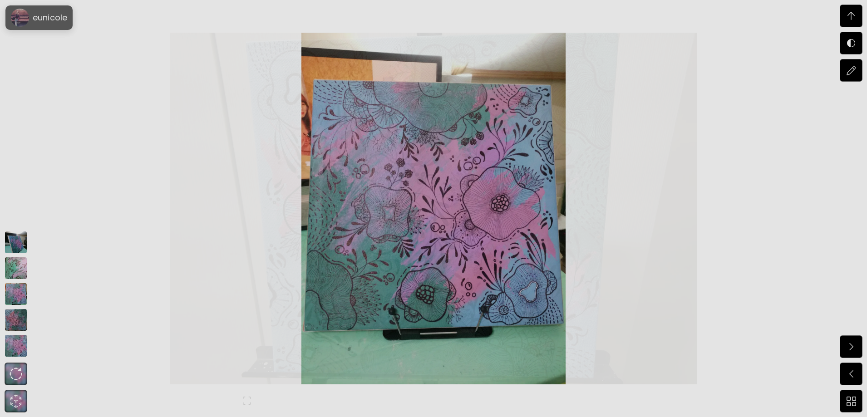
scroll to position [2516, 0]
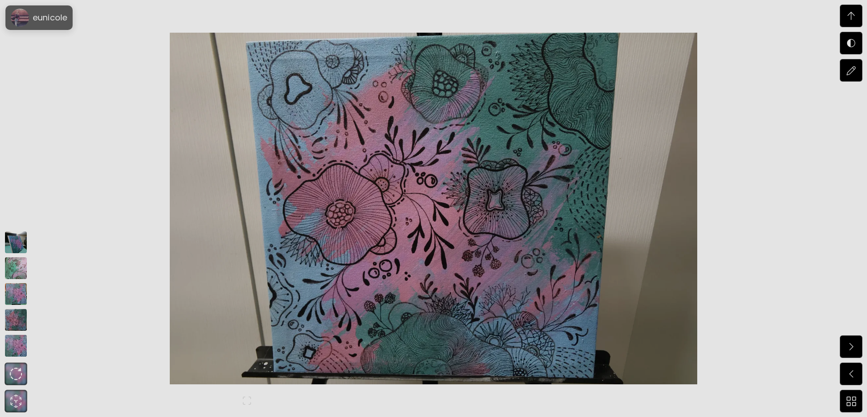
click at [15, 339] on img at bounding box center [16, 345] width 23 height 23
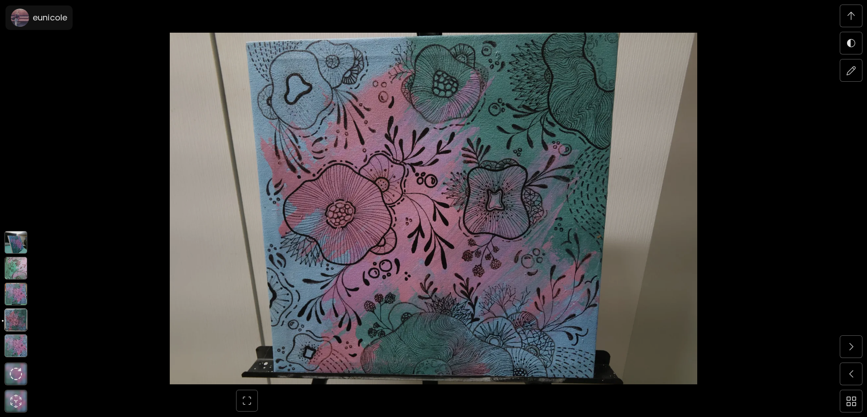
scroll to position [0, 0]
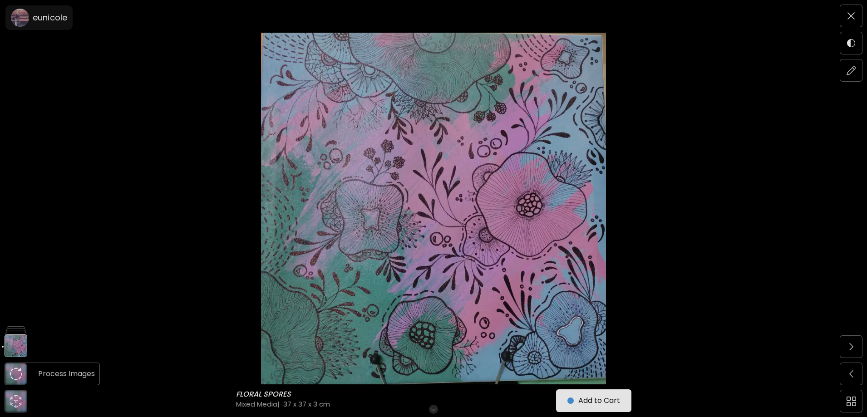
click at [16, 369] on img at bounding box center [16, 374] width 13 height 13
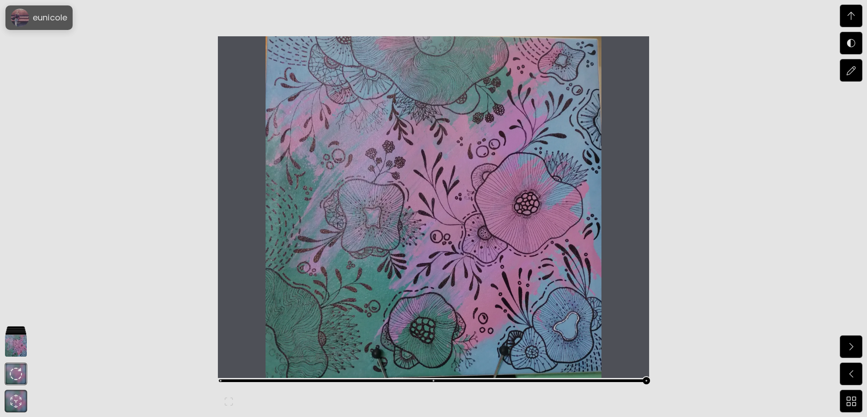
scroll to position [3150, 0]
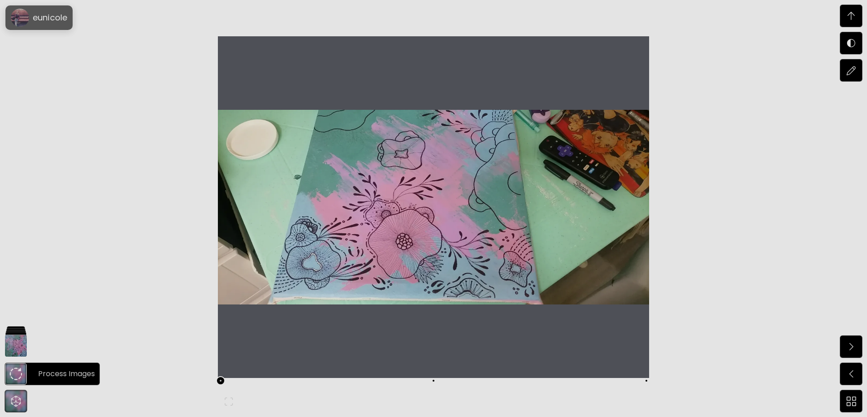
click at [16, 374] on img at bounding box center [16, 374] width 13 height 13
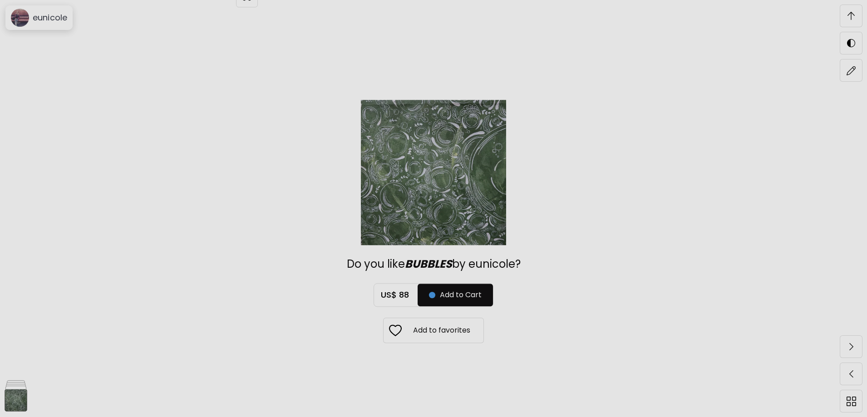
scroll to position [3400, 0]
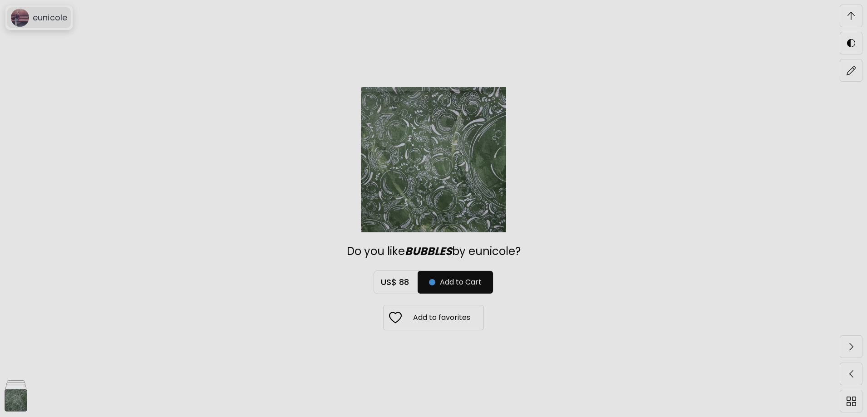
click at [30, 21] on div "eunicole" at bounding box center [48, 17] width 38 height 11
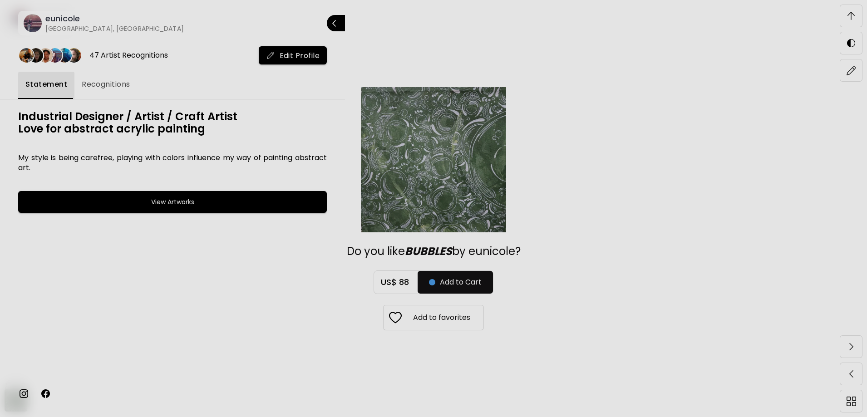
click at [53, 15] on h6 "eunicole" at bounding box center [114, 18] width 138 height 11
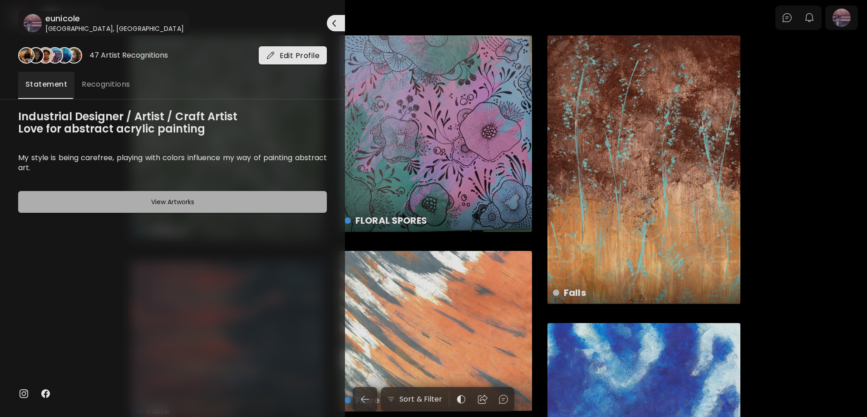
click at [194, 196] on button "View Artworks" at bounding box center [172, 202] width 309 height 22
